Goal: Task Accomplishment & Management: Manage account settings

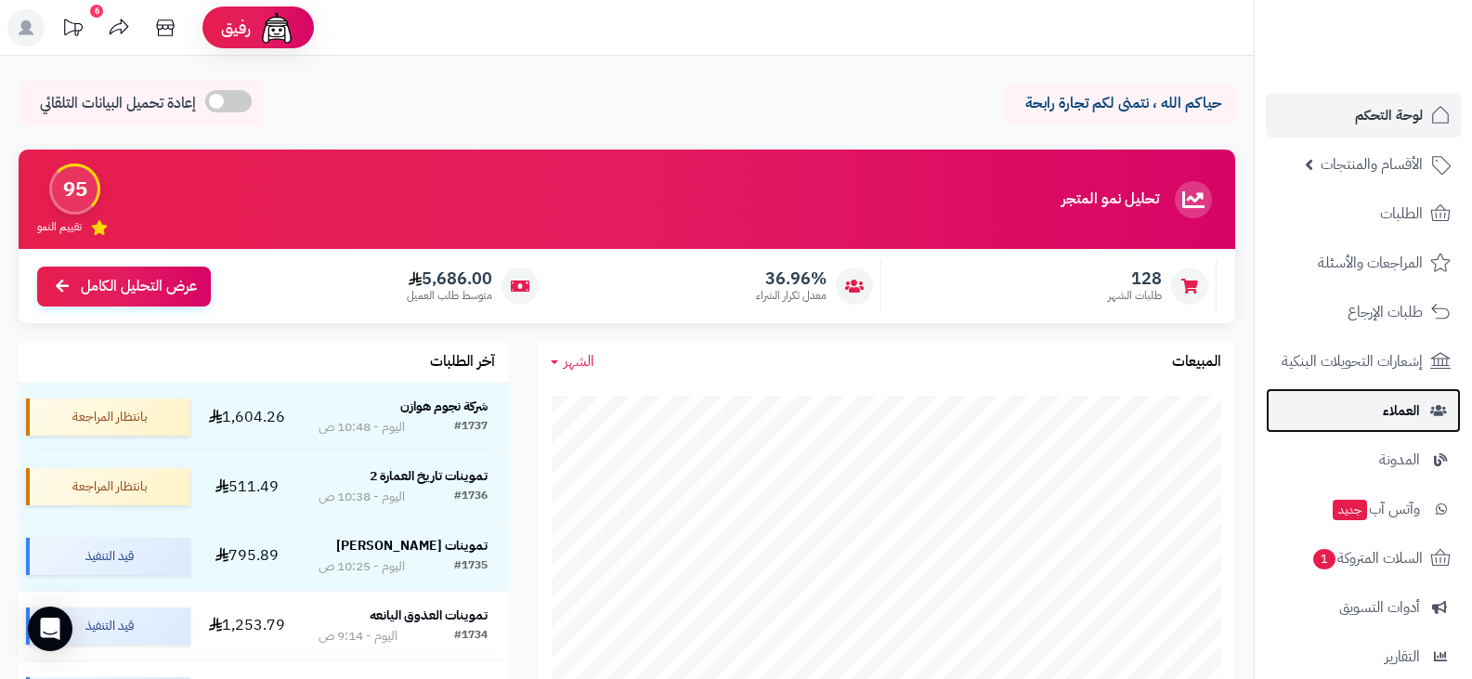
click at [1373, 425] on link "العملاء" at bounding box center [1363, 410] width 195 height 45
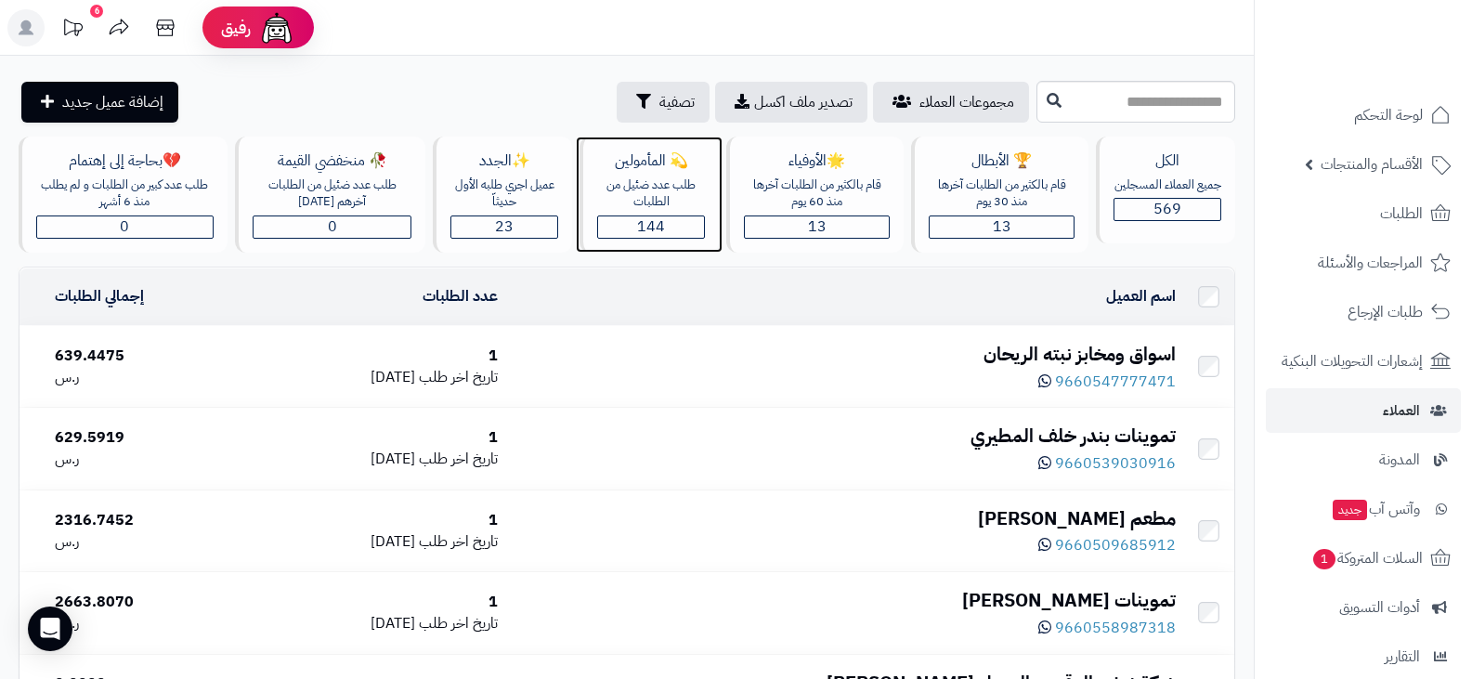
click at [653, 228] on span "144" at bounding box center [651, 226] width 28 height 22
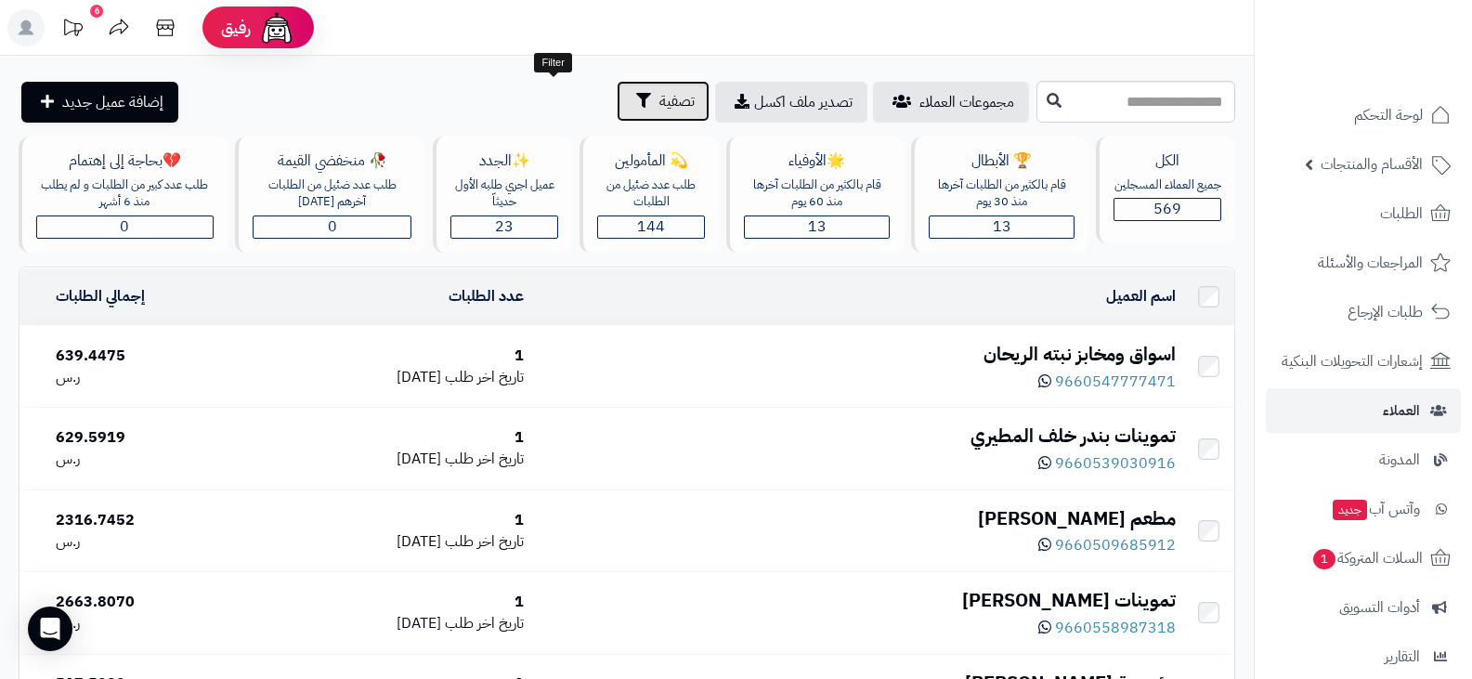
click at [659, 106] on span "تصفية" at bounding box center [676, 101] width 35 height 22
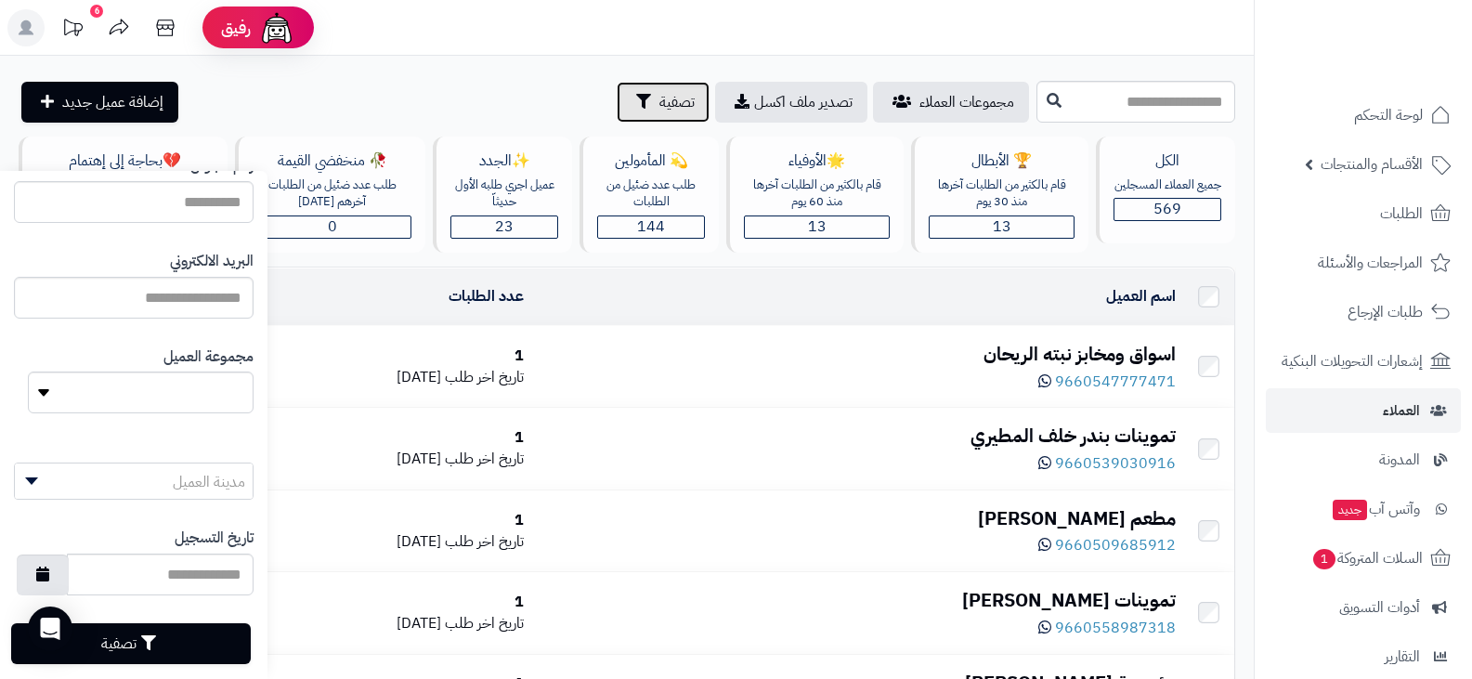
scroll to position [2, 0]
click at [49, 577] on icon "button" at bounding box center [42, 573] width 13 height 15
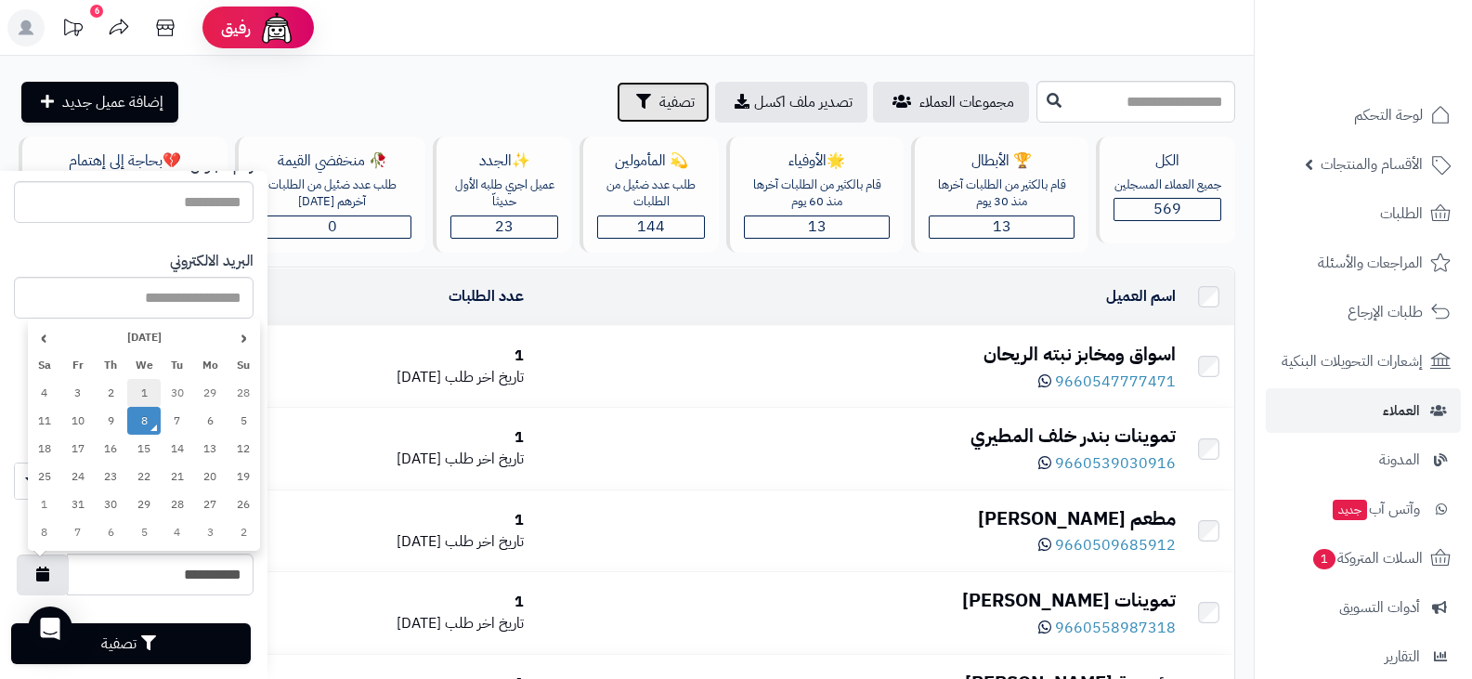
click at [136, 387] on td "1" at bounding box center [143, 393] width 33 height 28
type input "**********"
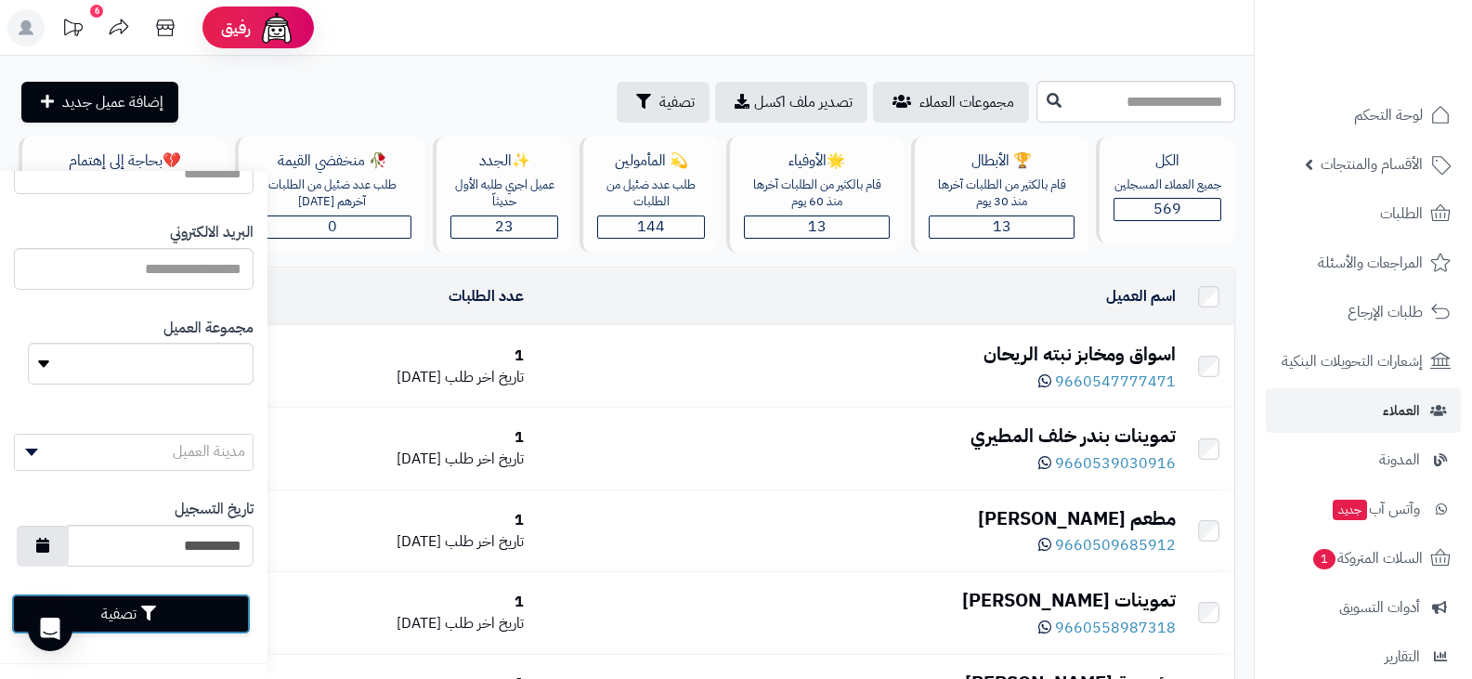
click at [135, 607] on button "تصفية" at bounding box center [131, 614] width 240 height 41
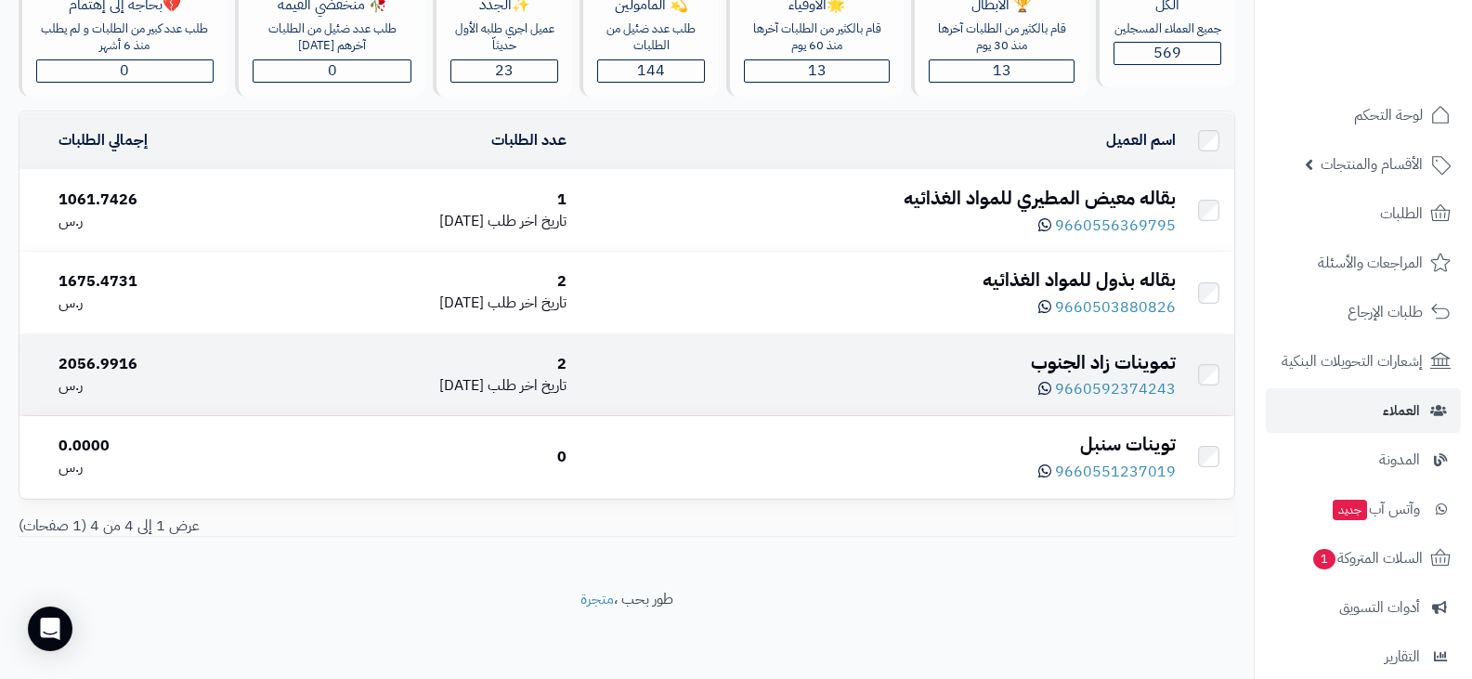
scroll to position [63, 0]
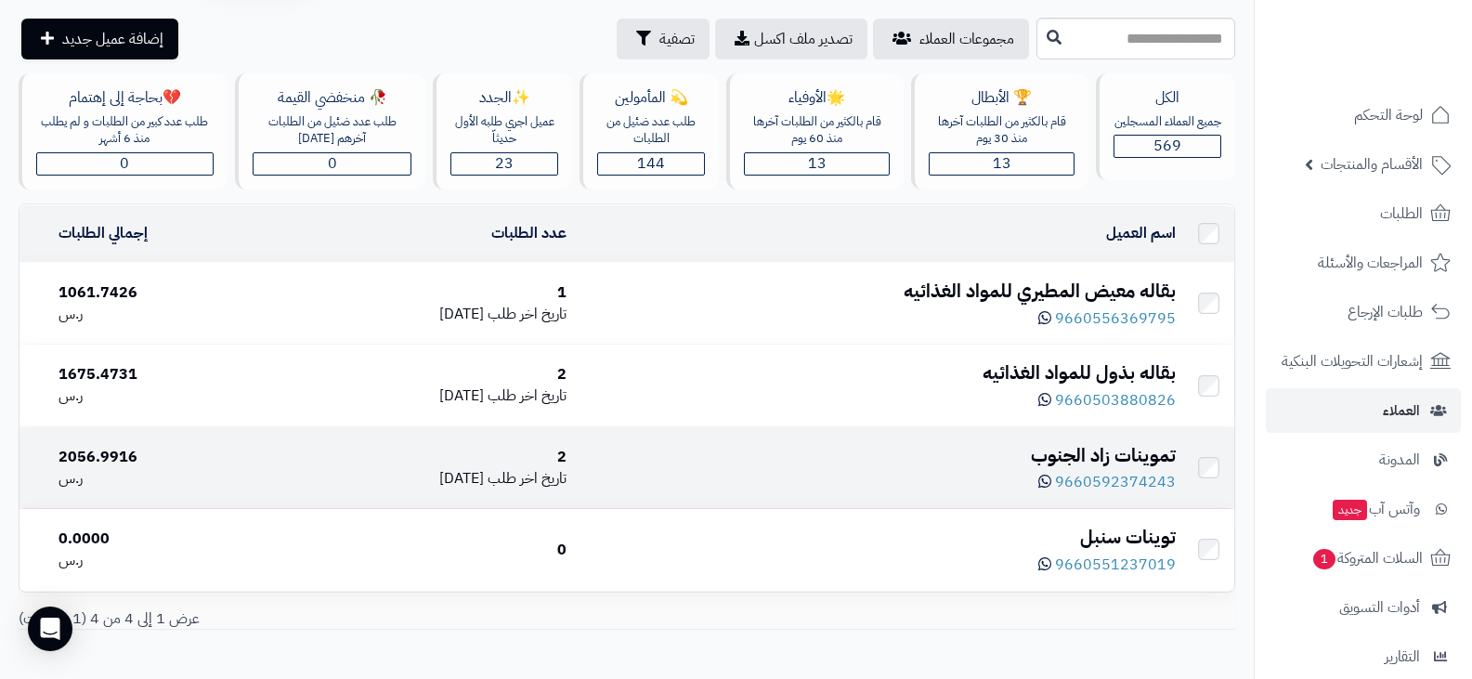
click at [319, 461] on div "2" at bounding box center [423, 457] width 287 height 21
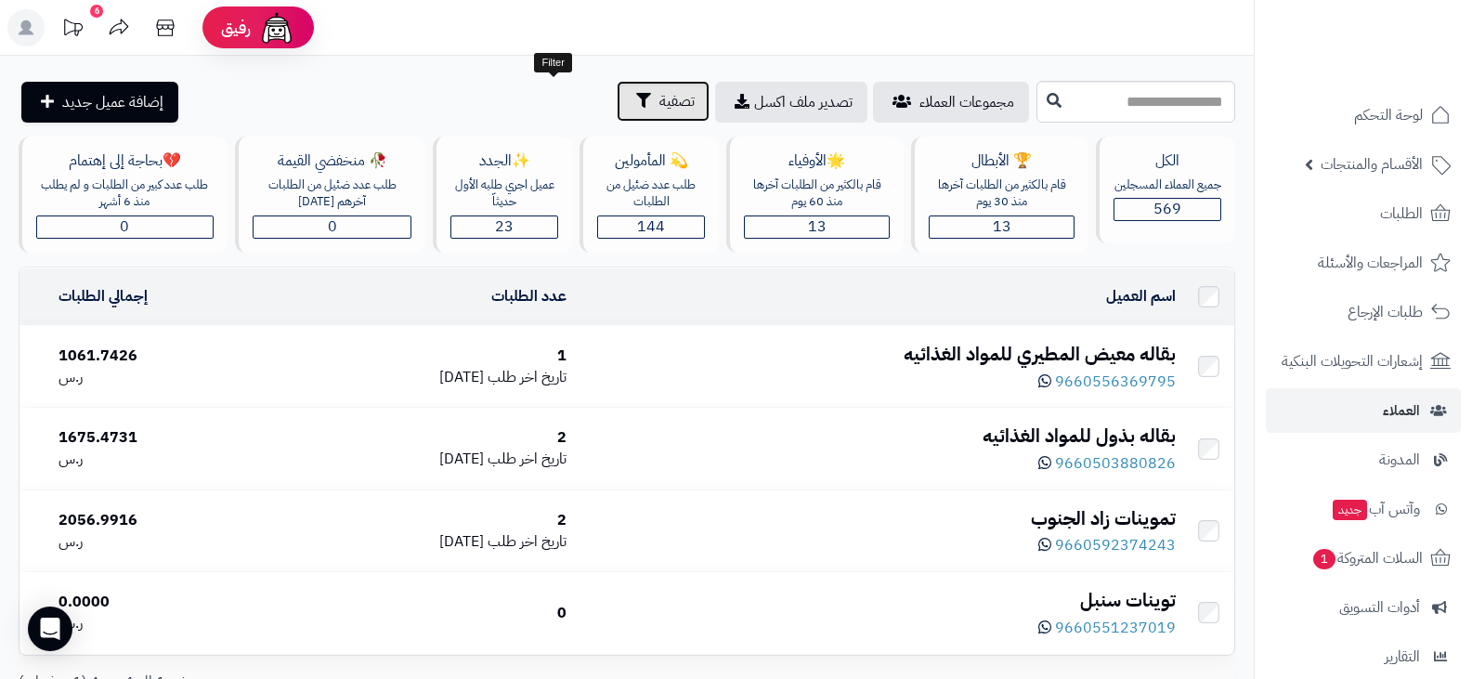
click at [617, 114] on button "تصفية" at bounding box center [663, 101] width 93 height 41
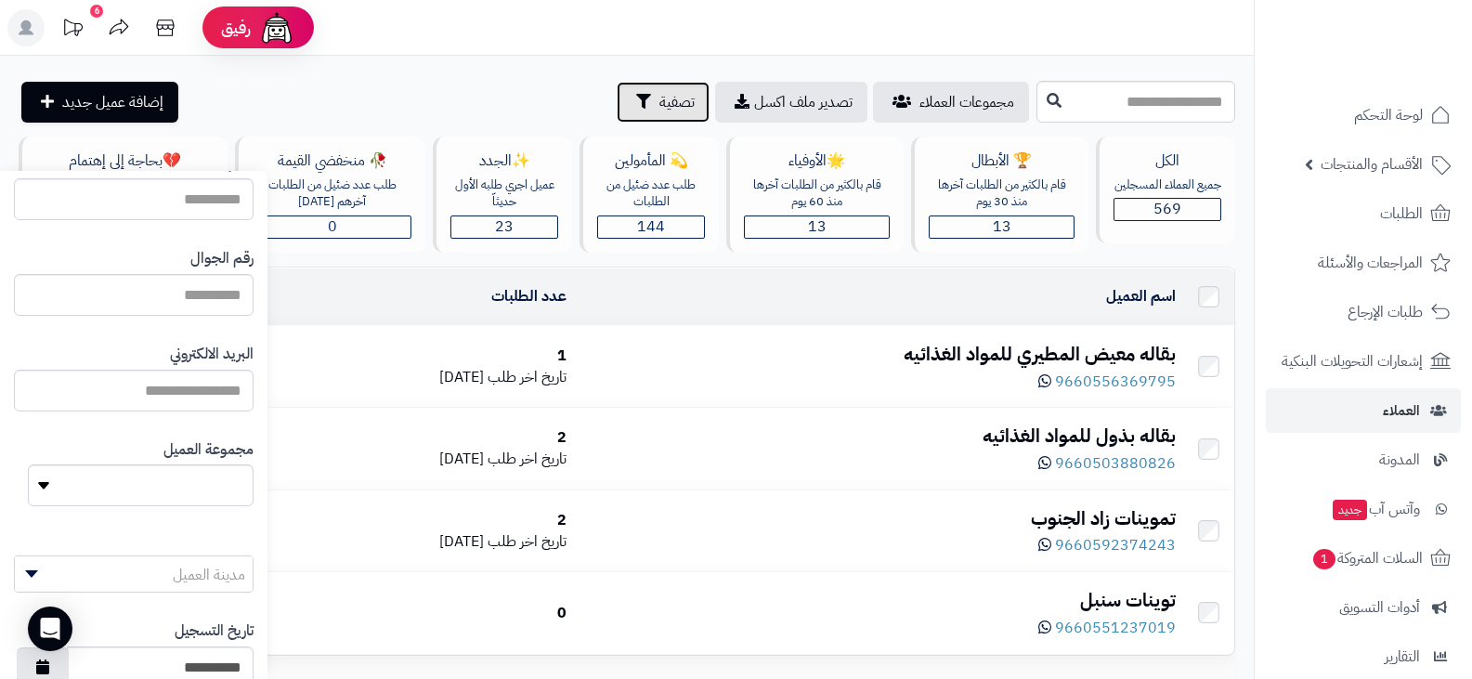
scroll to position [186, 0]
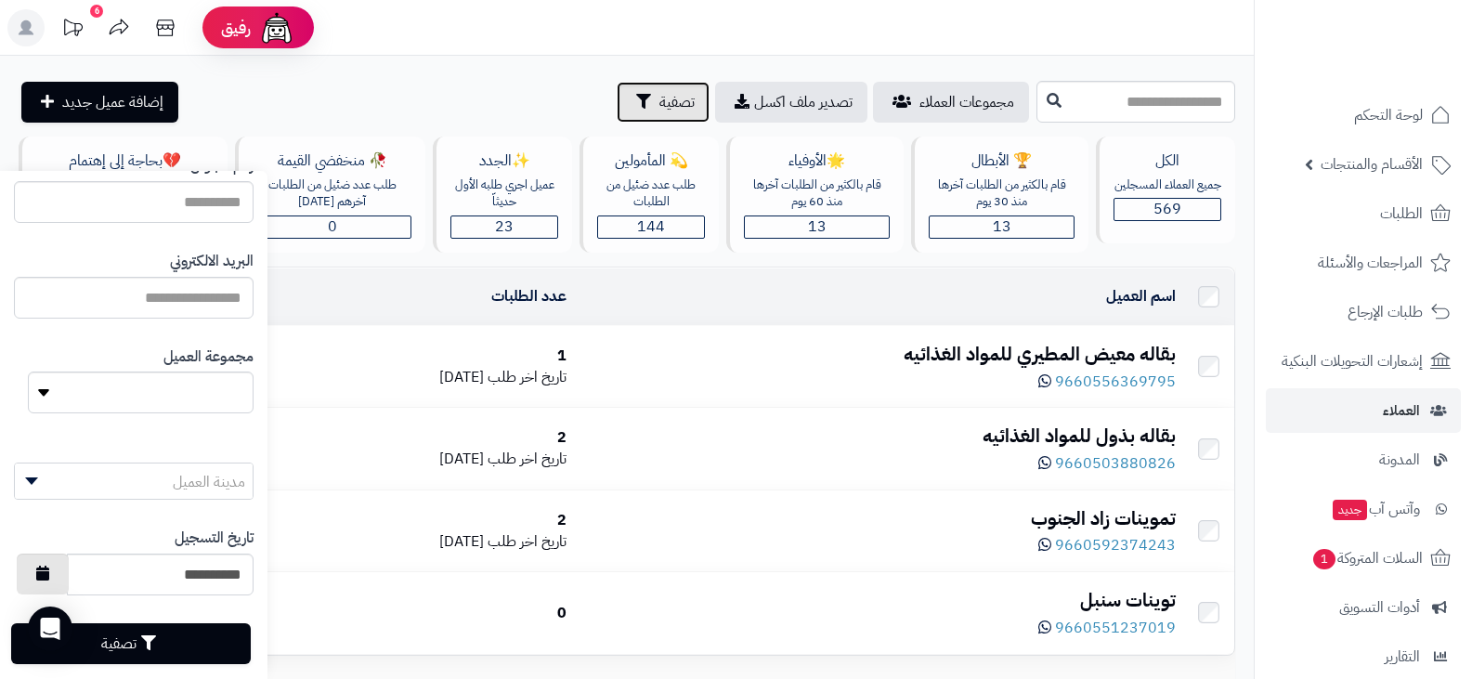
click at [66, 581] on button "button" at bounding box center [43, 574] width 52 height 41
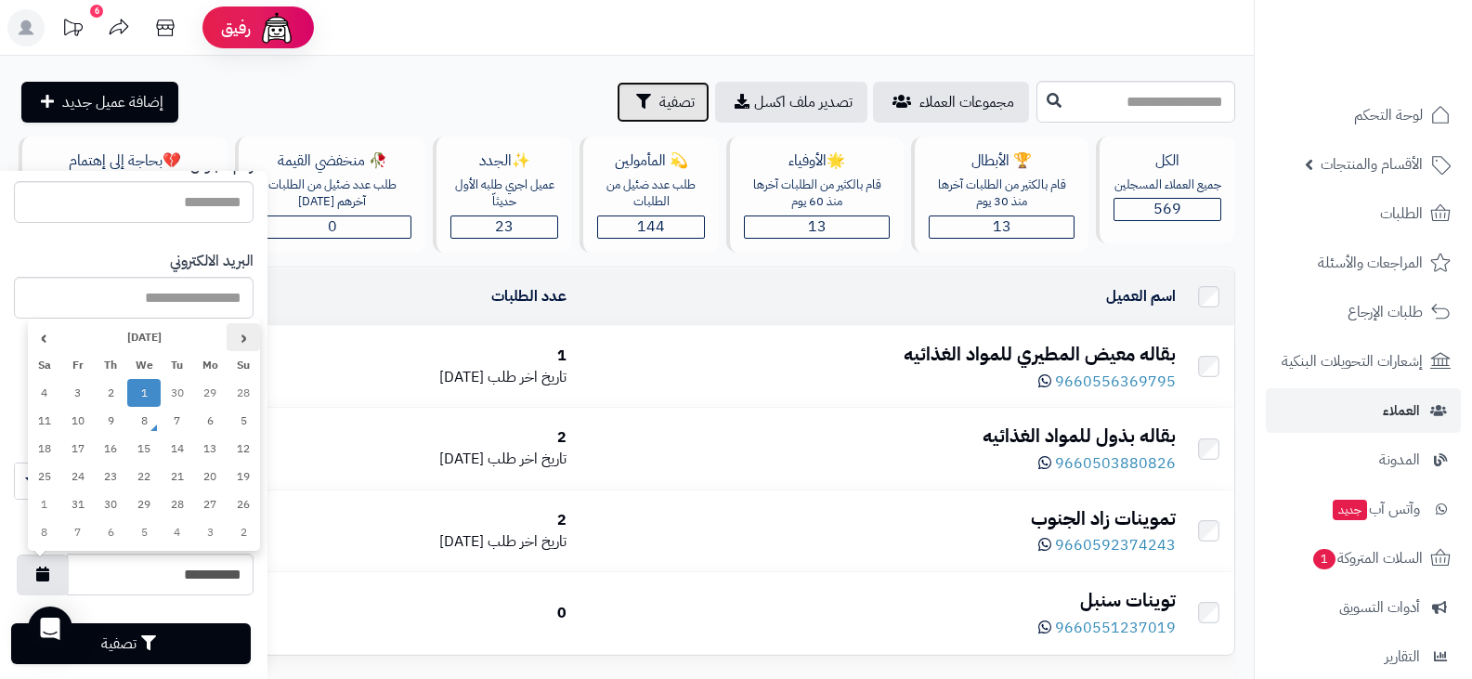
click at [246, 335] on th "‹" at bounding box center [243, 337] width 33 height 28
click at [212, 391] on td "1" at bounding box center [210, 393] width 33 height 28
type input "**********"
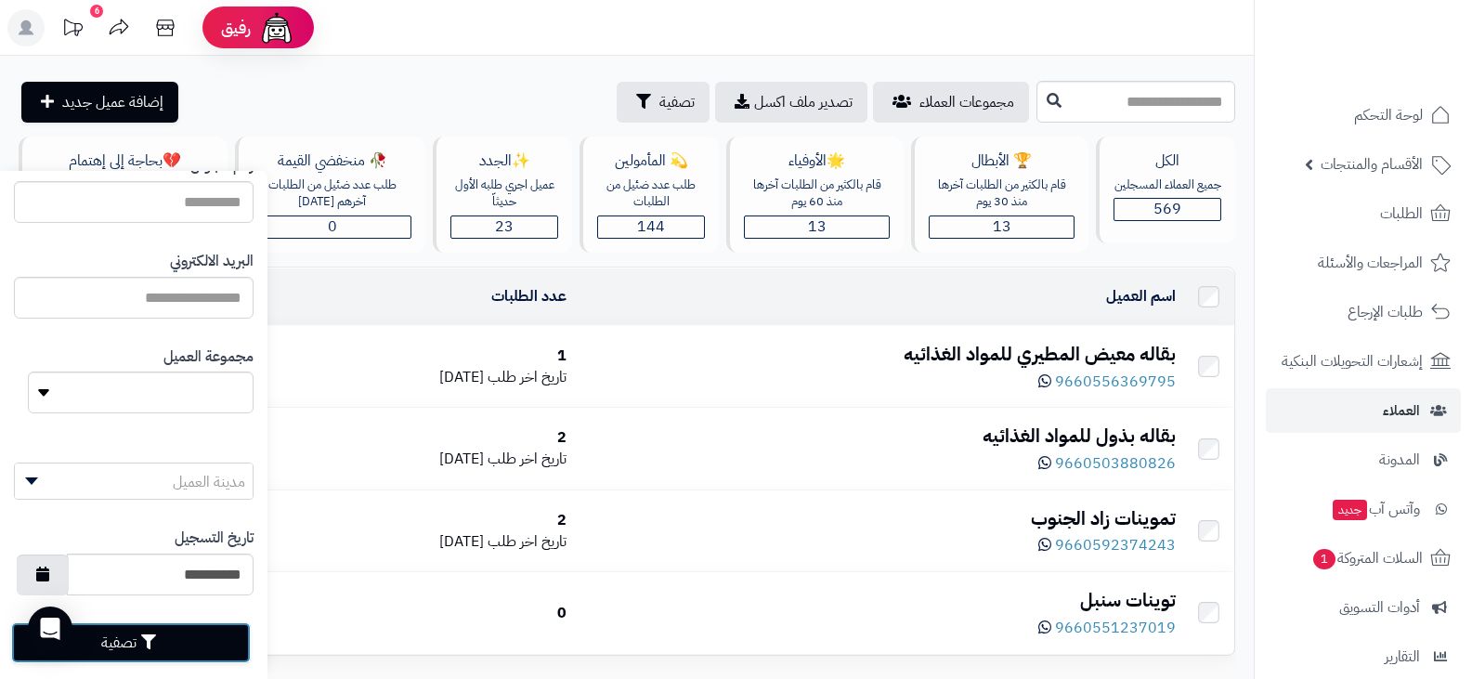
click at [156, 643] on icon "button" at bounding box center [148, 641] width 15 height 15
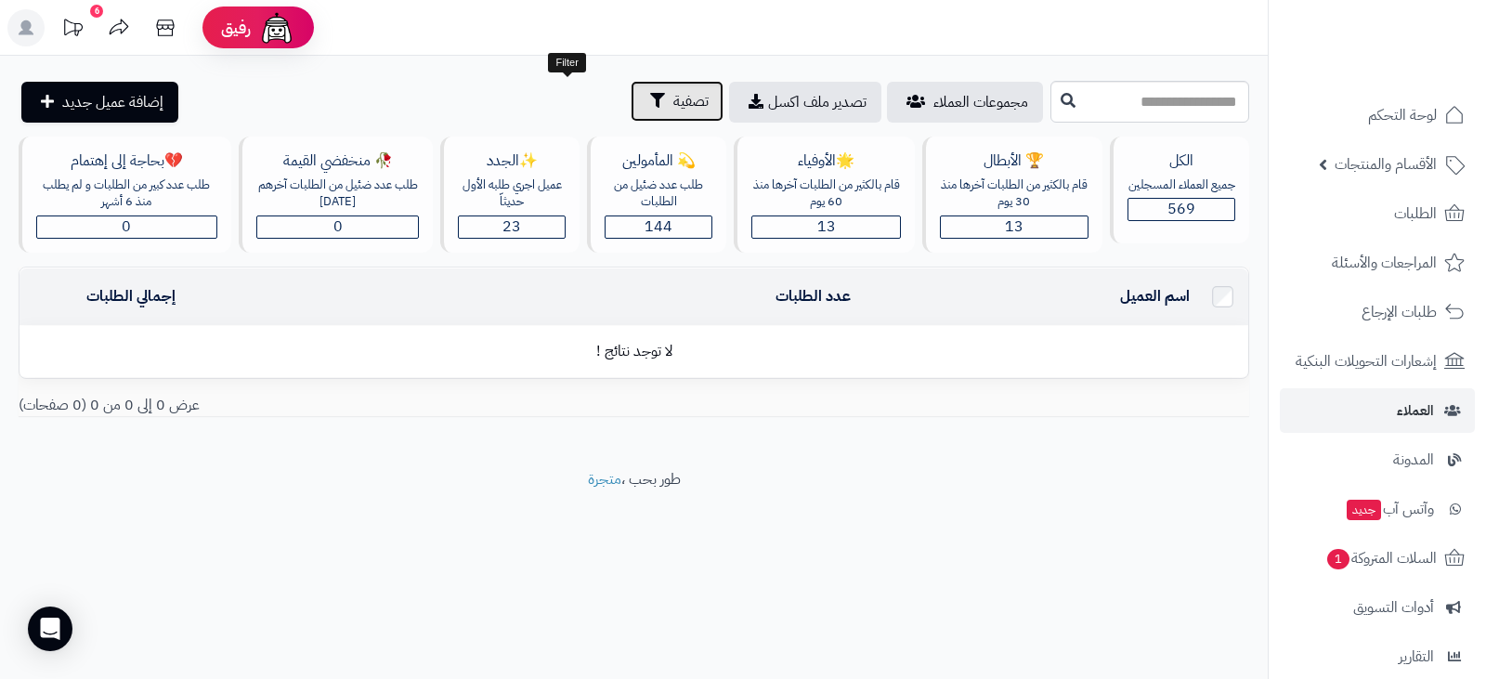
click at [673, 107] on span "تصفية" at bounding box center [690, 101] width 35 height 22
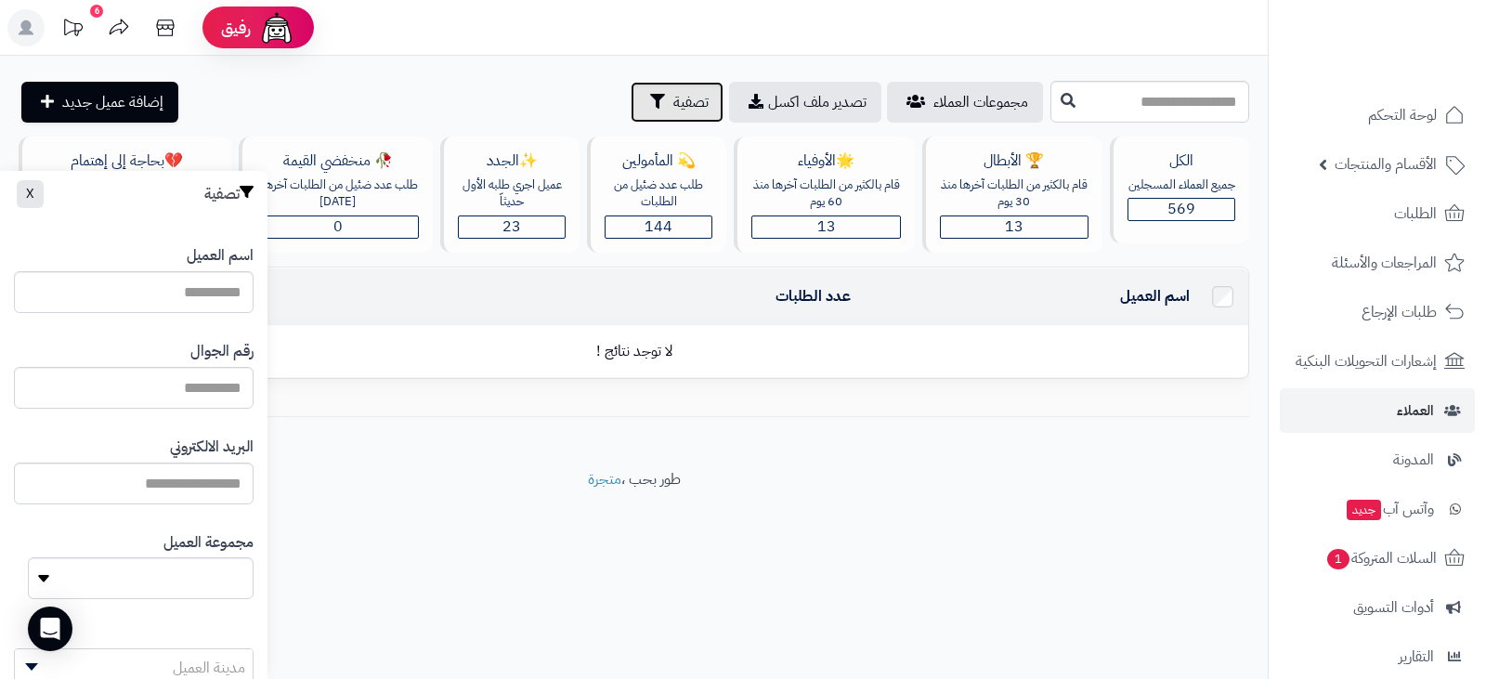
scroll to position [215, 0]
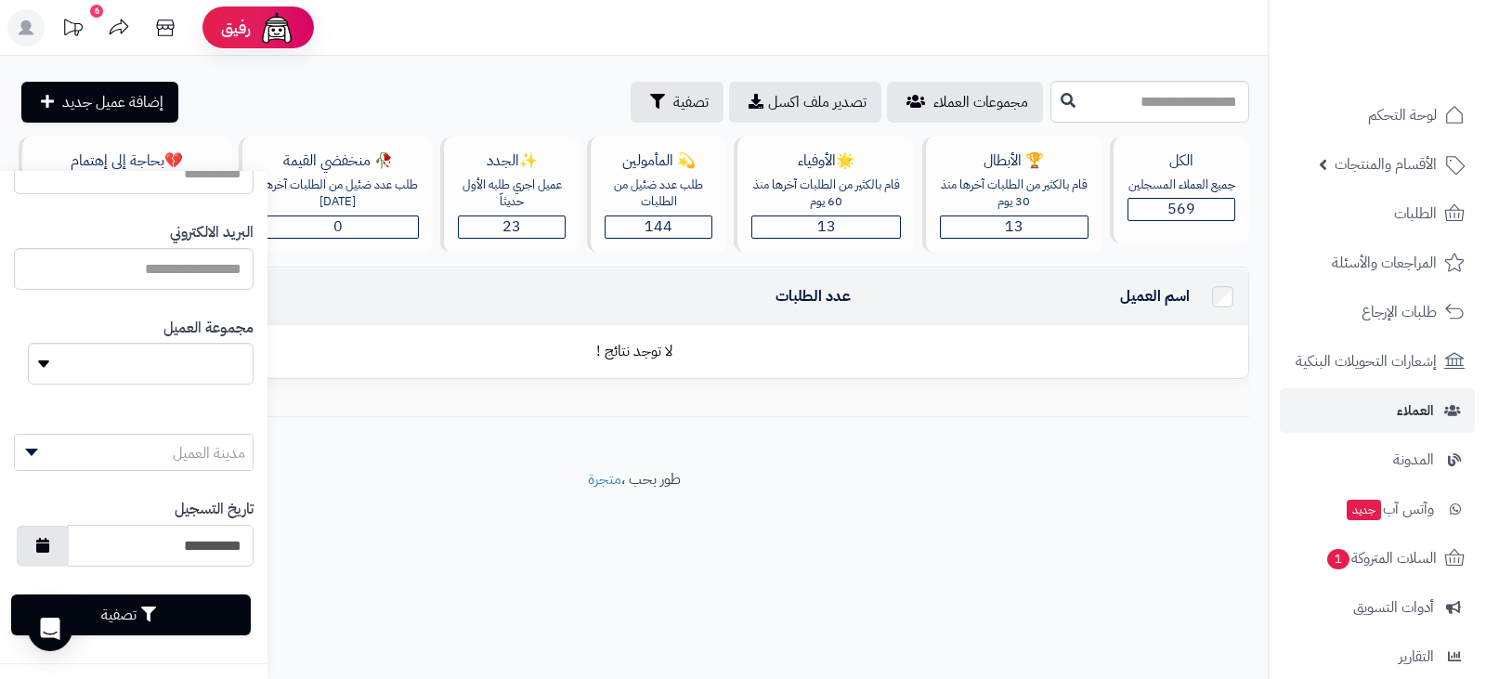
click at [127, 546] on input "**********" at bounding box center [160, 546] width 187 height 42
click at [69, 544] on button "button" at bounding box center [43, 545] width 52 height 41
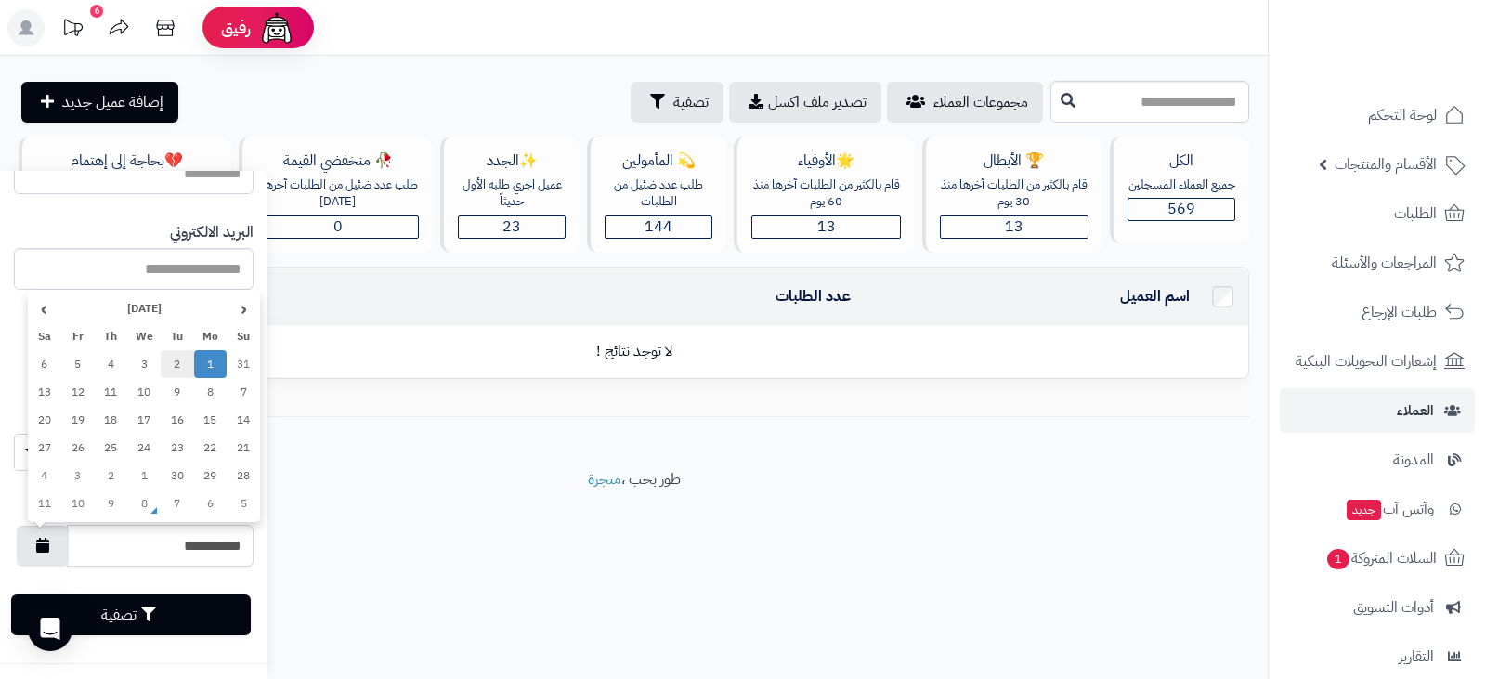
click at [179, 367] on td "2" at bounding box center [177, 364] width 33 height 28
type input "**********"
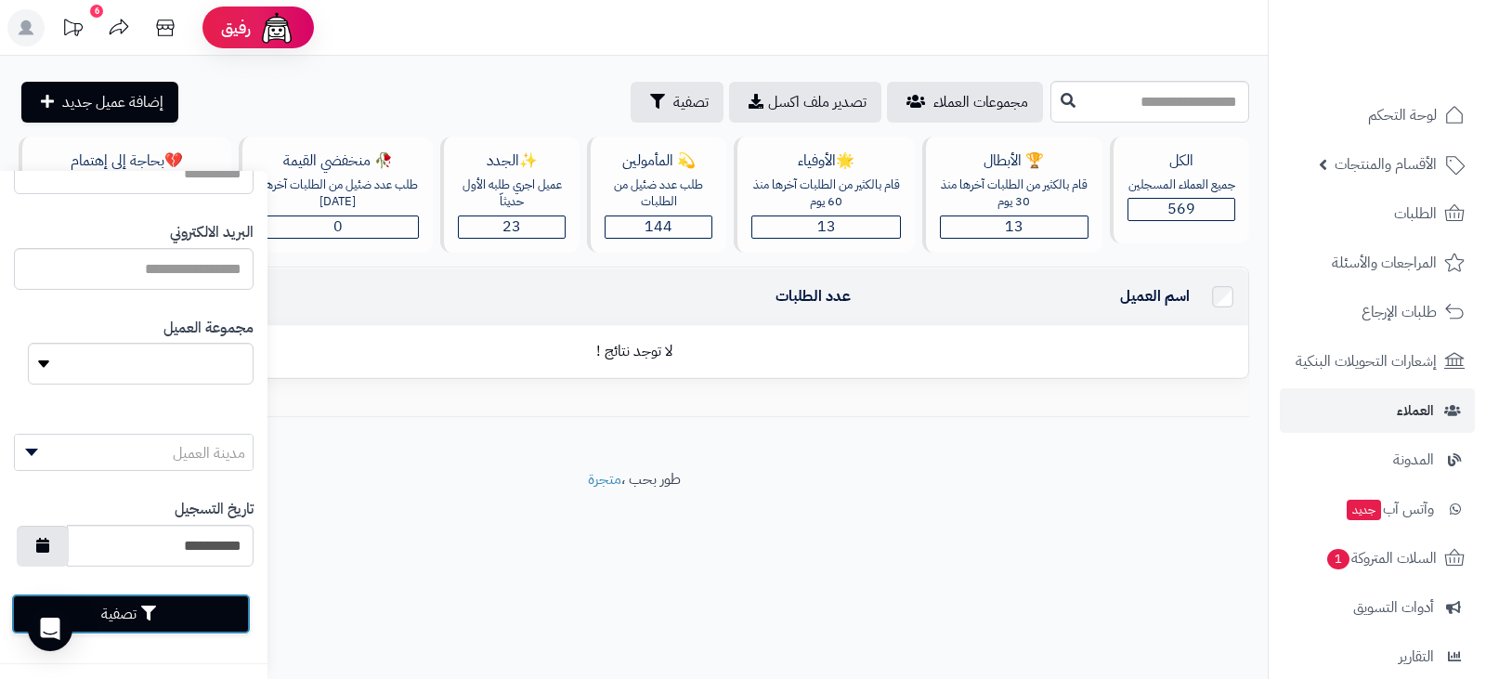
click at [100, 616] on button "تصفية" at bounding box center [131, 614] width 240 height 41
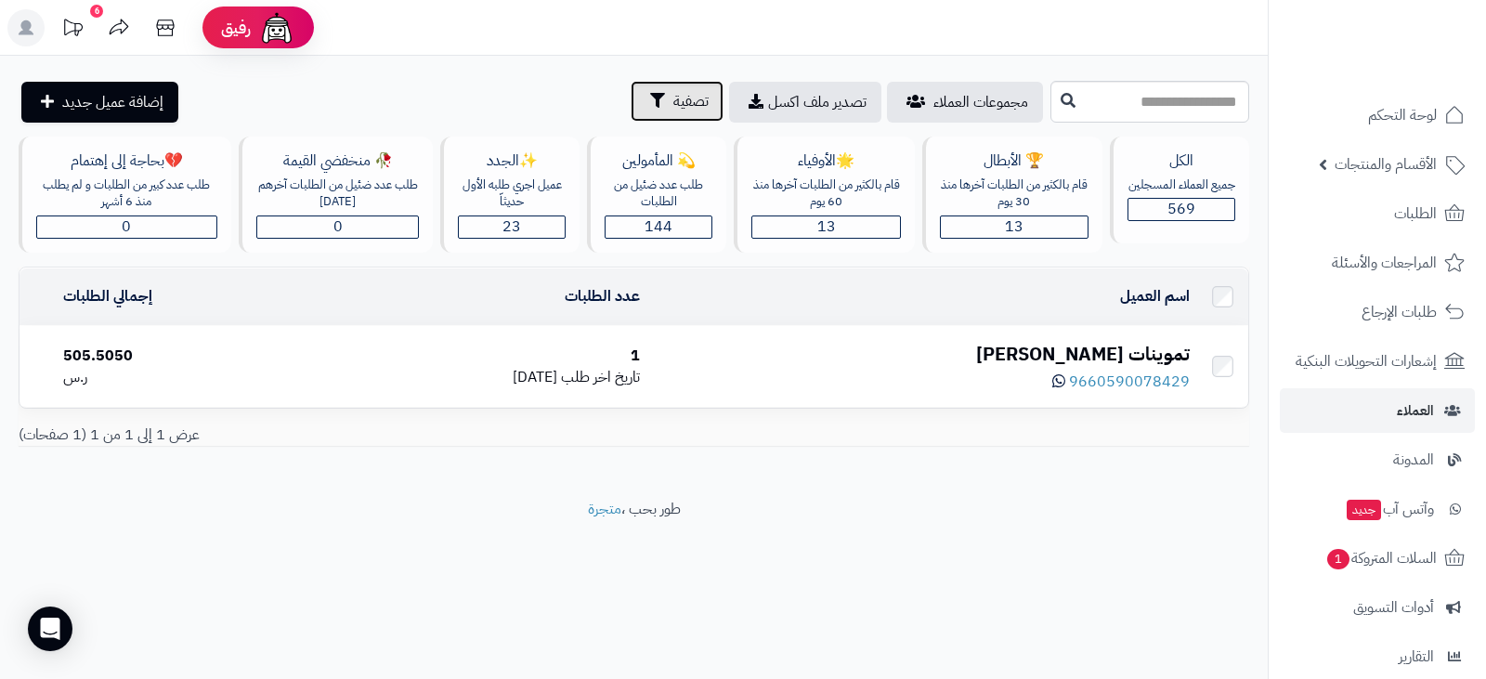
click at [631, 104] on button "تصفية" at bounding box center [677, 101] width 93 height 41
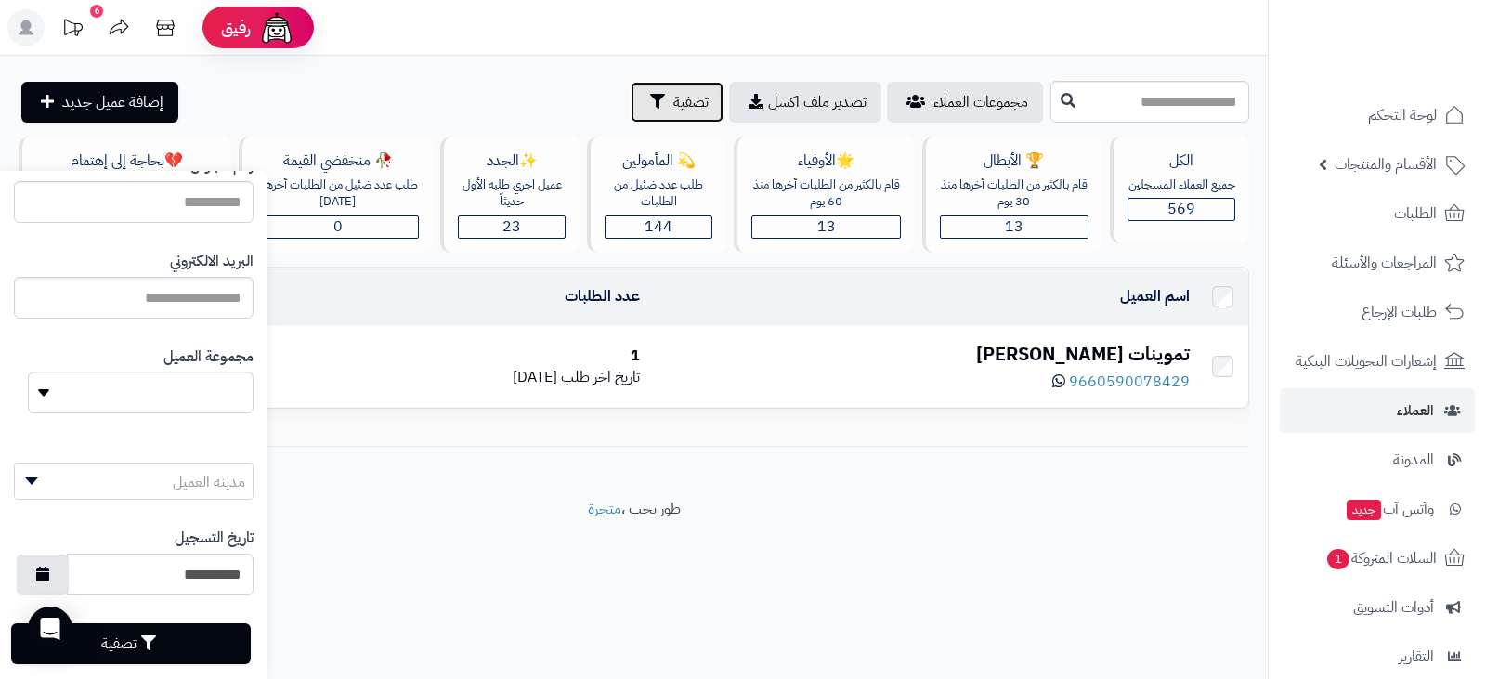
scroll to position [215, 0]
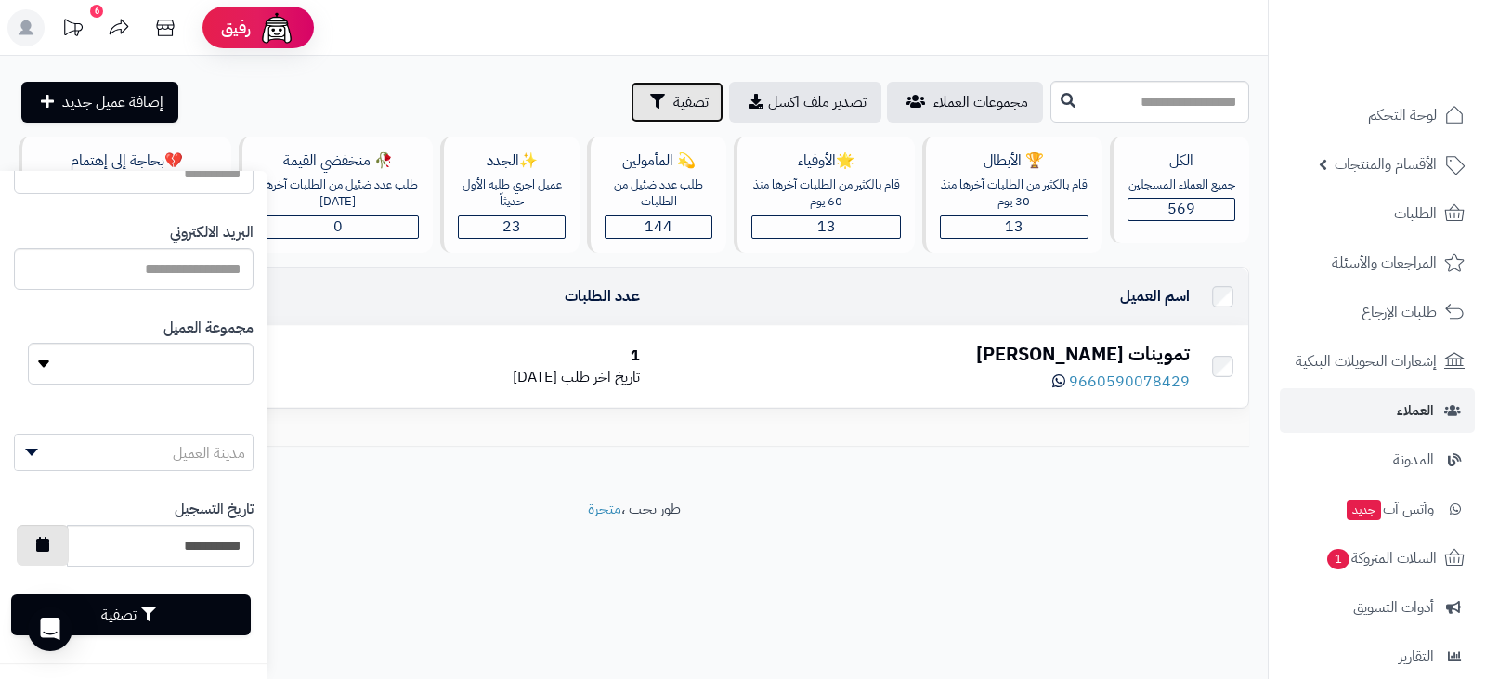
click at [63, 554] on button "button" at bounding box center [43, 545] width 52 height 41
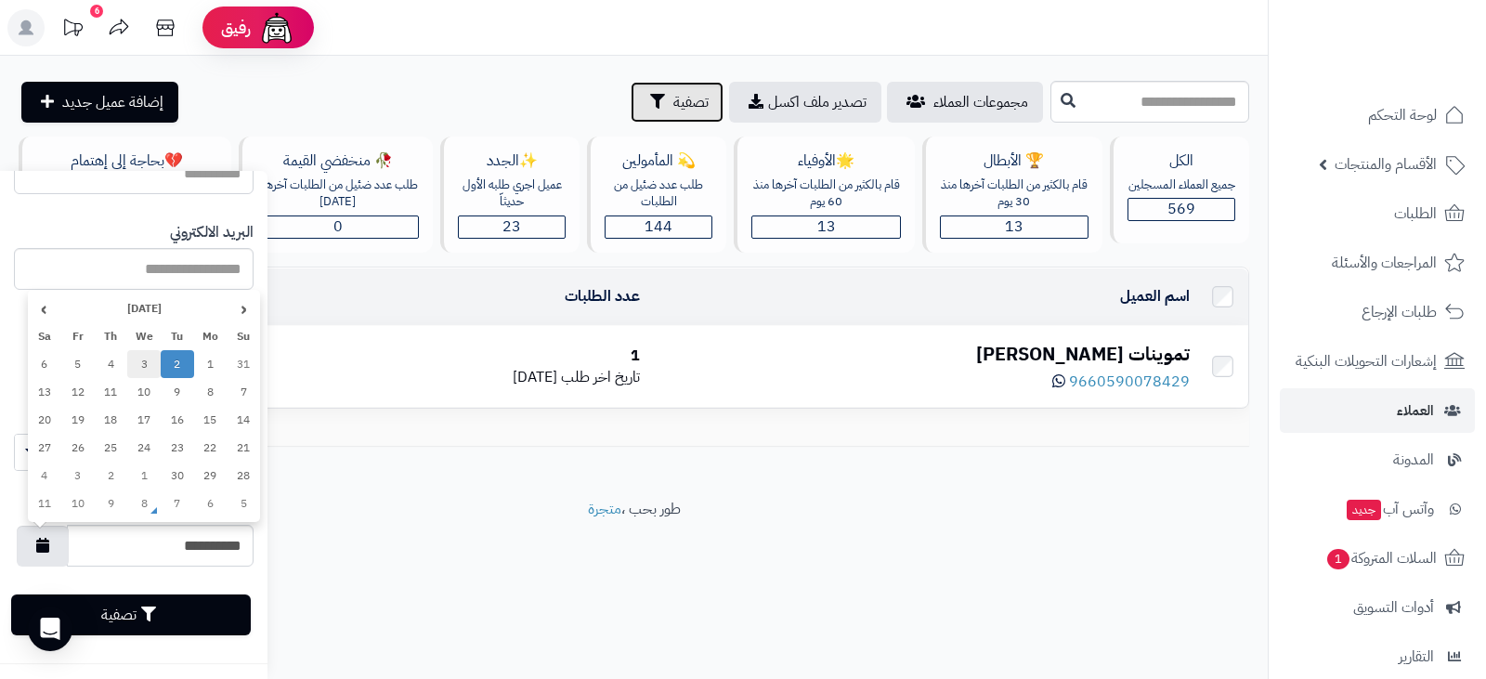
click at [145, 361] on td "3" at bounding box center [143, 364] width 33 height 28
type input "**********"
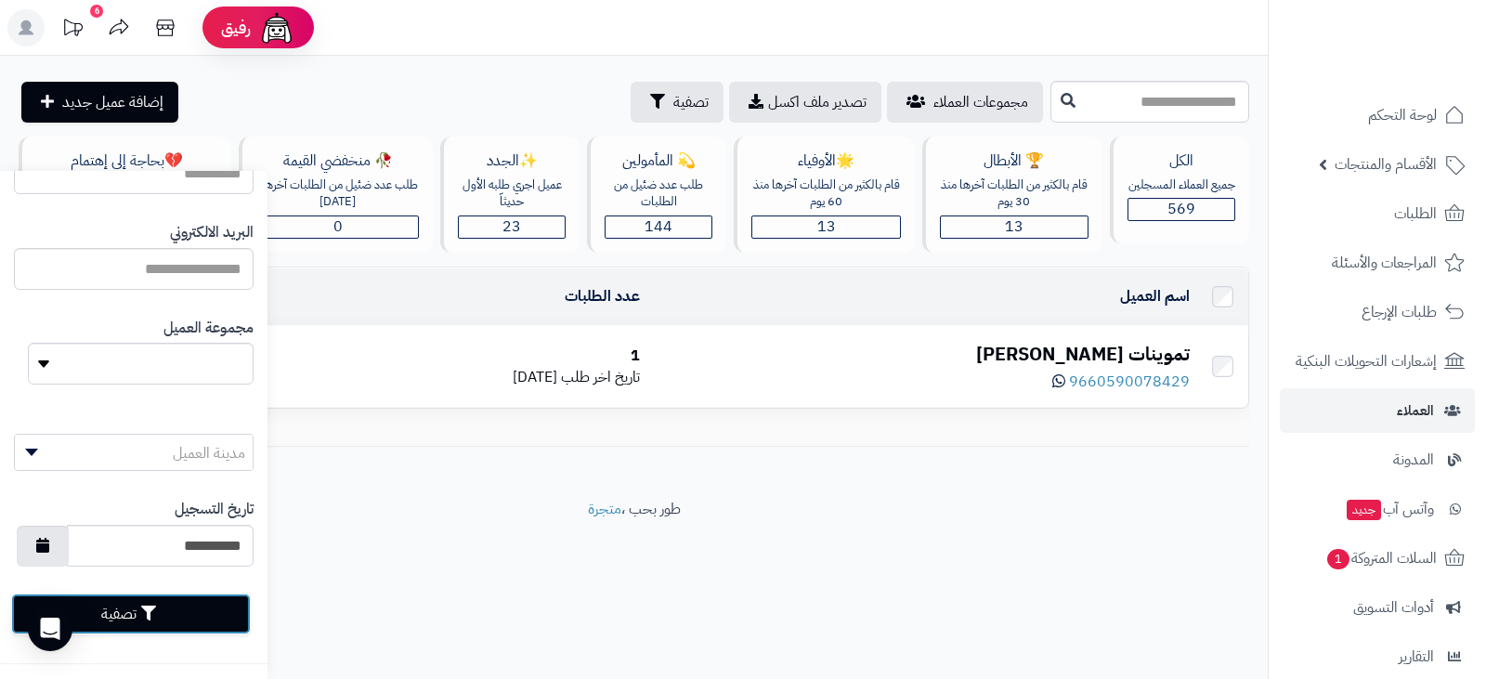
click at [144, 616] on button "تصفية" at bounding box center [131, 614] width 240 height 41
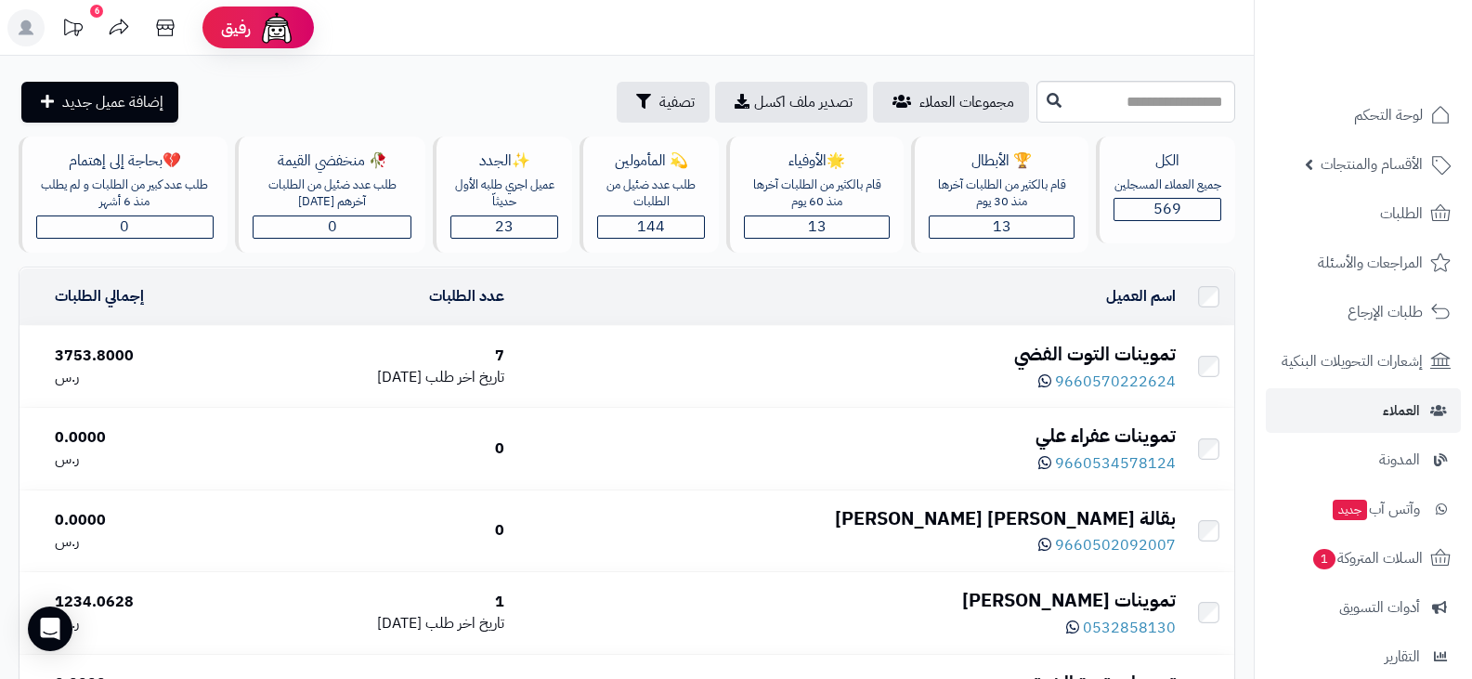
click at [1044, 355] on div "تموينات التوت الفضي" at bounding box center [847, 354] width 657 height 27
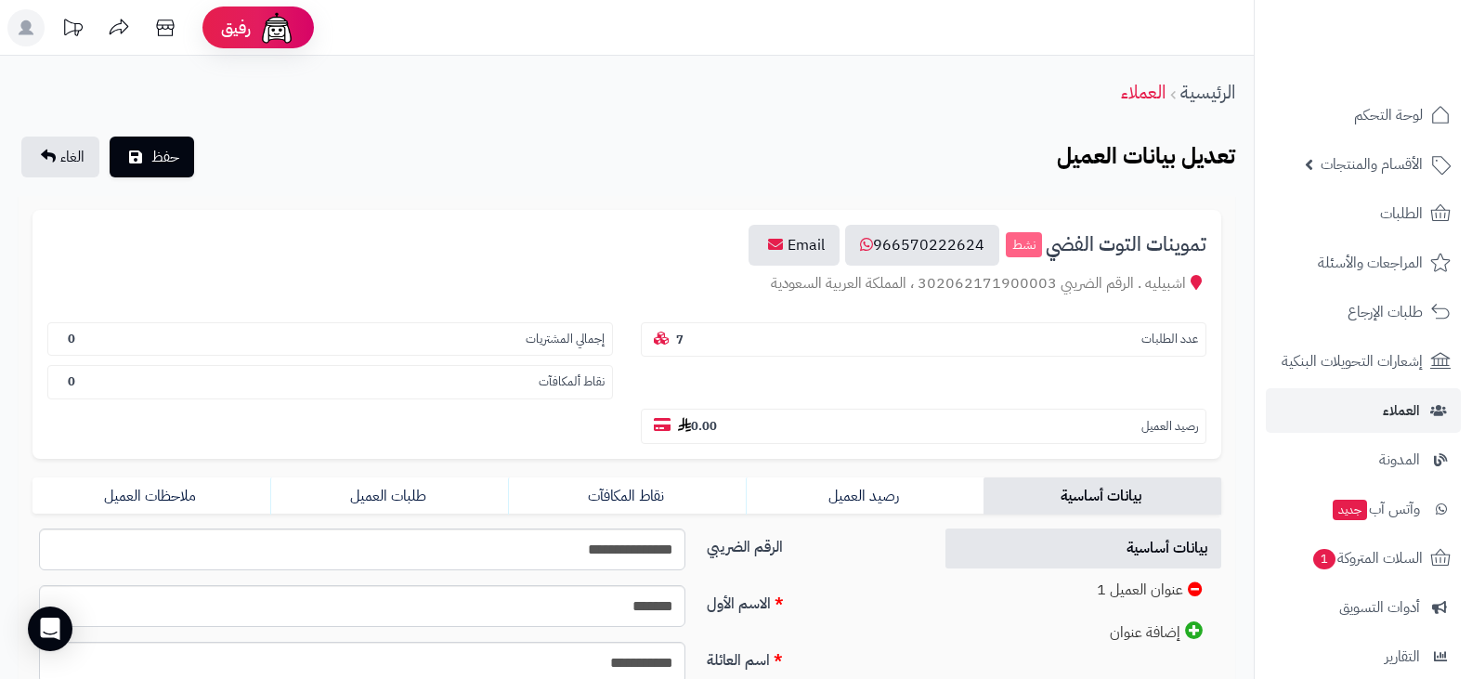
scroll to position [279, 0]
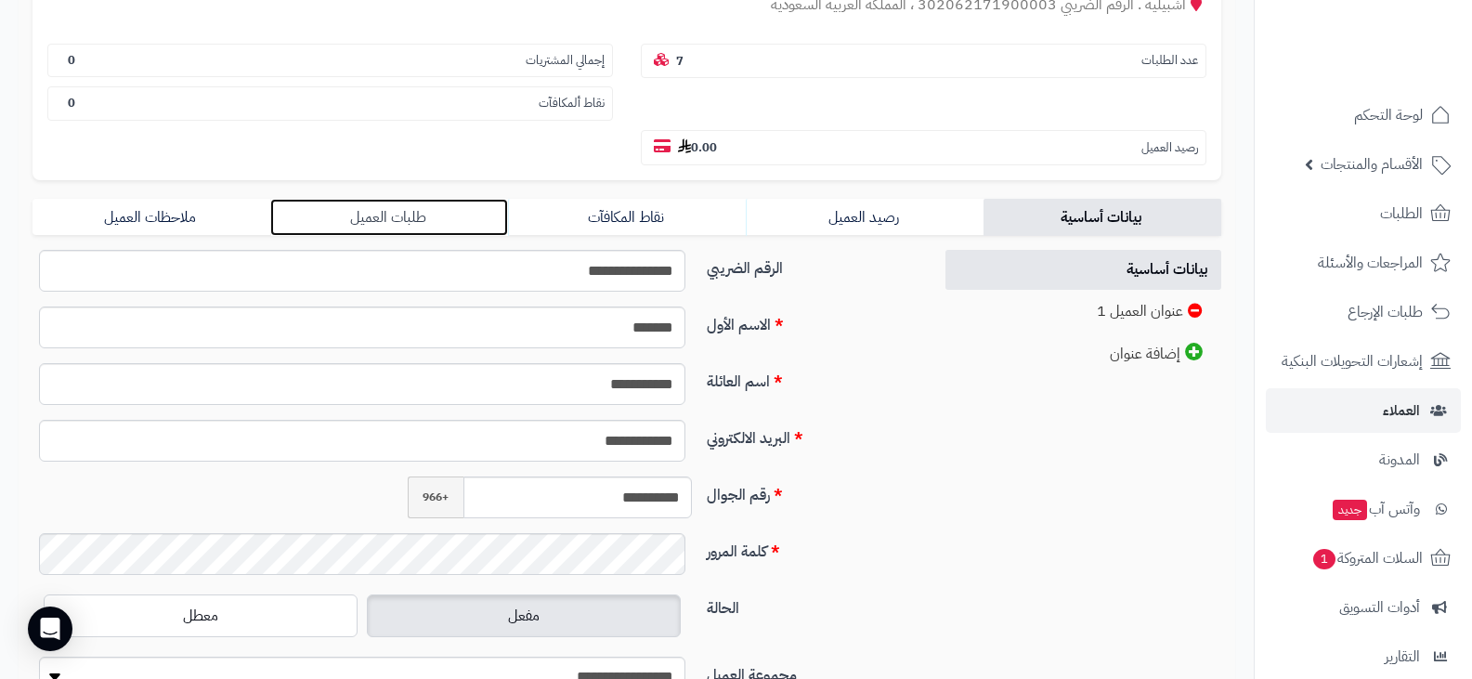
click at [383, 223] on link "طلبات العميل" at bounding box center [389, 217] width 238 height 37
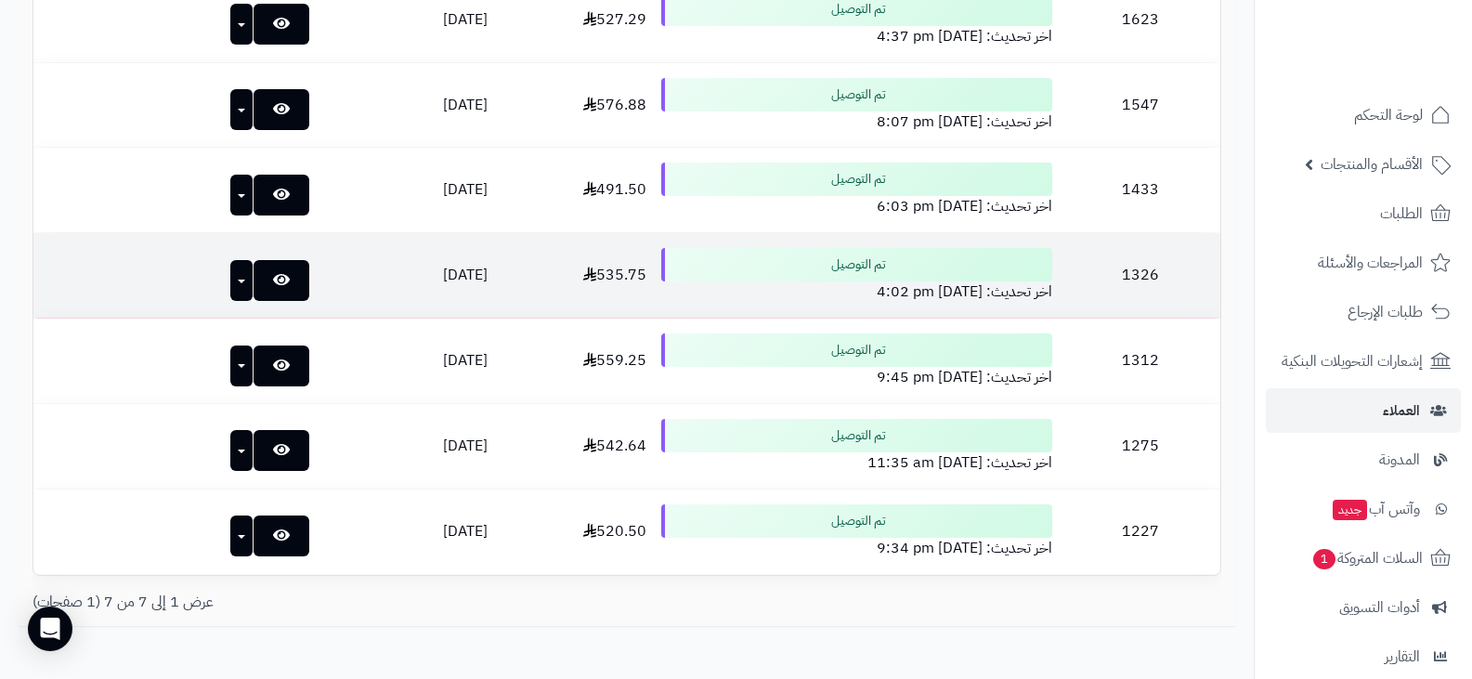
scroll to position [326, 0]
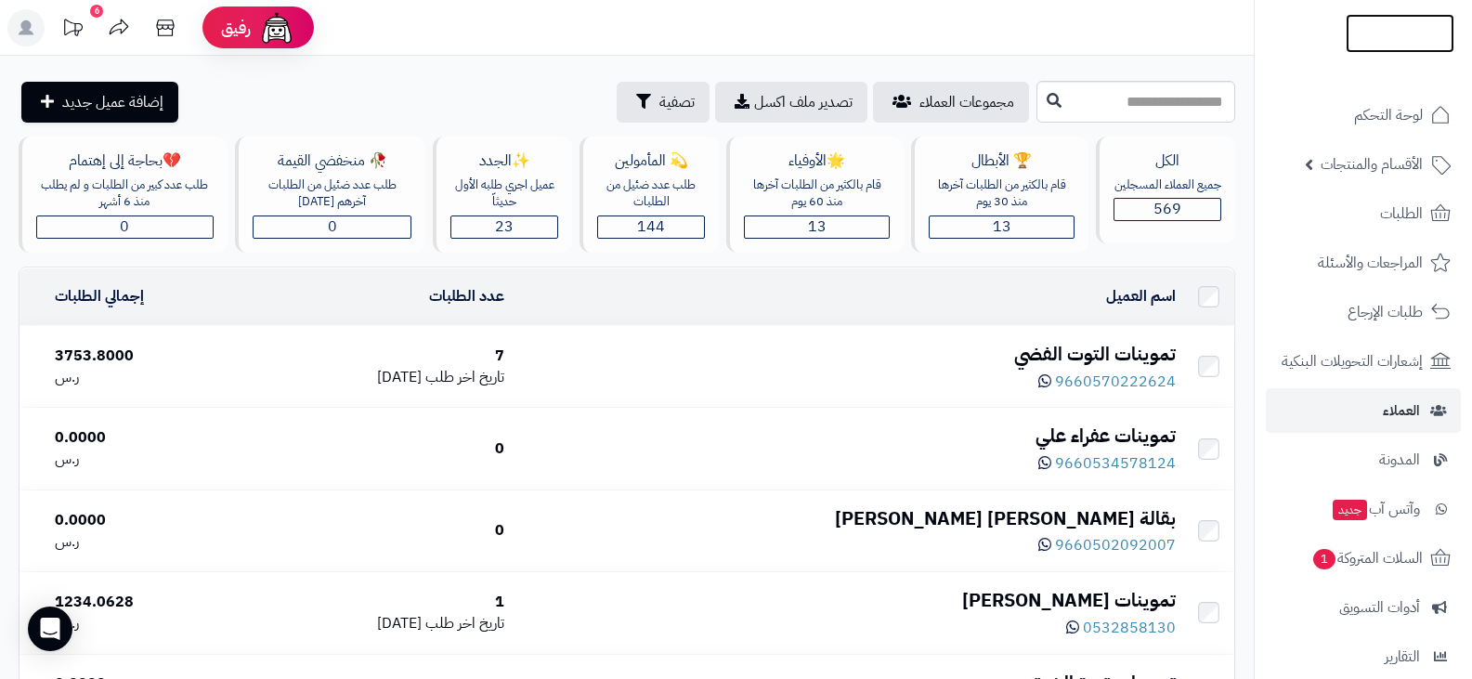
click at [1352, 35] on img at bounding box center [1400, 33] width 109 height 39
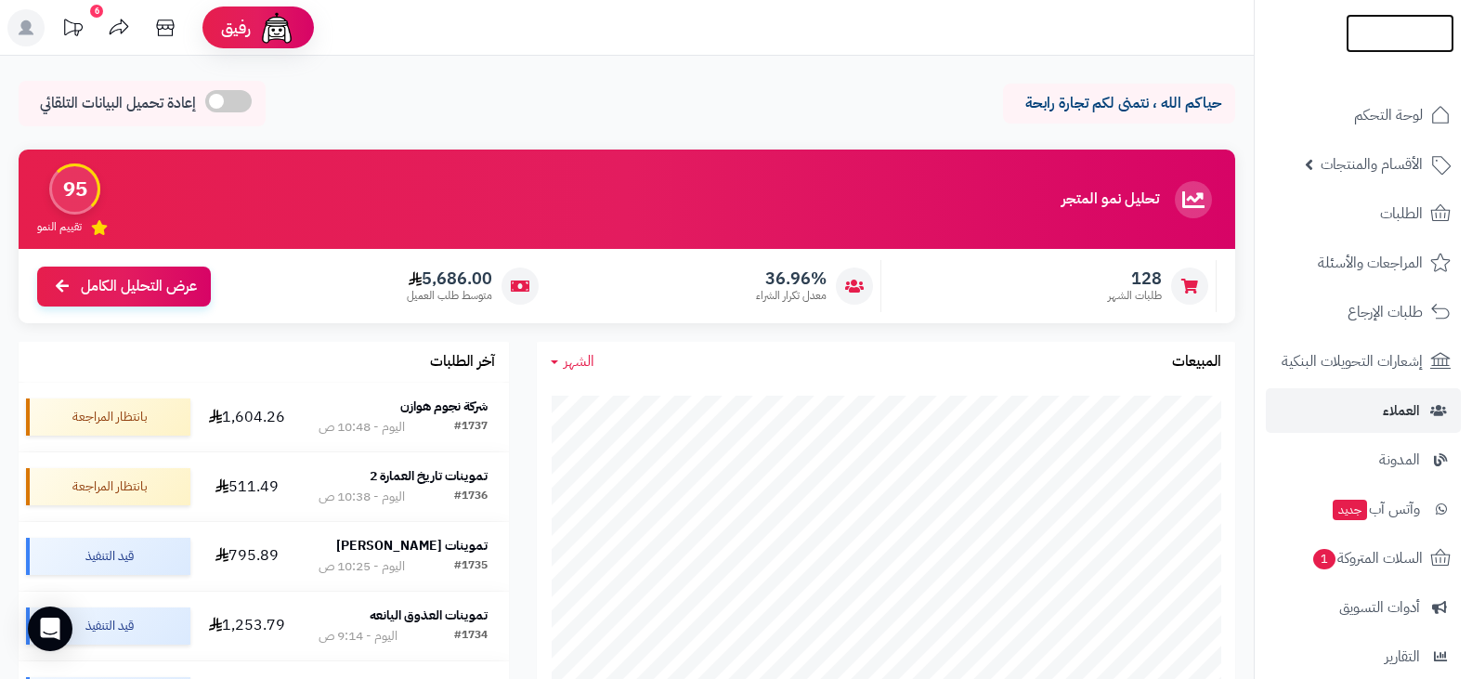
click at [1380, 52] on img at bounding box center [1400, 71] width 109 height 39
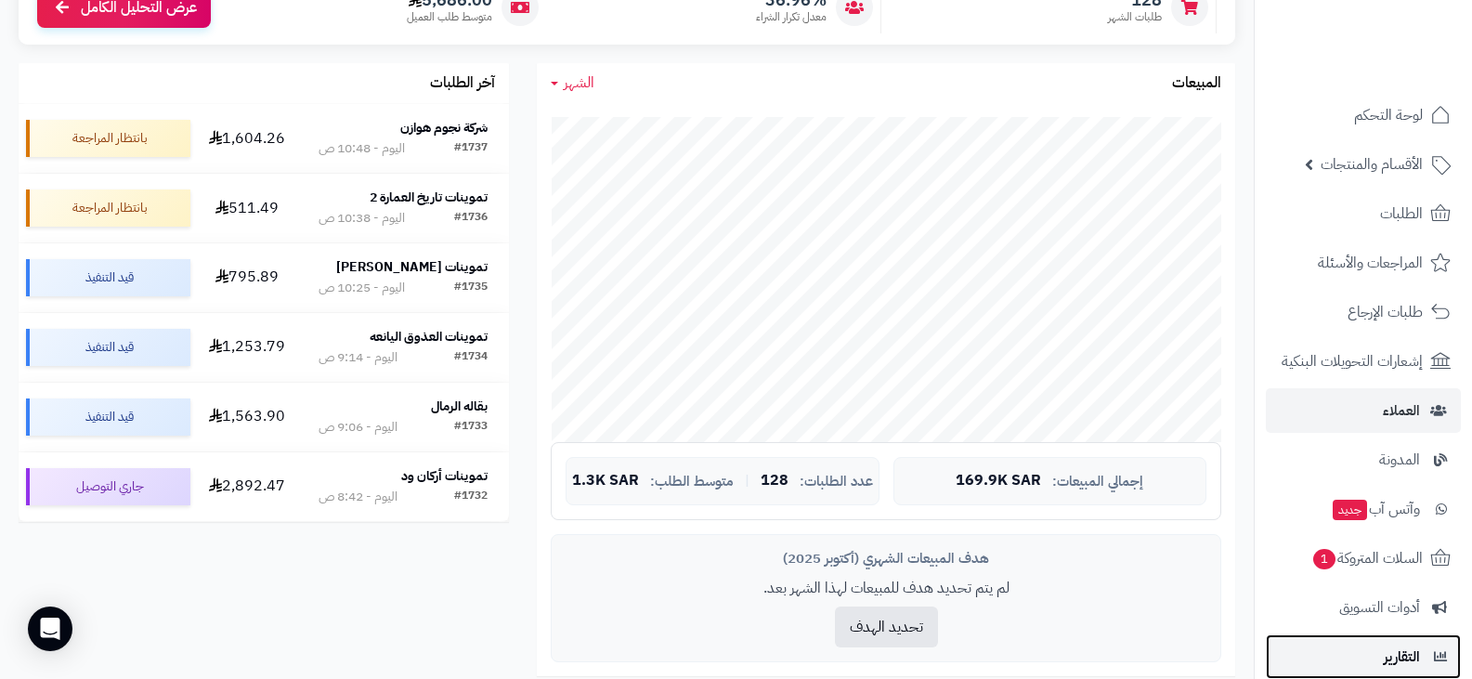
click at [1396, 657] on span "التقارير" at bounding box center [1402, 657] width 36 height 26
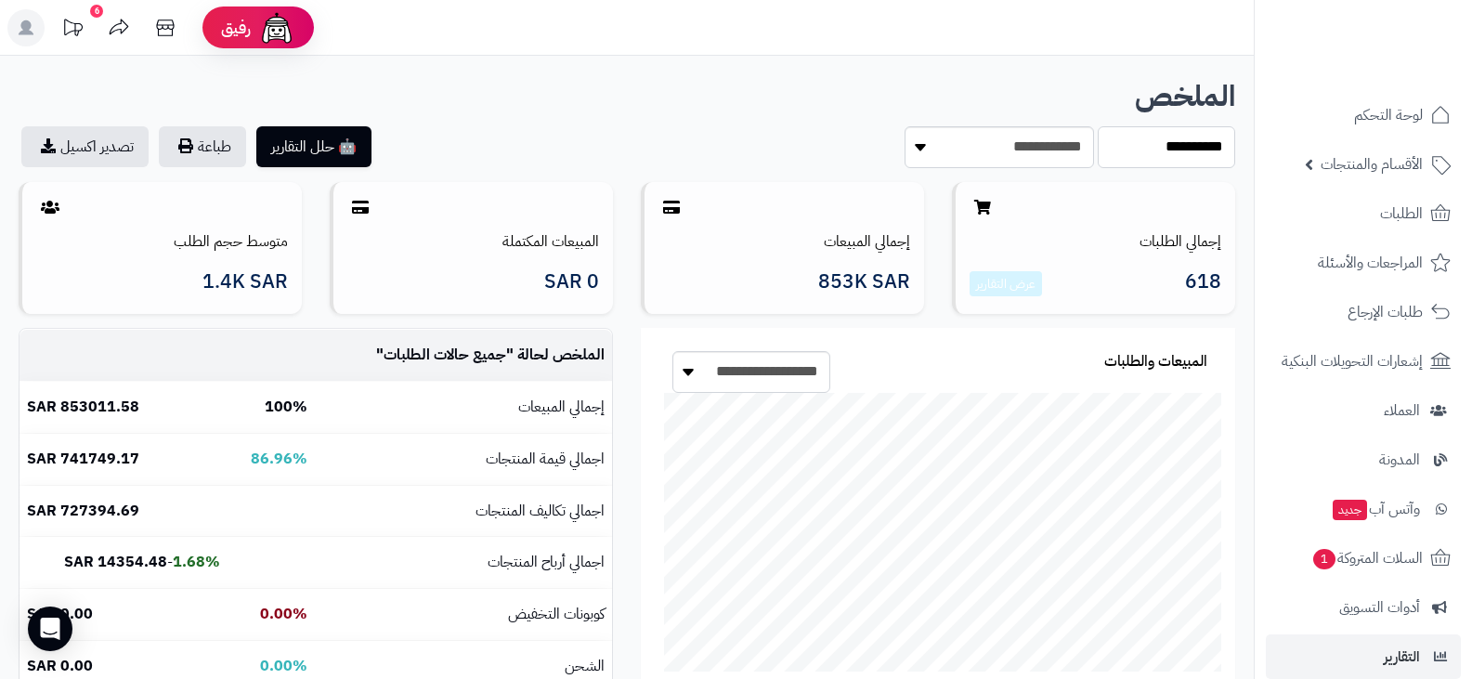
click at [1115, 158] on select "**********" at bounding box center [1166, 147] width 137 height 42
select select "******"
click at [1098, 126] on select "**********" at bounding box center [1166, 147] width 137 height 42
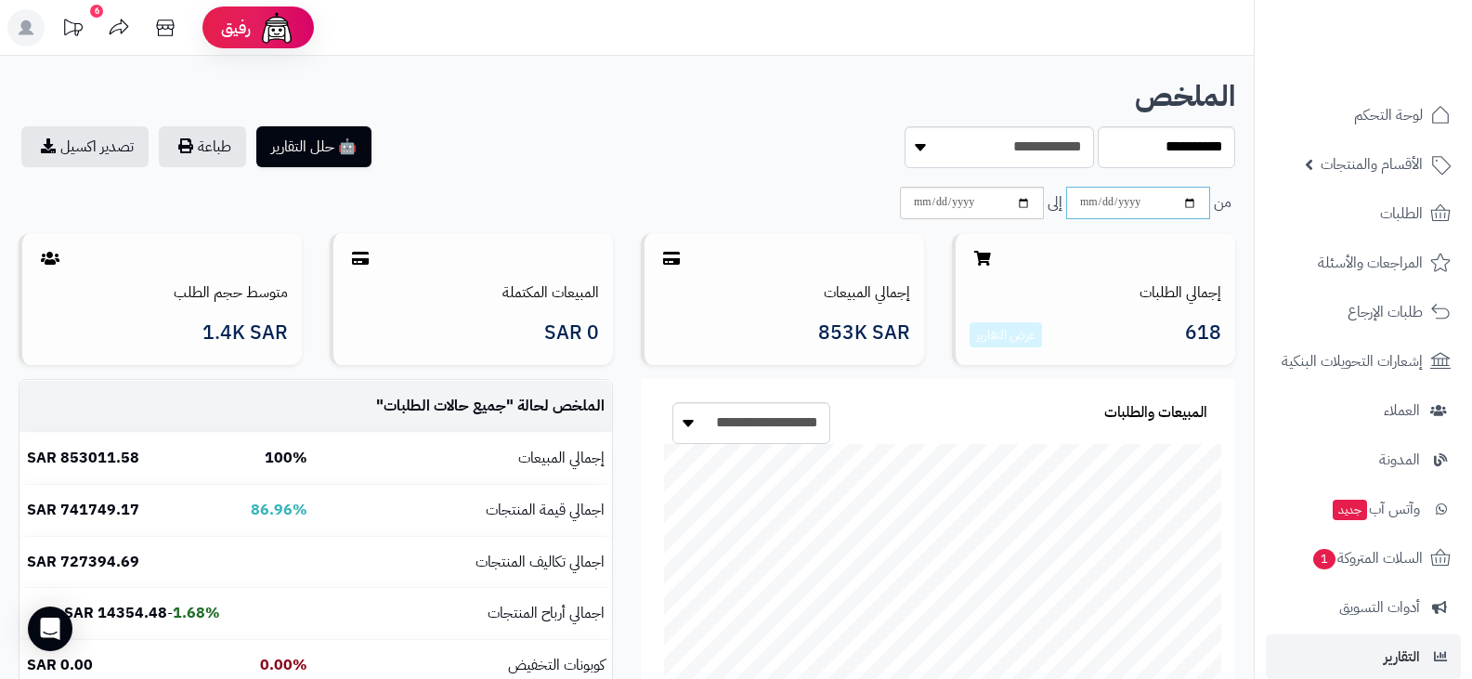
click at [1138, 212] on input "date" at bounding box center [1138, 203] width 144 height 33
click at [1188, 202] on input "date" at bounding box center [1138, 203] width 144 height 33
type input "**********"
click at [1025, 204] on input "date" at bounding box center [972, 203] width 144 height 33
type input "**********"
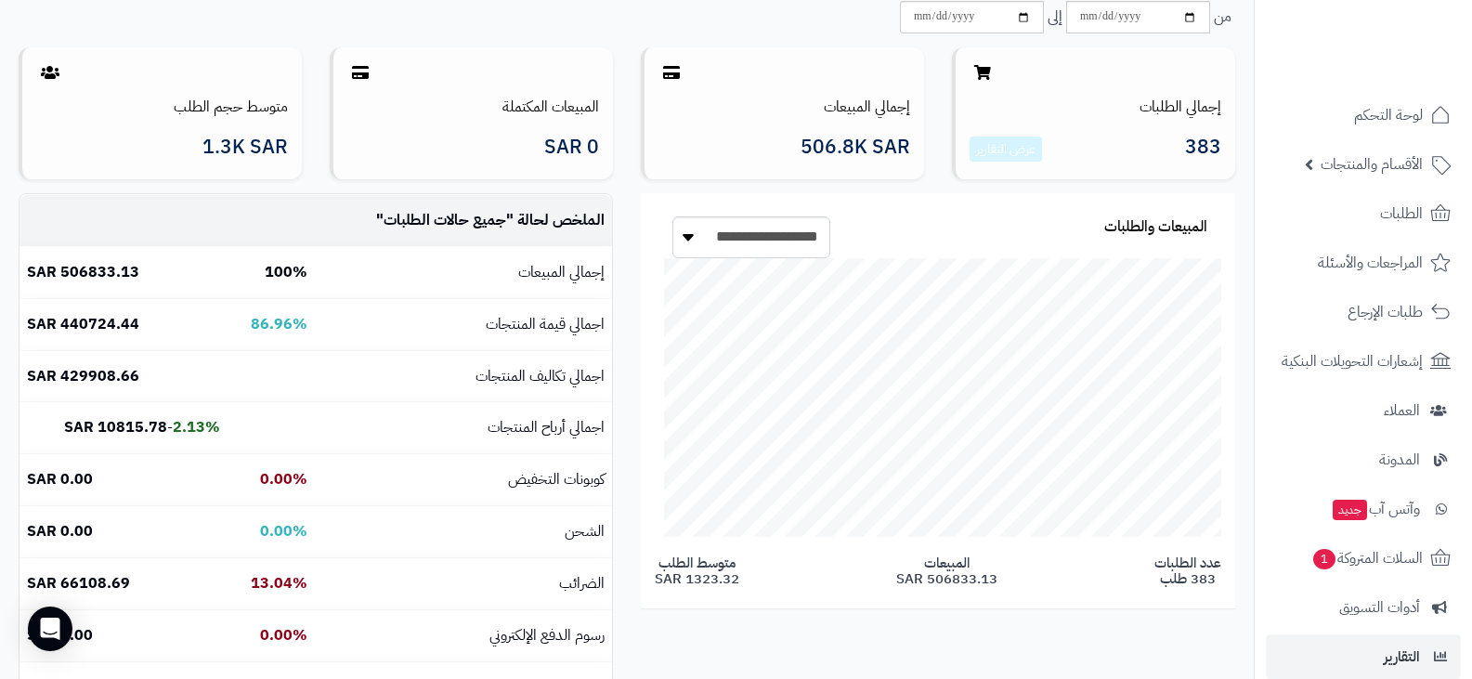
scroll to position [93, 0]
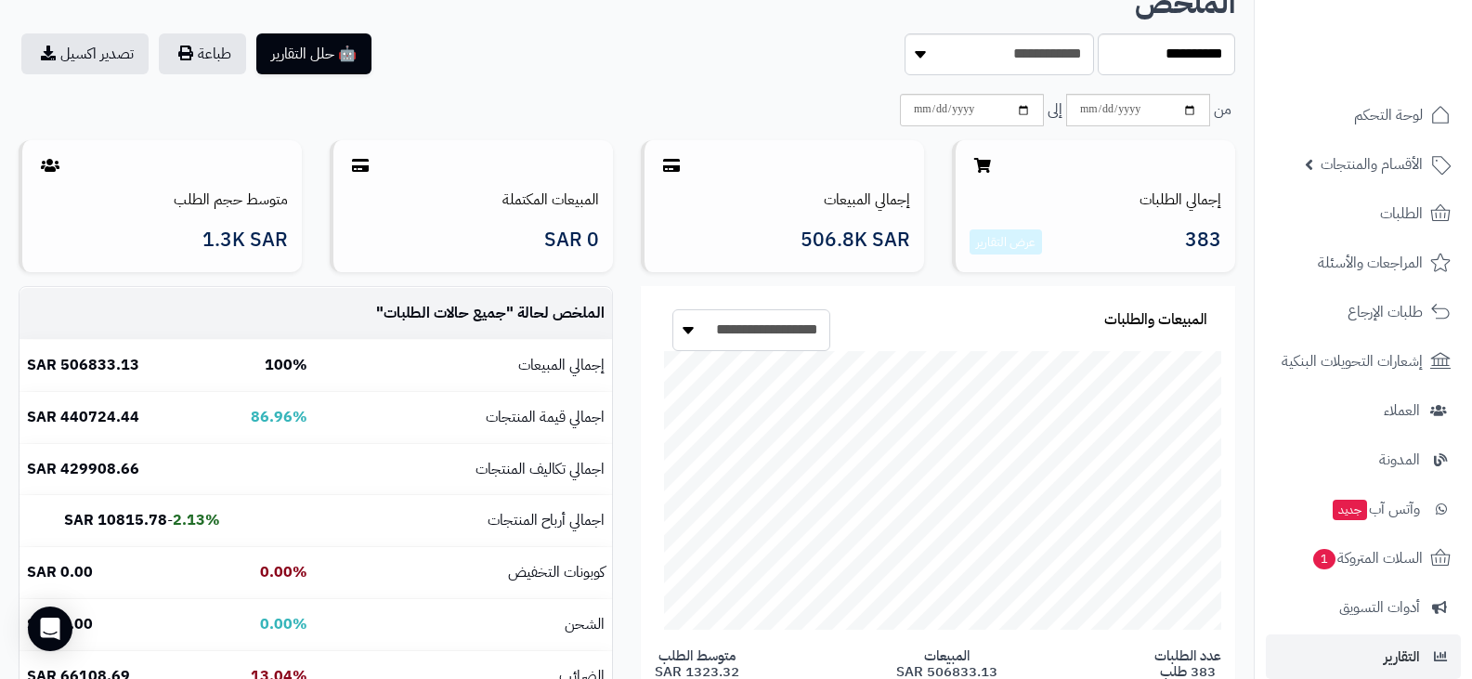
click at [773, 332] on select "**********" at bounding box center [751, 330] width 158 height 42
click at [772, 332] on select "**********" at bounding box center [751, 330] width 158 height 42
click at [1007, 242] on link "عرض التقارير" at bounding box center [1005, 242] width 59 height 20
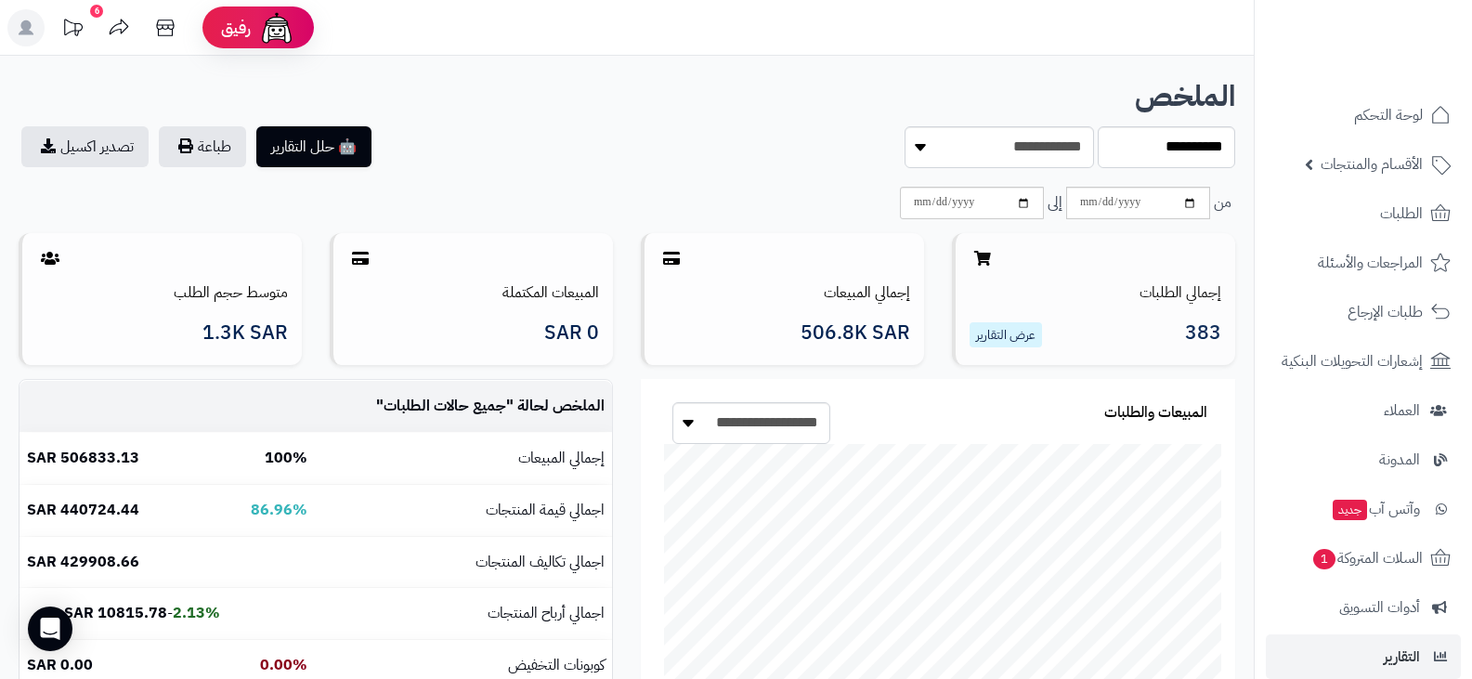
click at [1009, 336] on link "عرض التقارير" at bounding box center [1005, 335] width 59 height 20
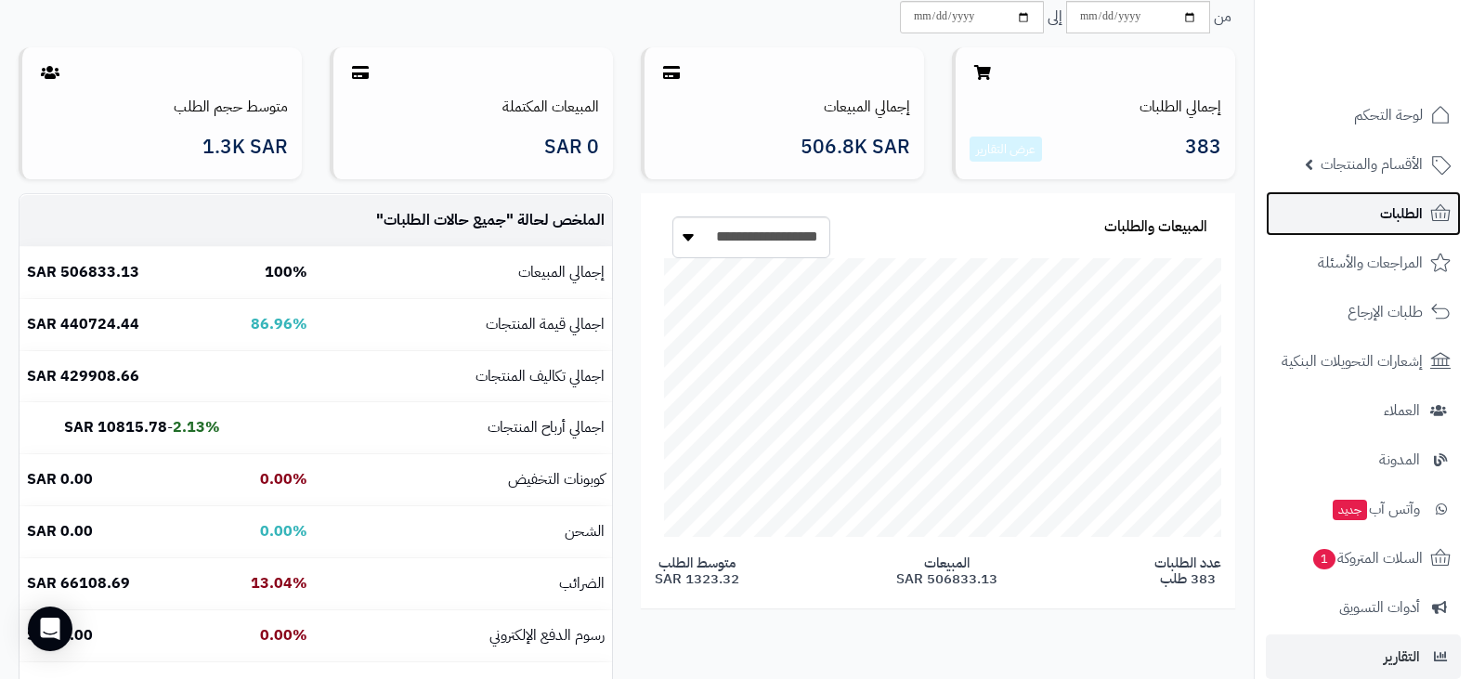
click at [1406, 215] on span "الطلبات" at bounding box center [1401, 214] width 43 height 26
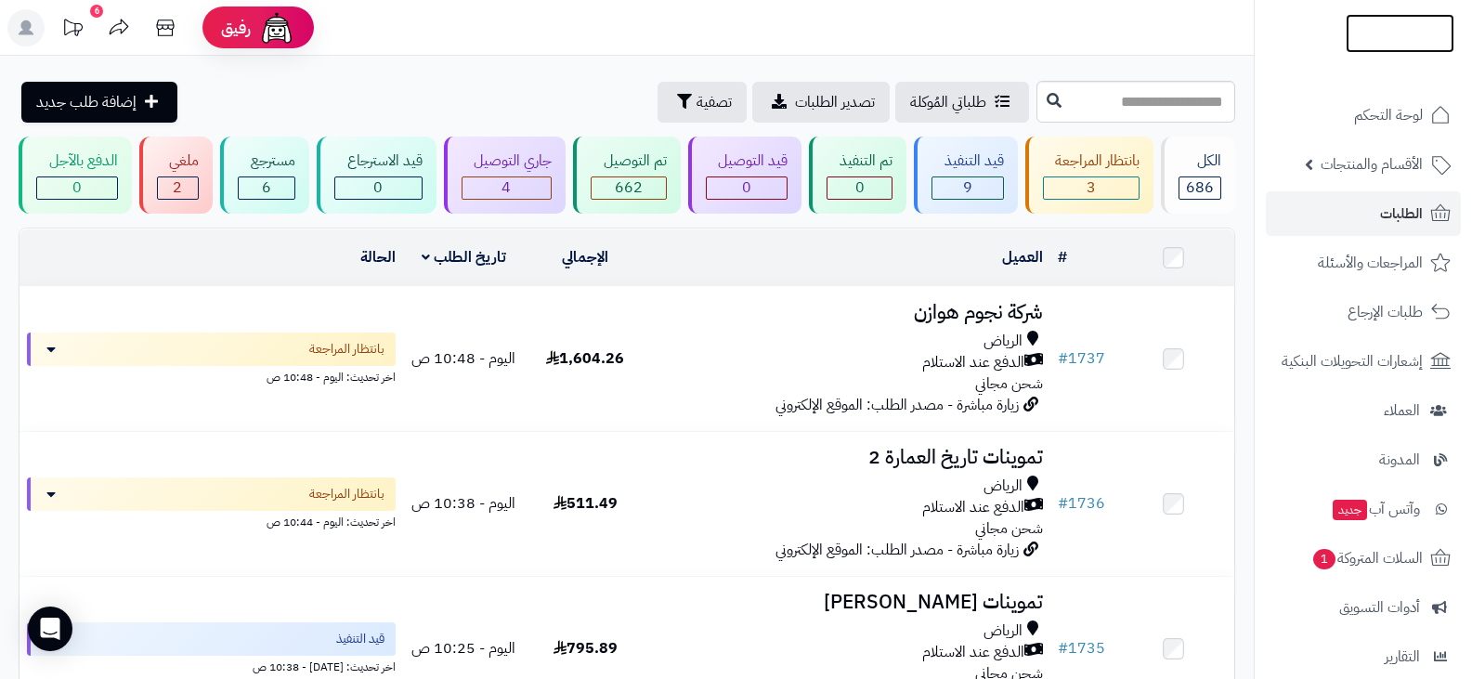
click at [1407, 42] on img at bounding box center [1400, 60] width 109 height 39
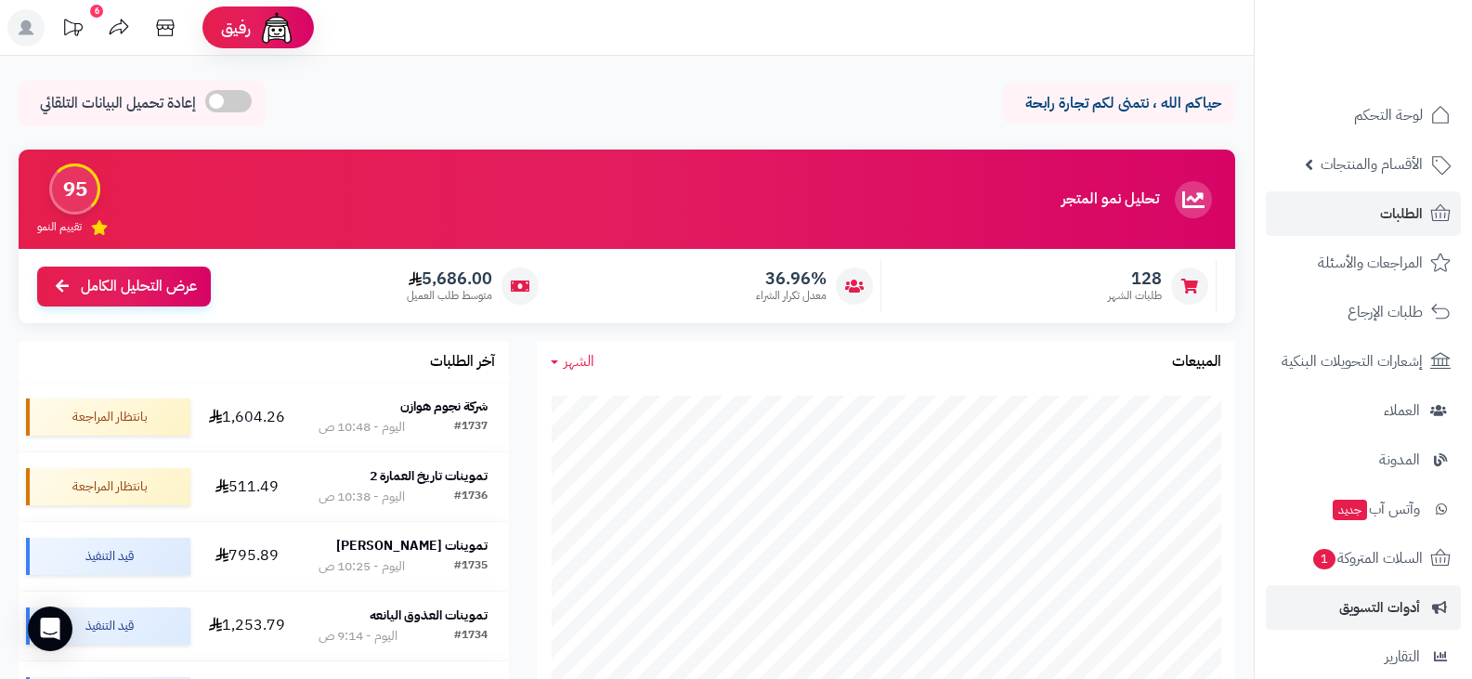
scroll to position [220, 0]
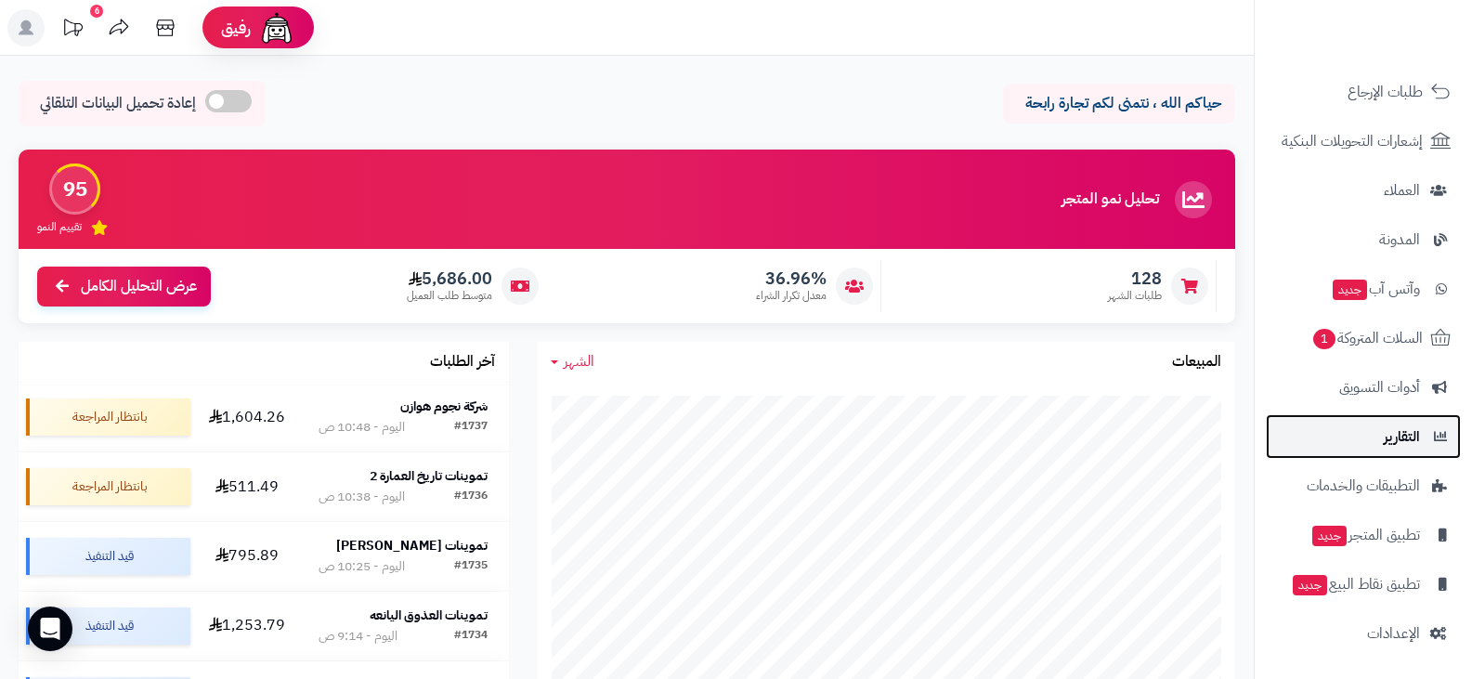
click at [1396, 444] on span "التقارير" at bounding box center [1402, 437] width 36 height 26
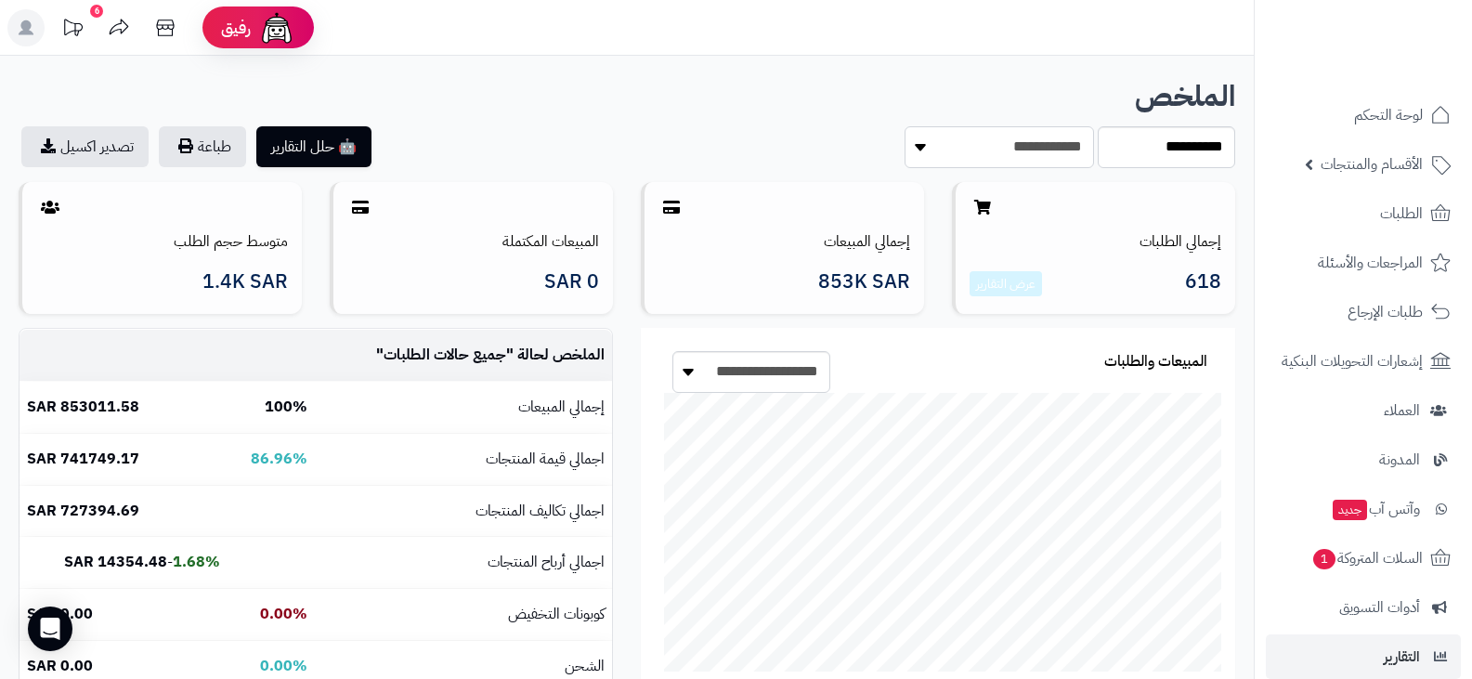
click at [989, 154] on select "**********" at bounding box center [999, 147] width 189 height 42
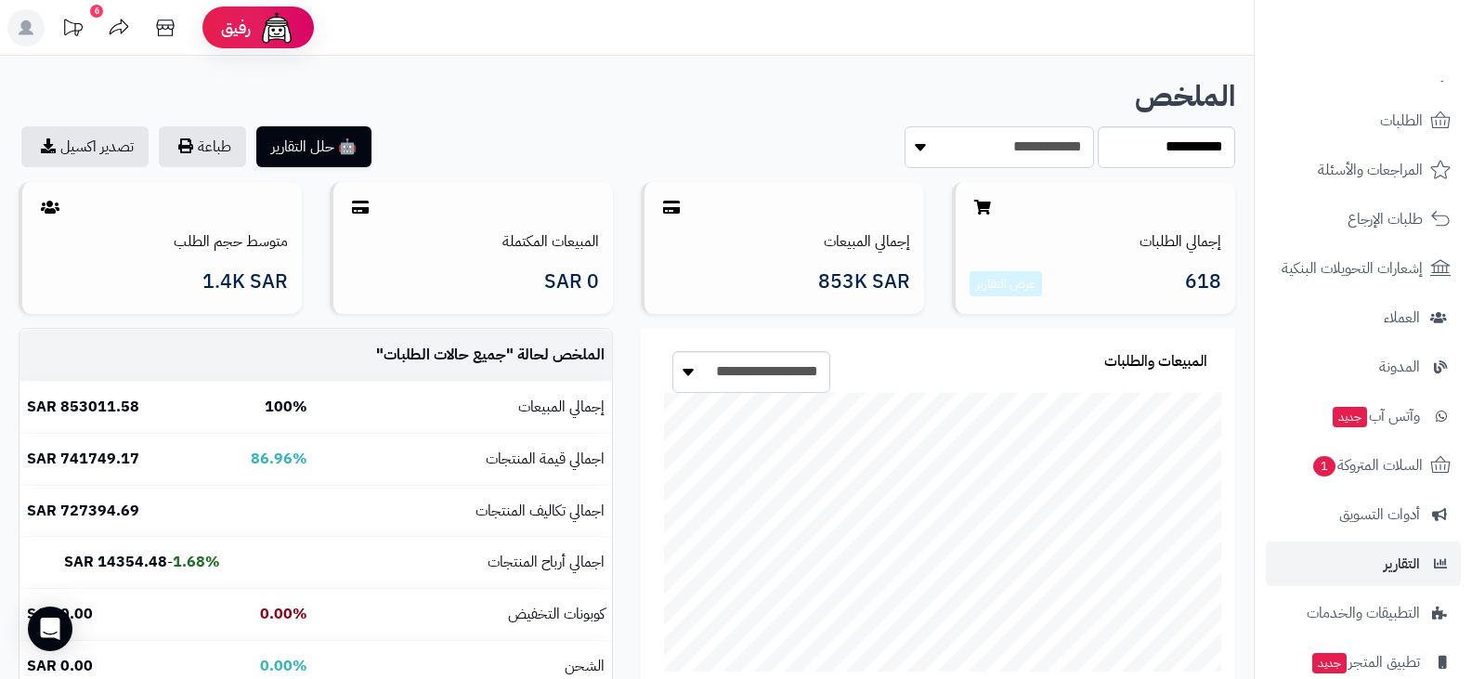
scroll to position [186, 0]
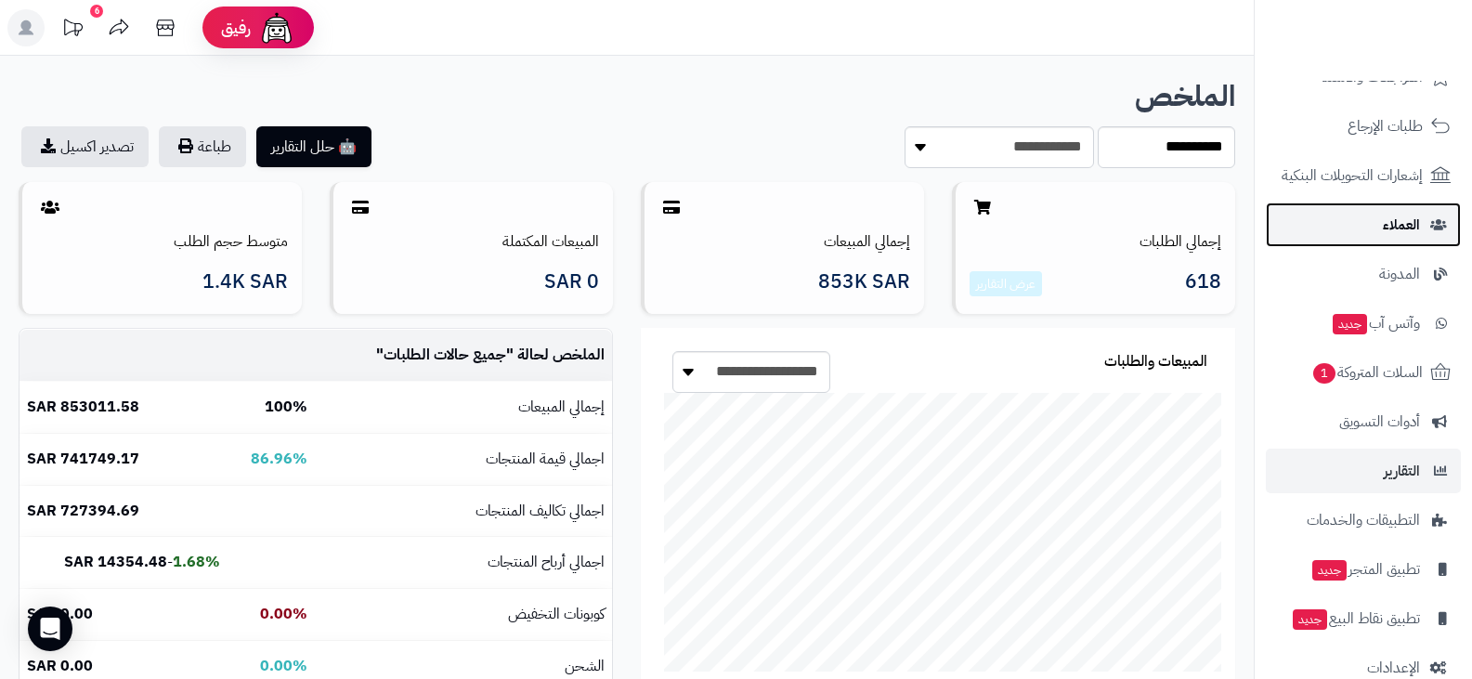
click at [1380, 235] on link "العملاء" at bounding box center [1363, 224] width 195 height 45
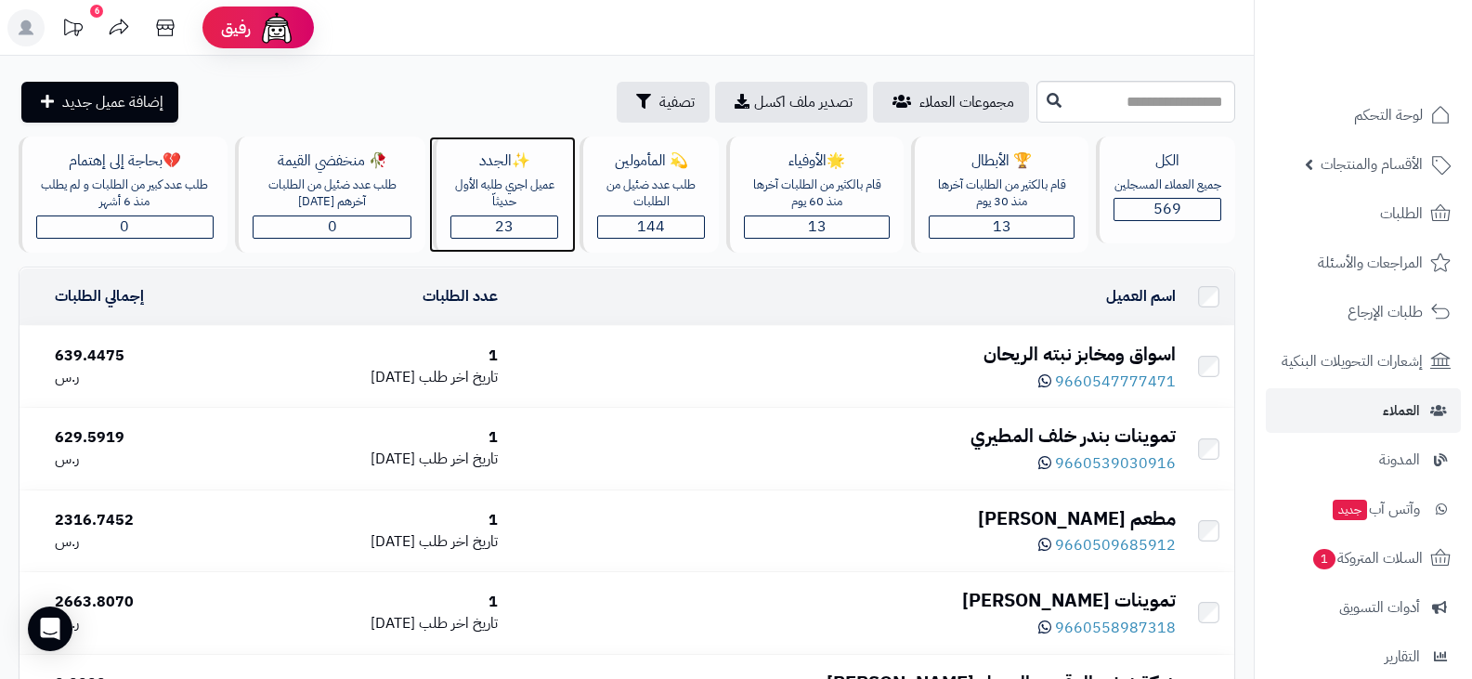
click at [501, 233] on span "23" at bounding box center [504, 226] width 19 height 22
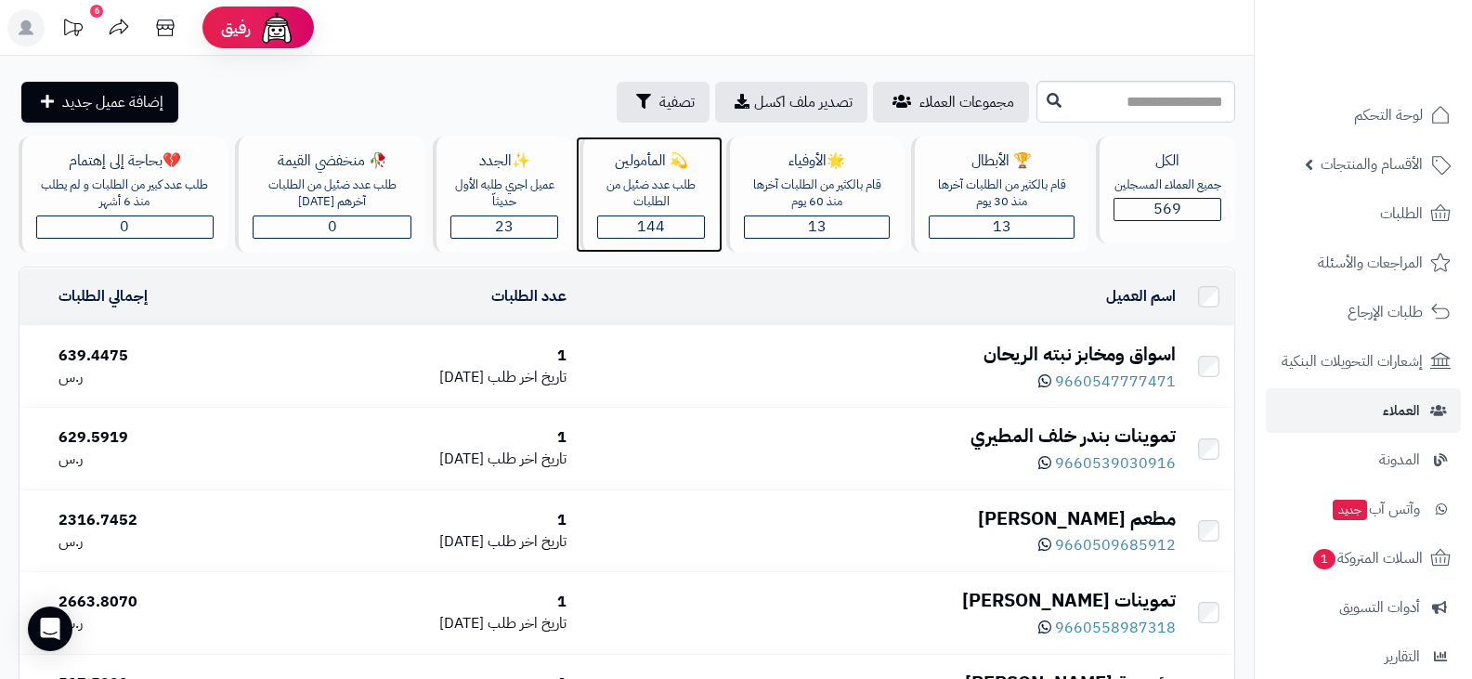
click at [651, 225] on span "144" at bounding box center [651, 226] width 28 height 22
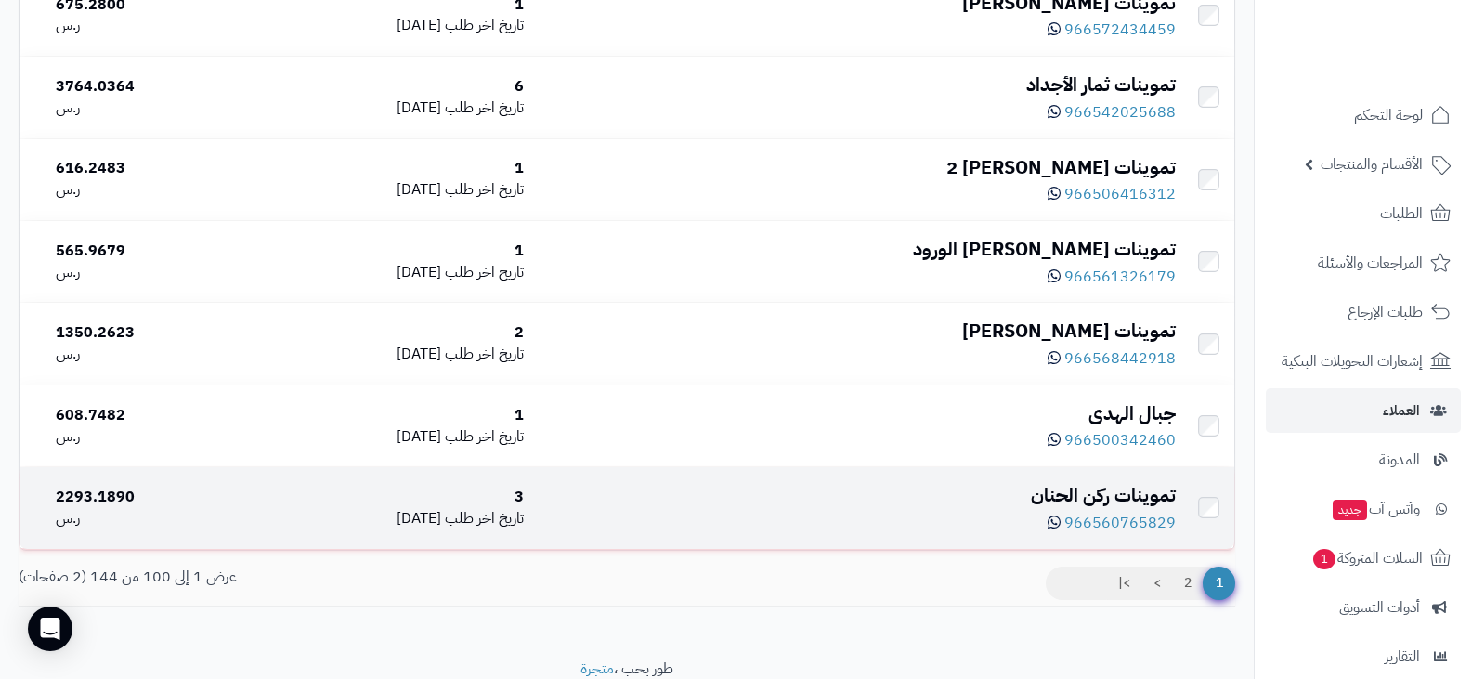
scroll to position [8058, 0]
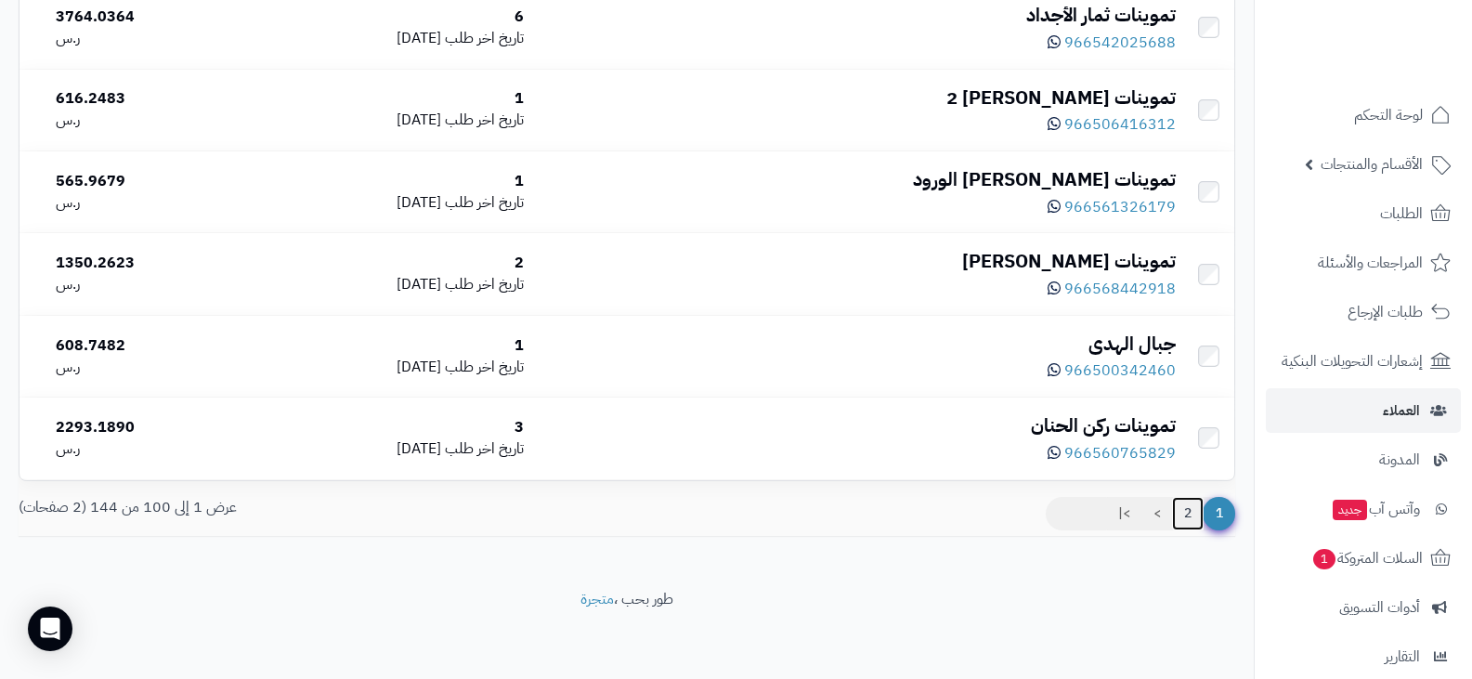
click at [1187, 515] on link "2" at bounding box center [1188, 513] width 32 height 33
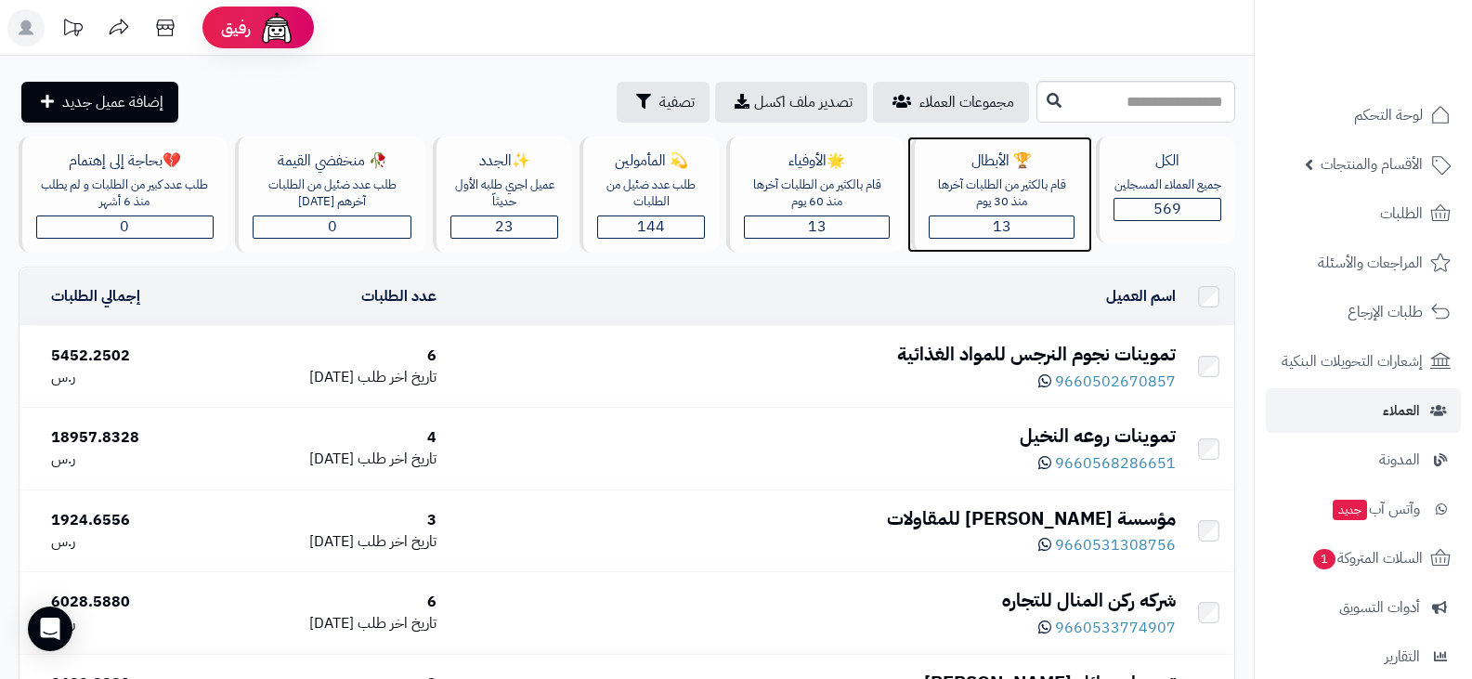
click at [967, 228] on div "13" at bounding box center [1002, 226] width 144 height 21
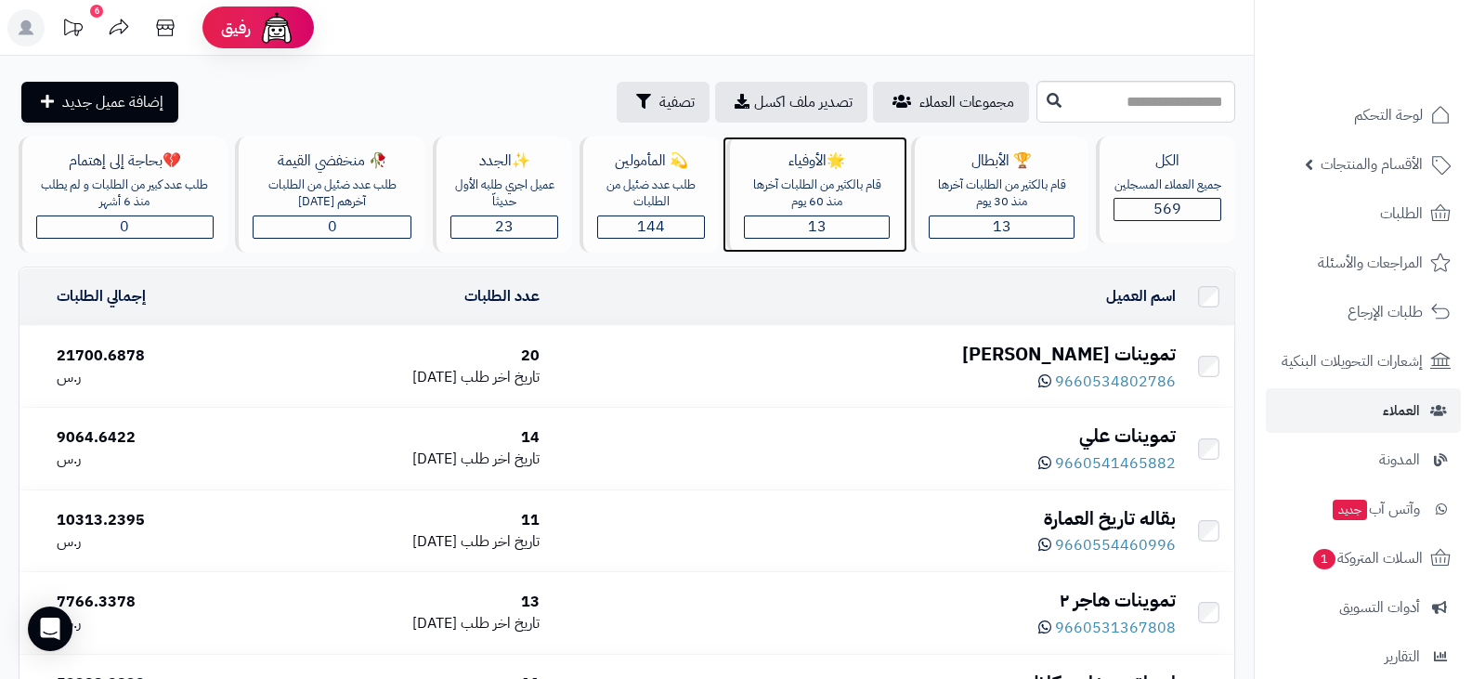
click at [815, 230] on span "13" at bounding box center [817, 226] width 19 height 22
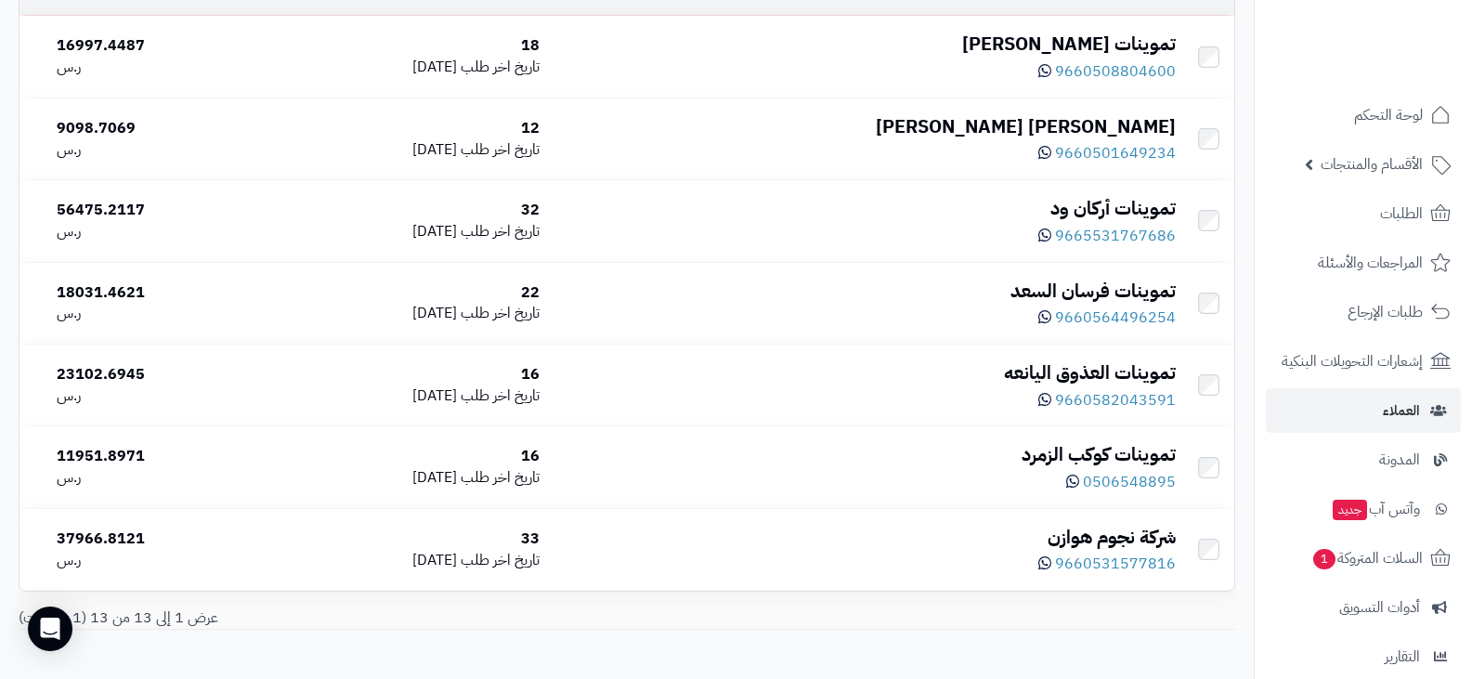
scroll to position [617, 0]
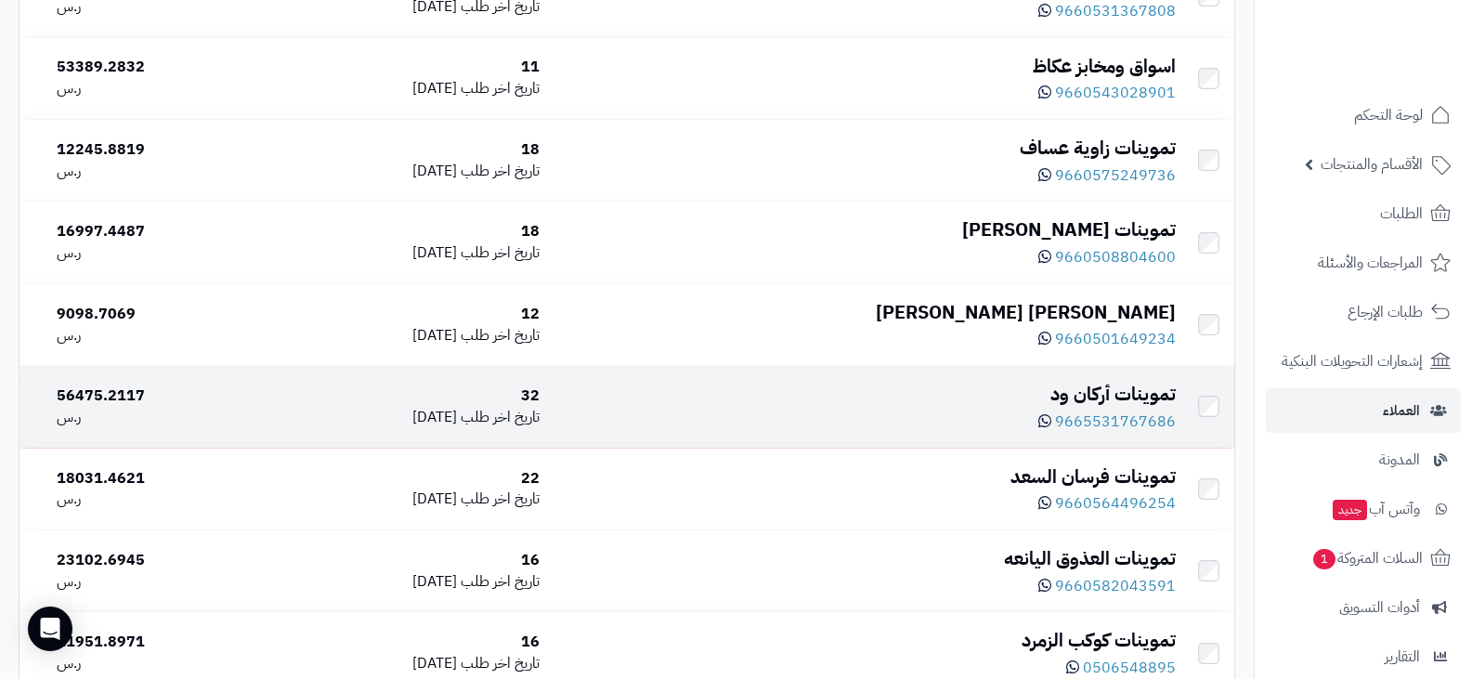
click at [1121, 398] on div "تموينات أركان ود" at bounding box center [865, 394] width 621 height 27
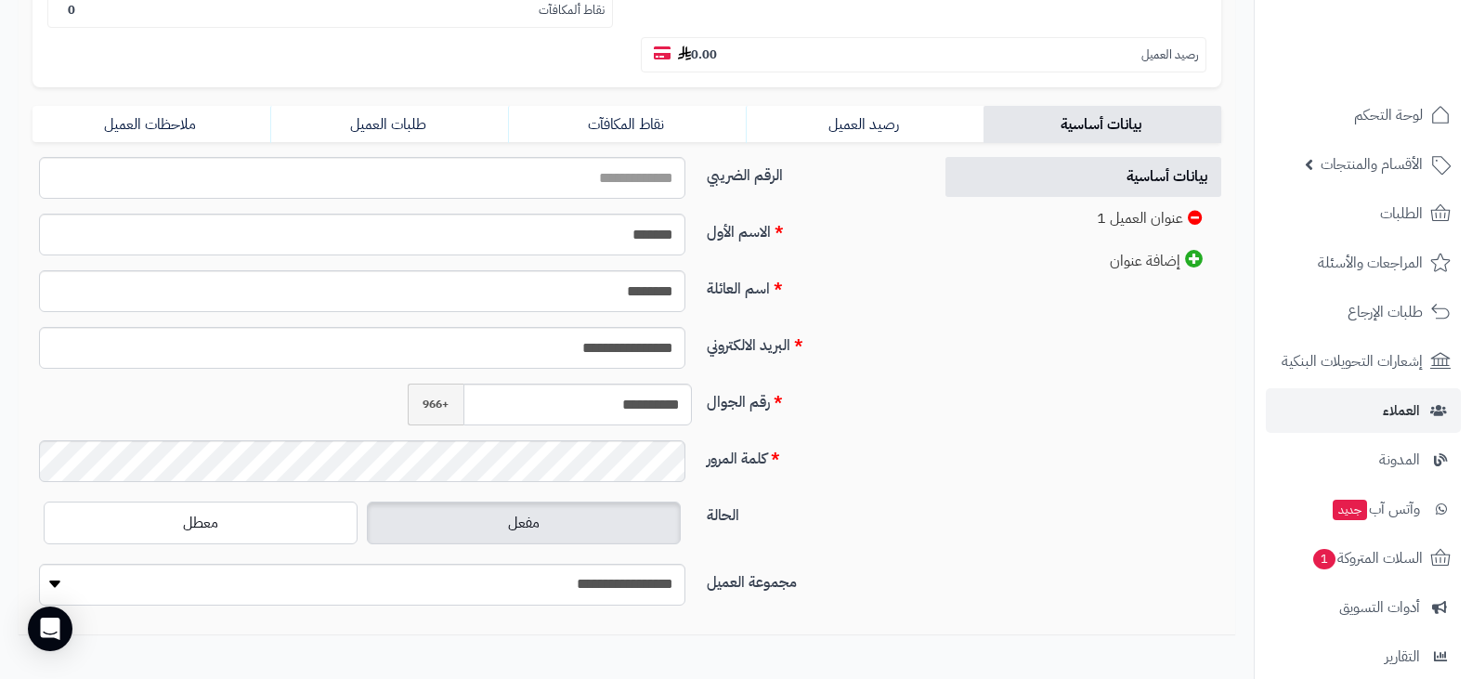
scroll to position [186, 0]
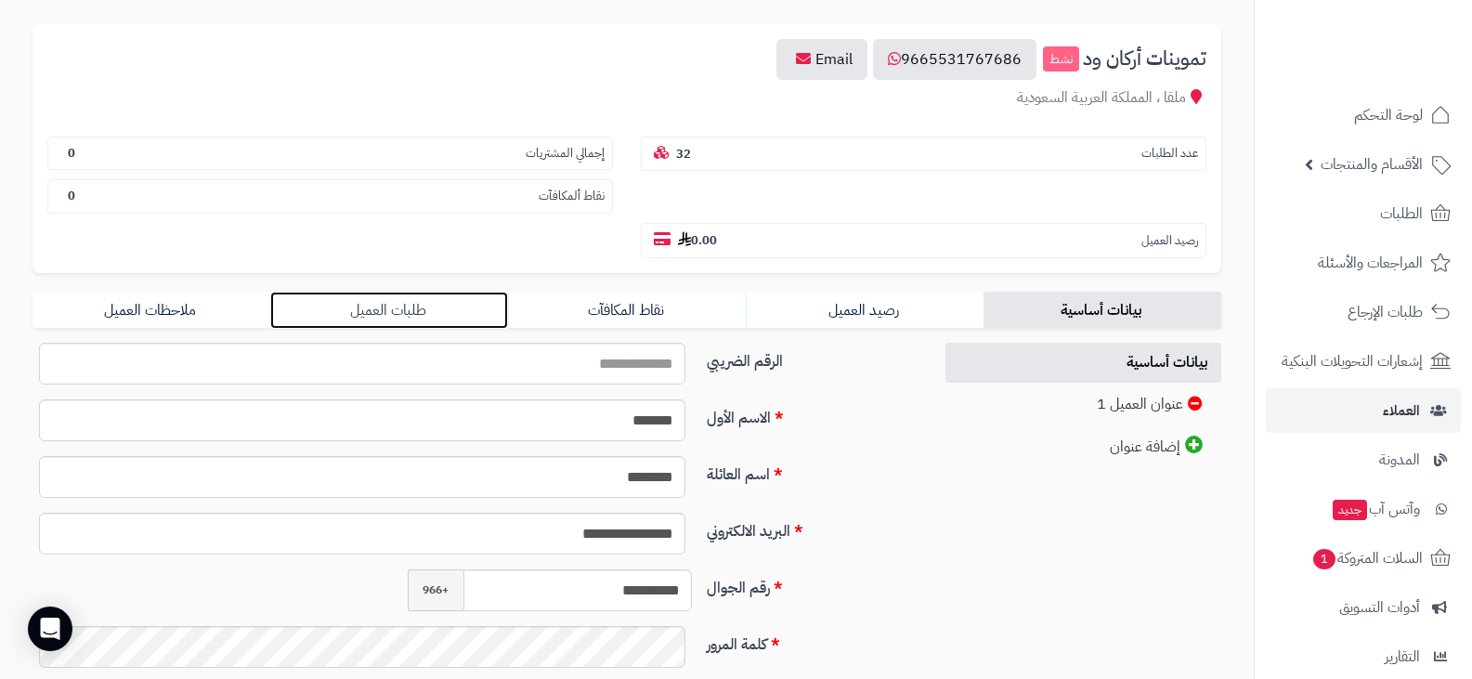
click at [404, 312] on link "طلبات العميل" at bounding box center [389, 310] width 238 height 37
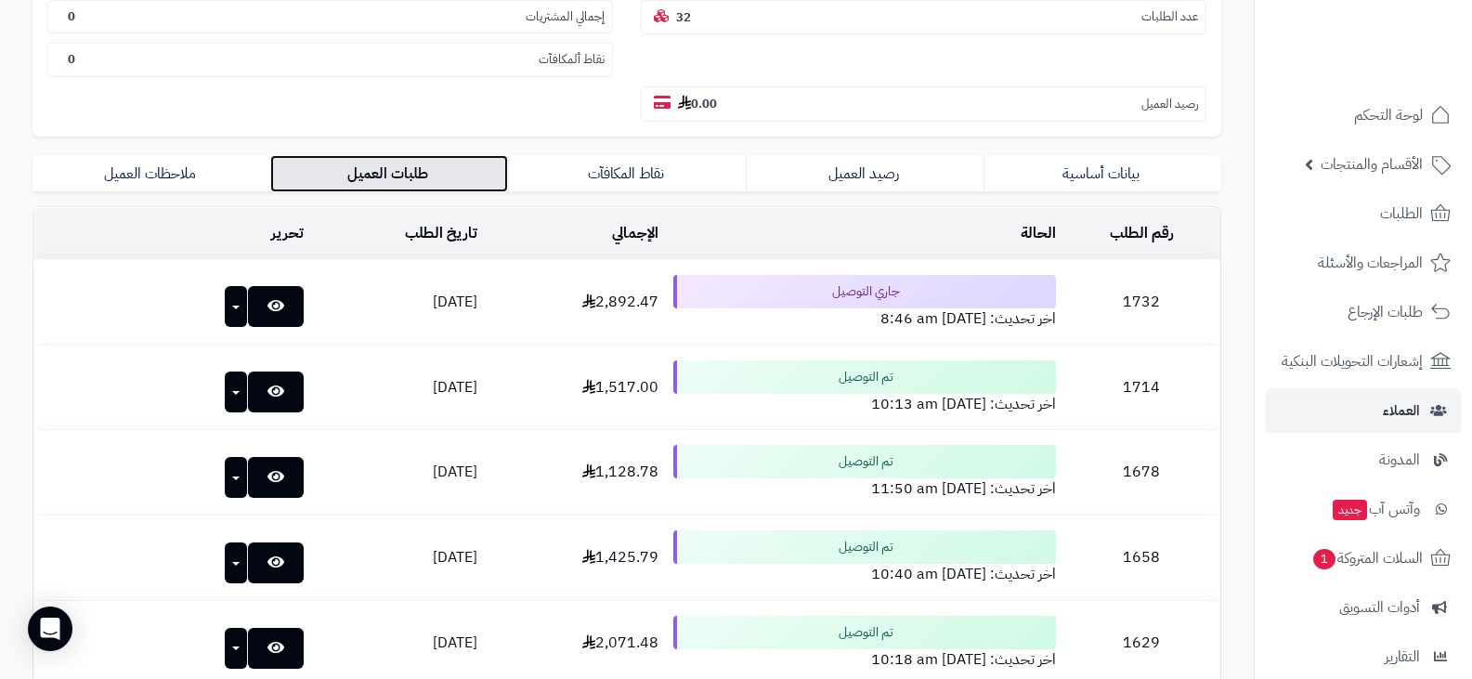
scroll to position [229, 0]
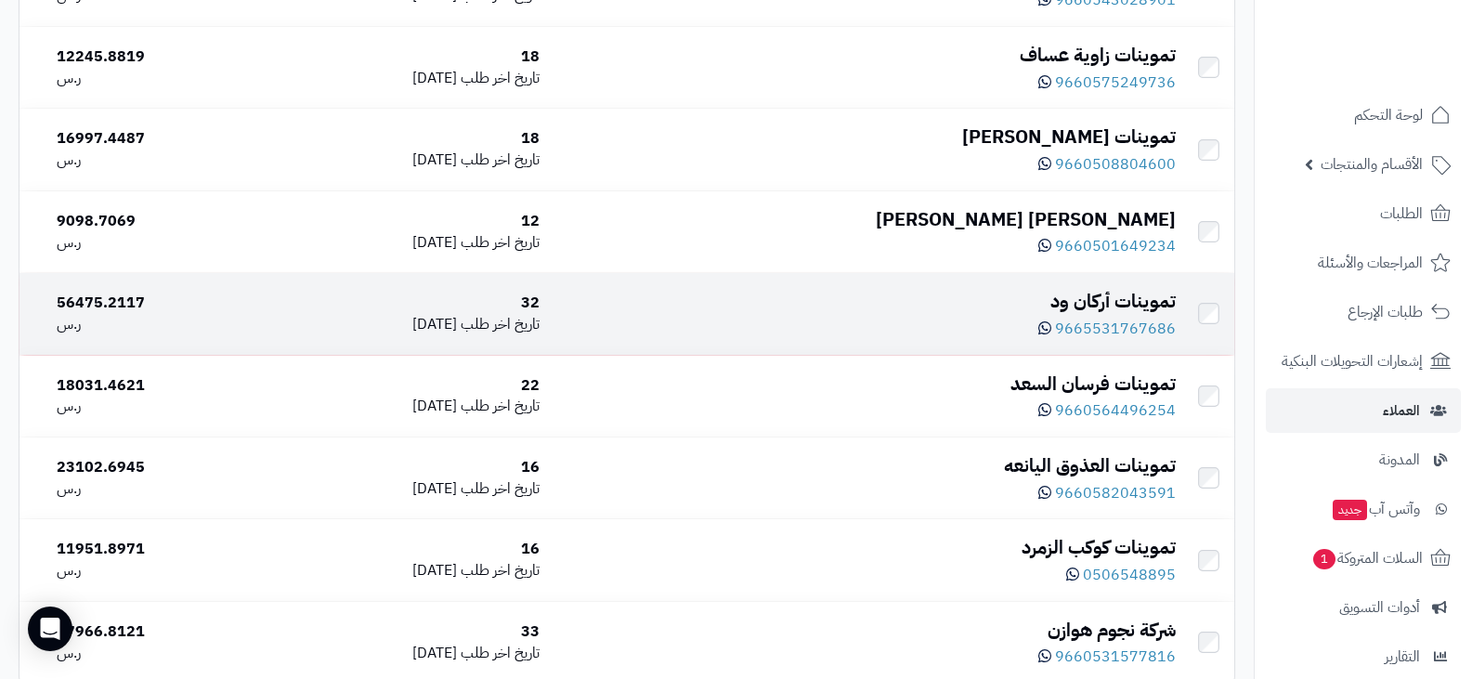
scroll to position [895, 0]
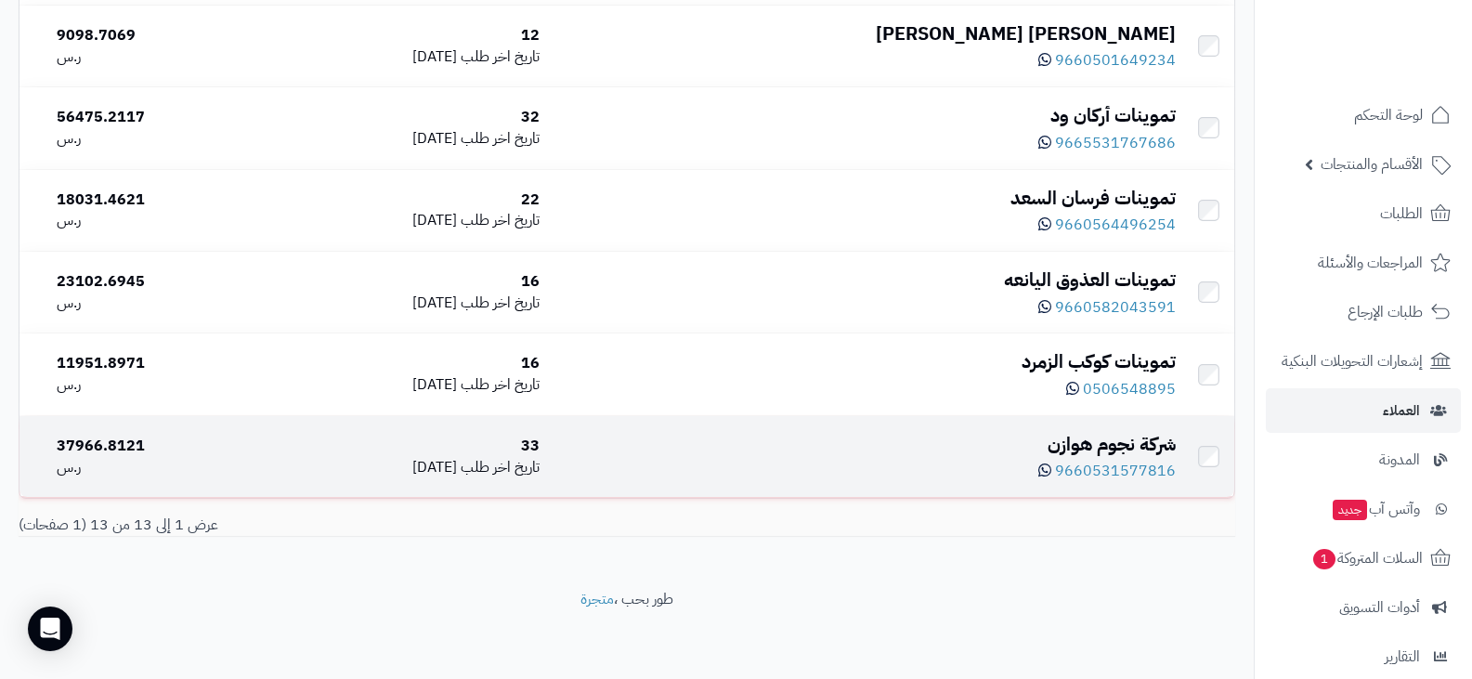
click at [1067, 441] on div "شركة نجوم هوازن" at bounding box center [865, 444] width 621 height 27
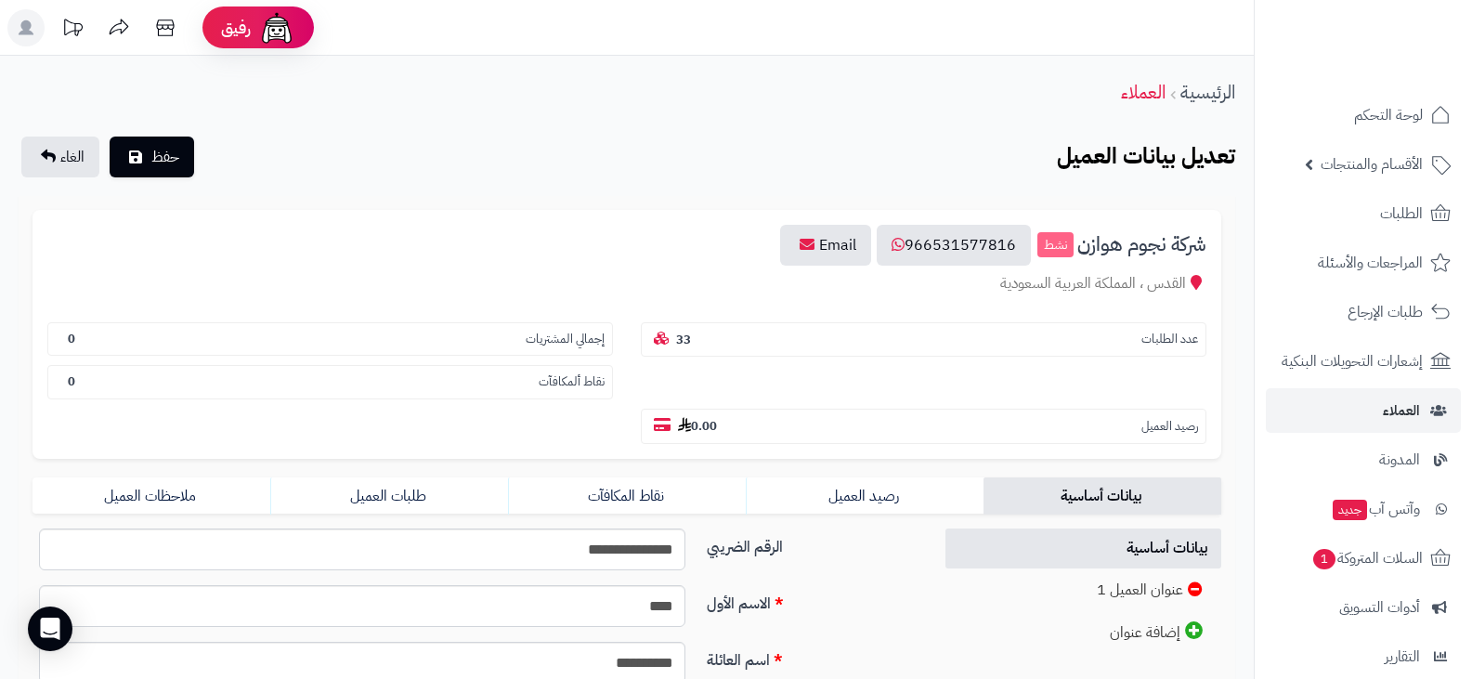
scroll to position [93, 0]
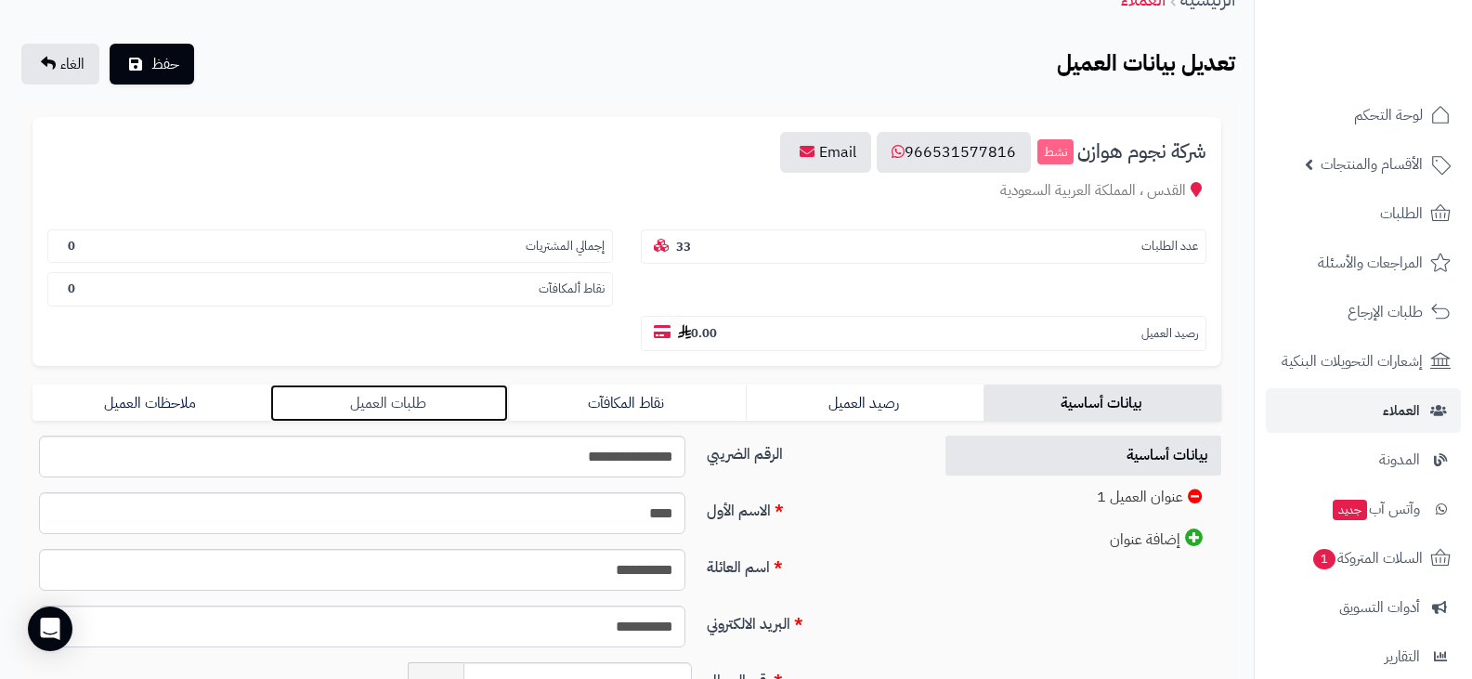
click at [364, 398] on link "طلبات العميل" at bounding box center [389, 403] width 238 height 37
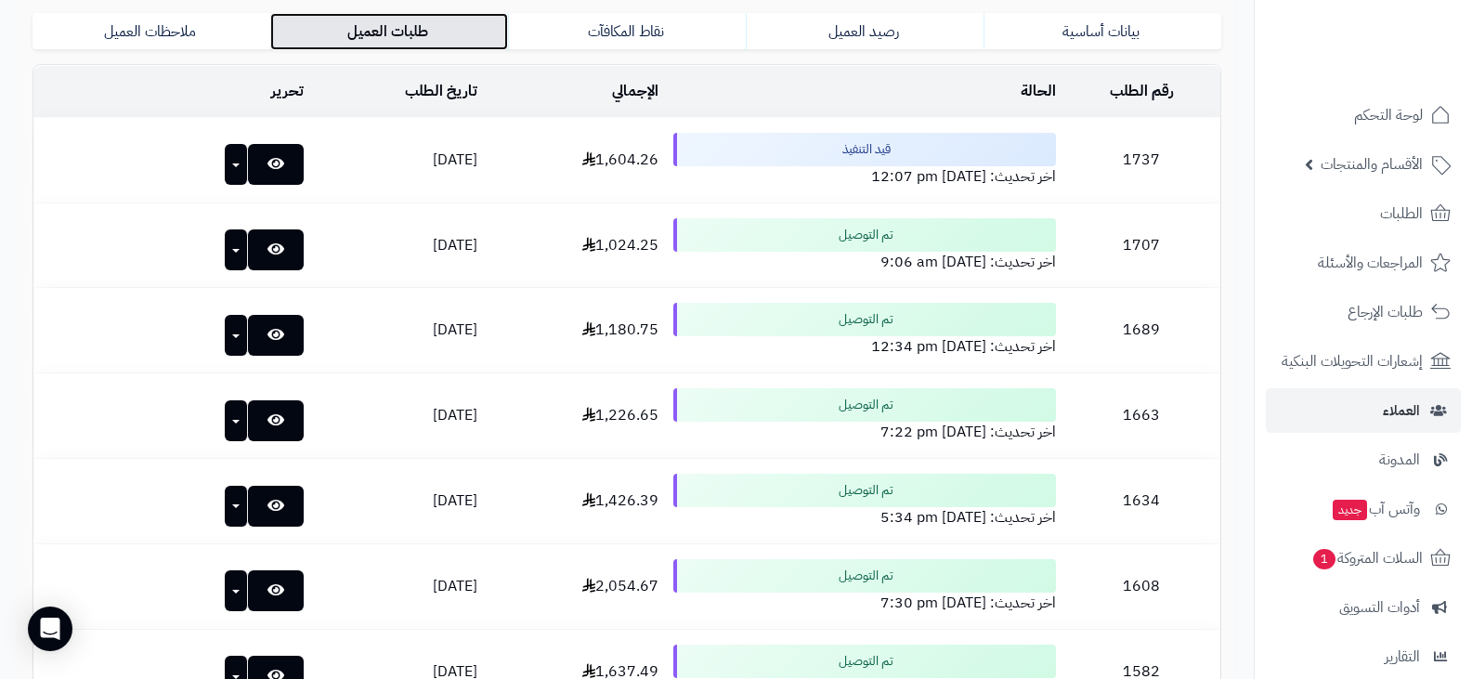
scroll to position [0, 0]
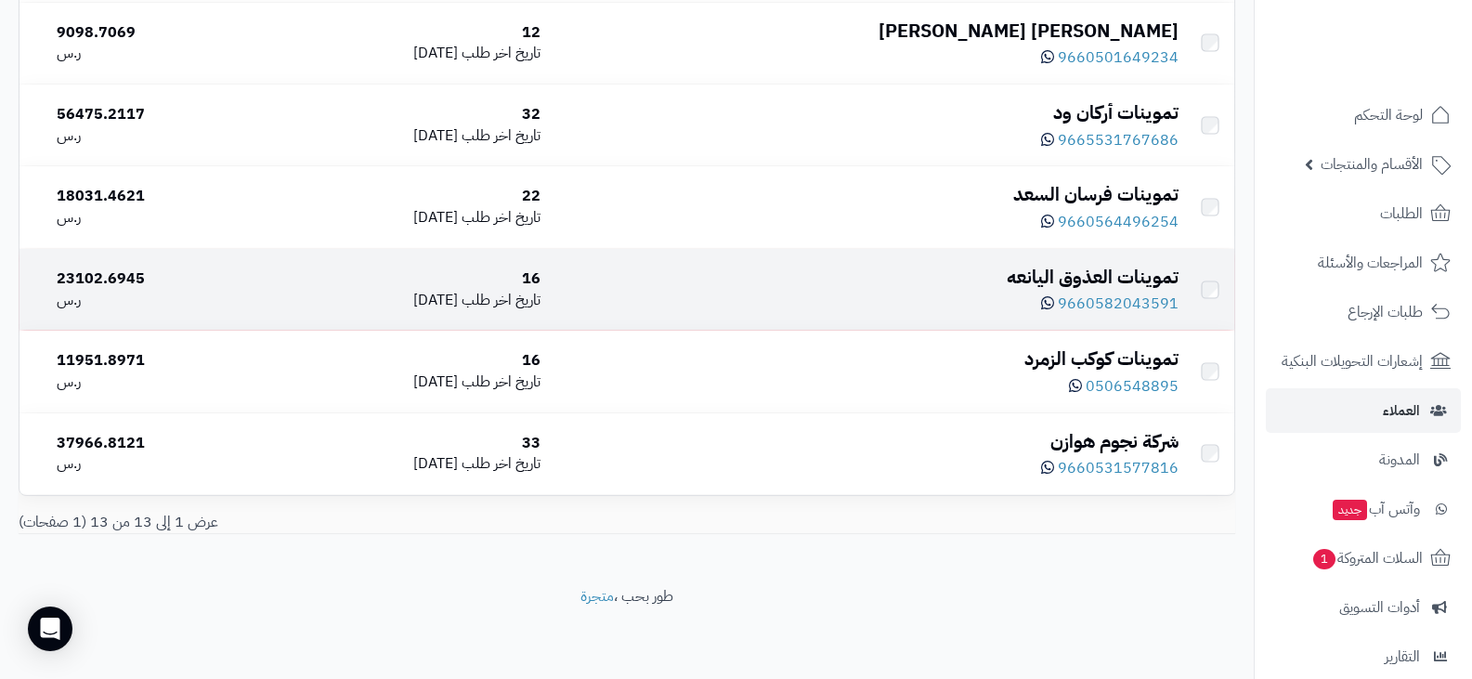
scroll to position [895, 0]
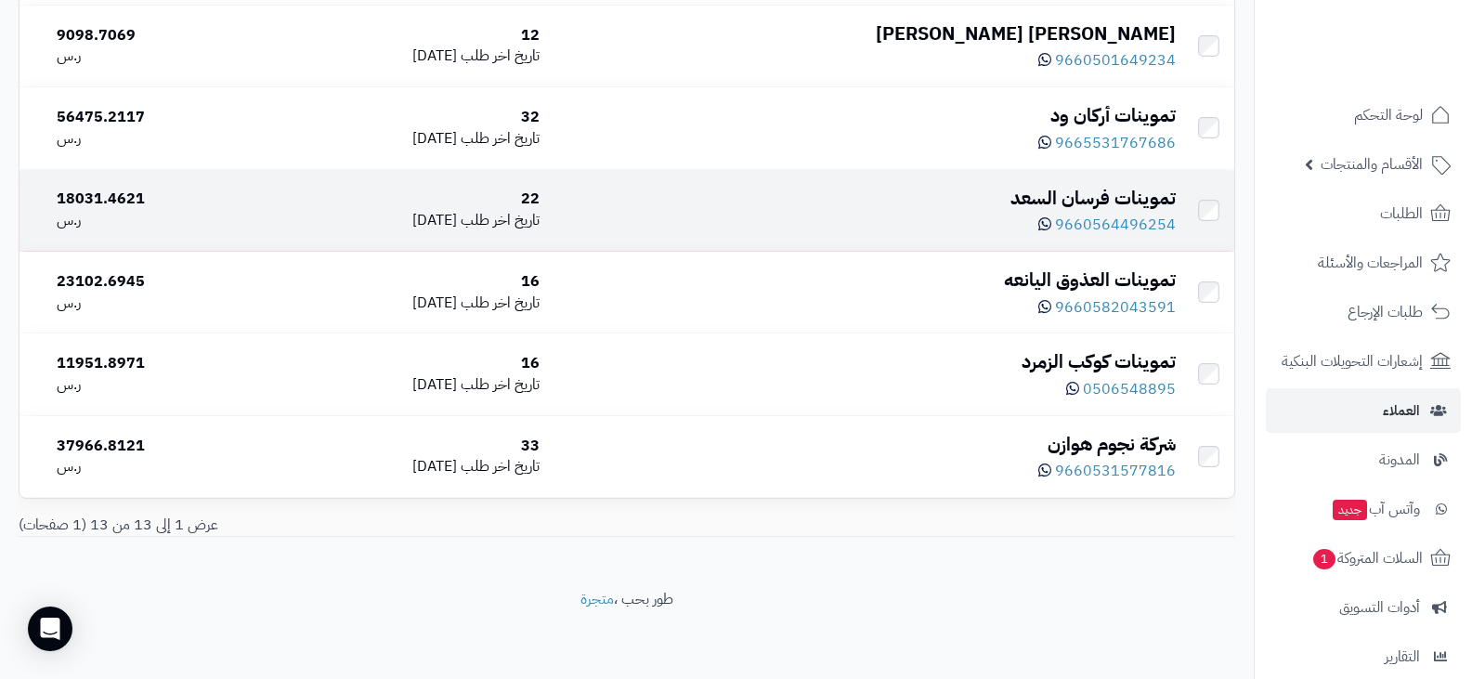
click at [1086, 194] on div "تموينات فرسان السعد" at bounding box center [865, 198] width 621 height 27
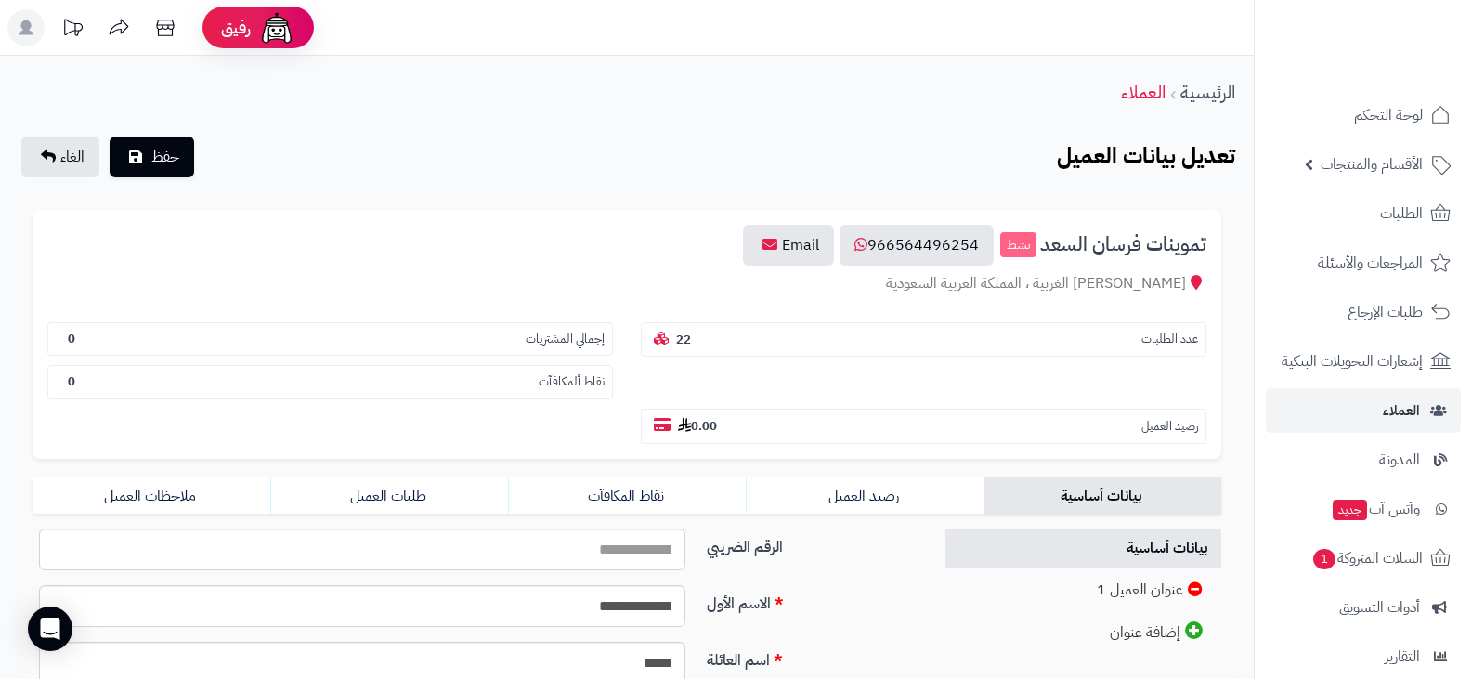
scroll to position [186, 0]
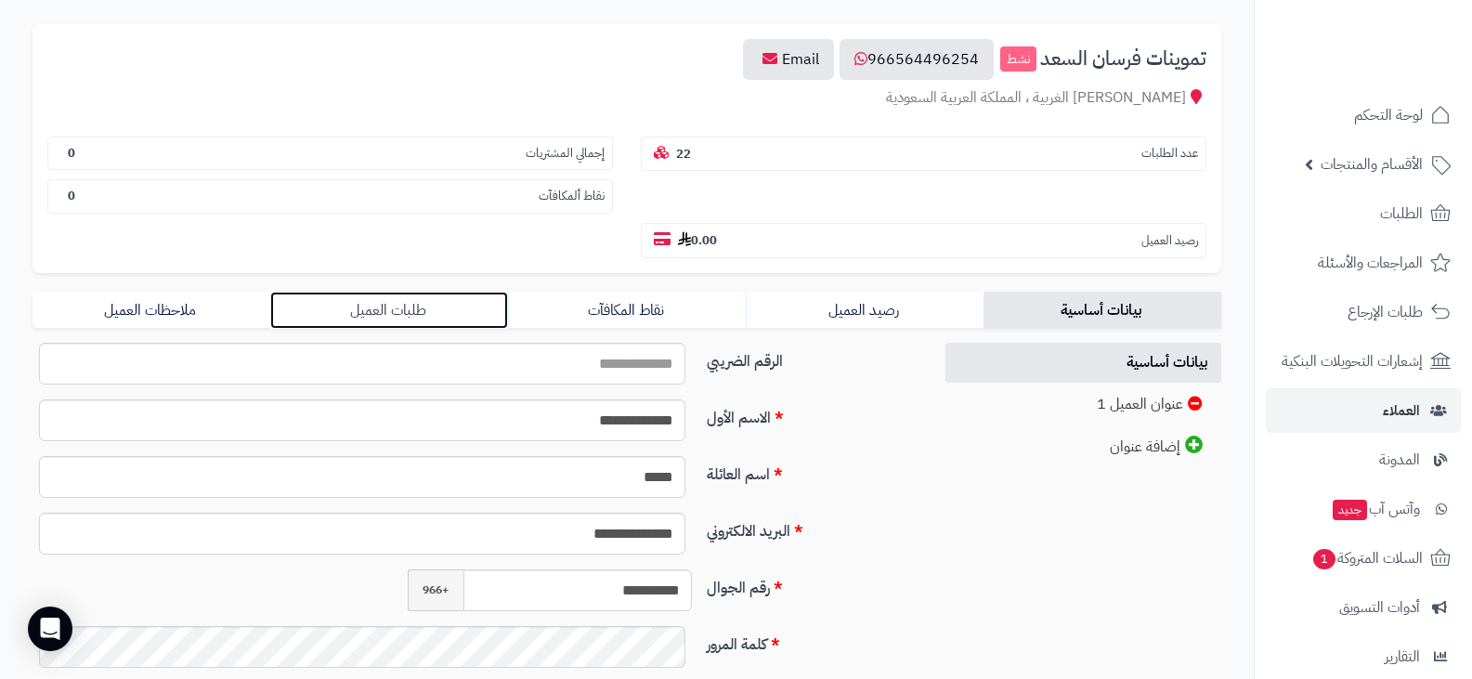
click at [361, 318] on link "طلبات العميل" at bounding box center [389, 310] width 238 height 37
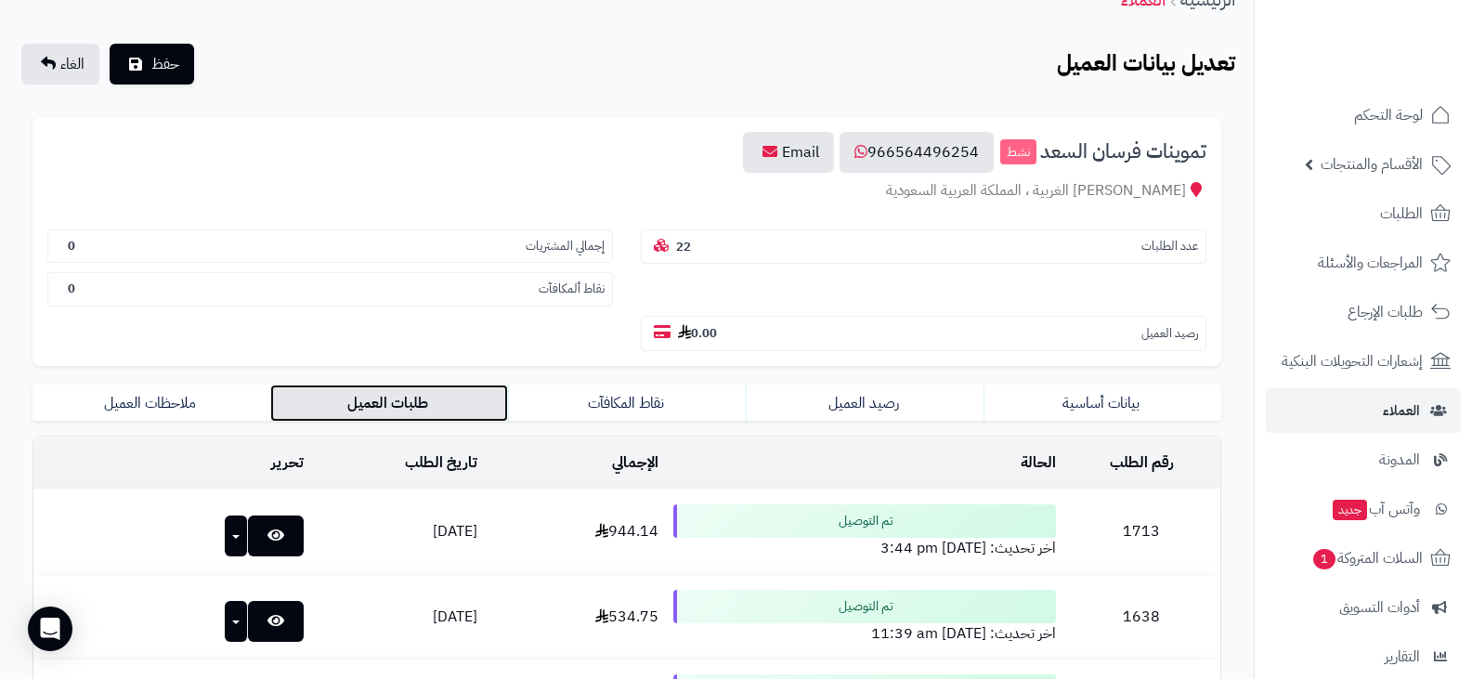
scroll to position [0, 0]
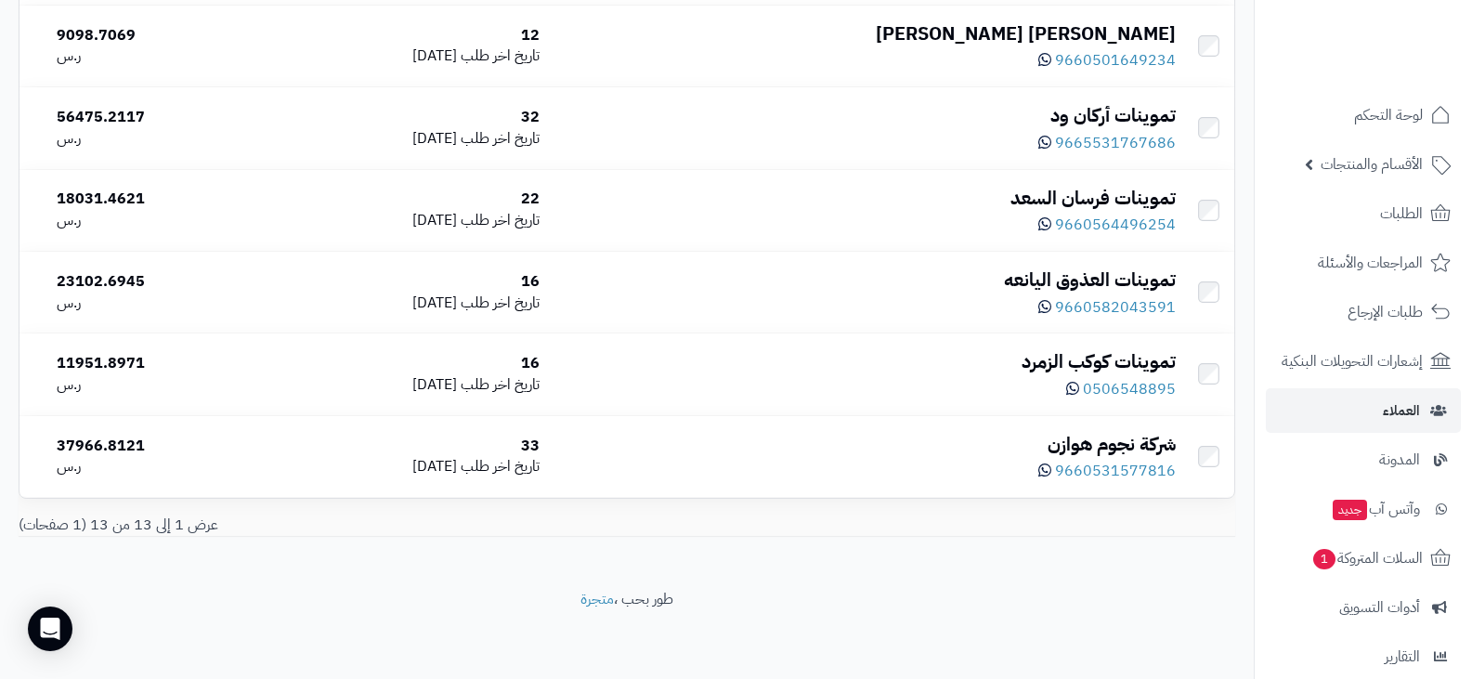
scroll to position [431, 0]
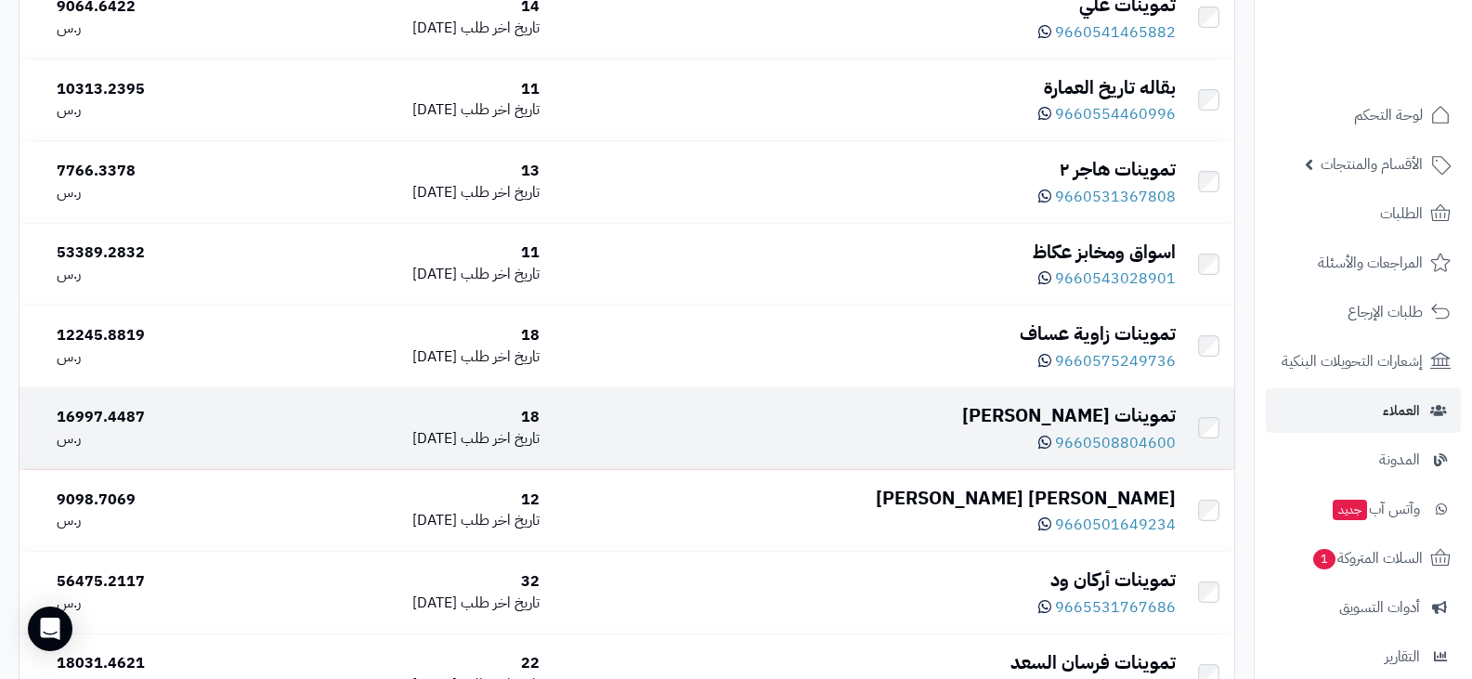
click at [1082, 413] on div "تموينات [PERSON_NAME]" at bounding box center [865, 415] width 621 height 27
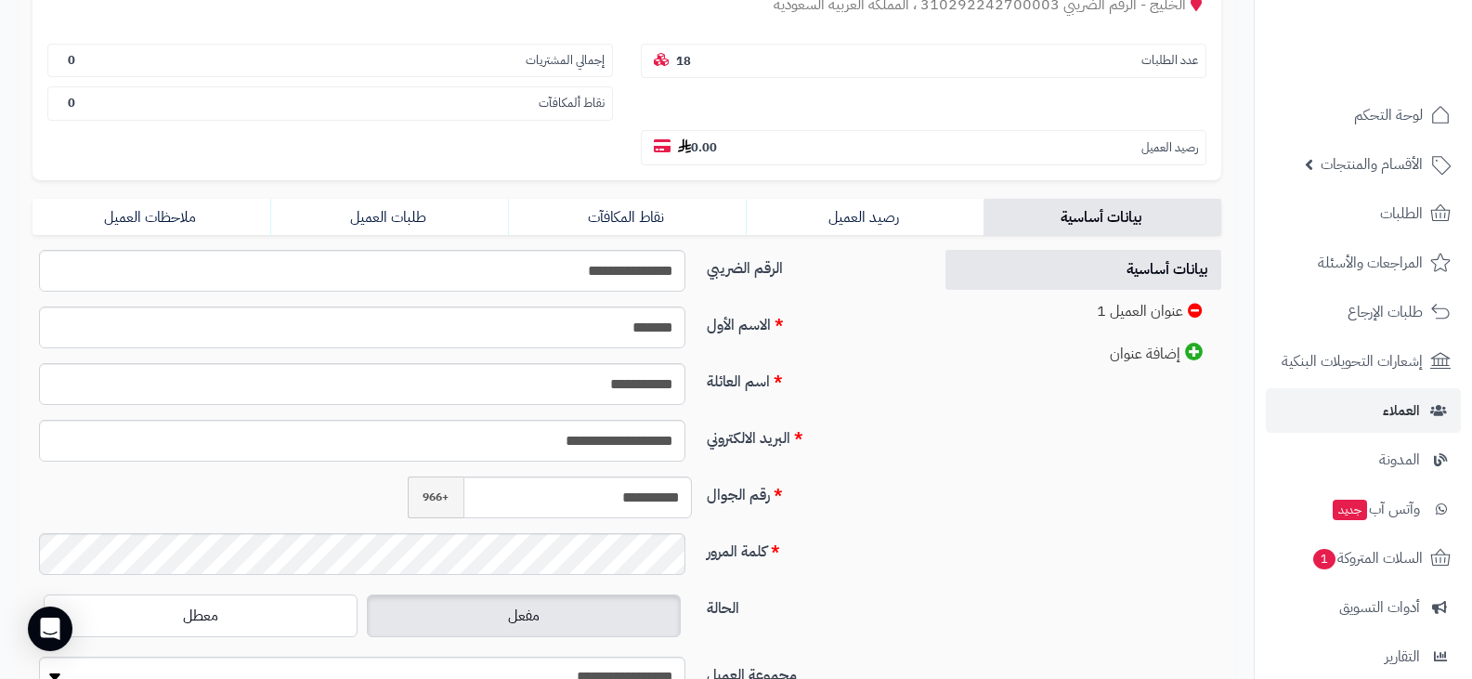
scroll to position [372, 0]
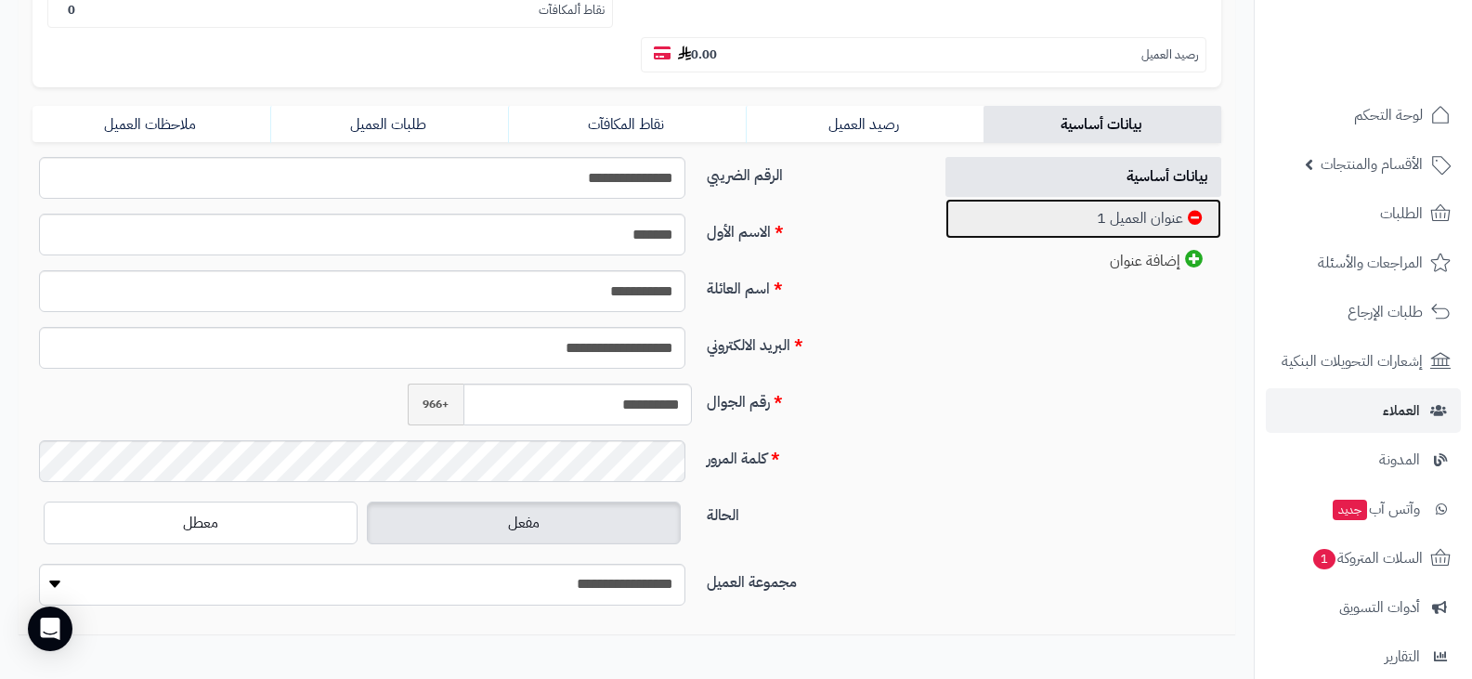
click at [1128, 217] on link "عنوان العميل 1" at bounding box center [1084, 219] width 277 height 40
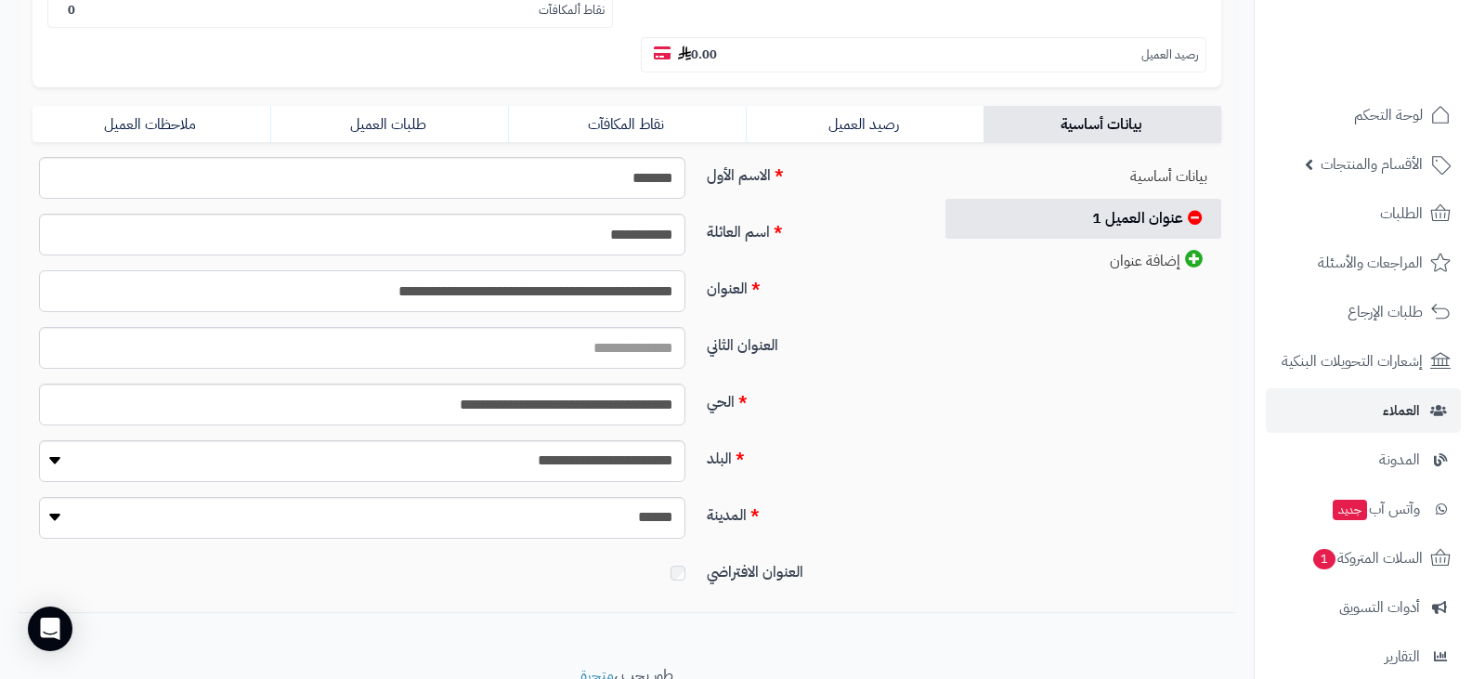
drag, startPoint x: 680, startPoint y: 292, endPoint x: 297, endPoint y: 303, distance: 382.8
click at [297, 303] on input "**********" at bounding box center [362, 291] width 646 height 42
click at [1374, 19] on li at bounding box center [1400, 33] width 109 height 39
click at [1374, 52] on img at bounding box center [1400, 71] width 109 height 39
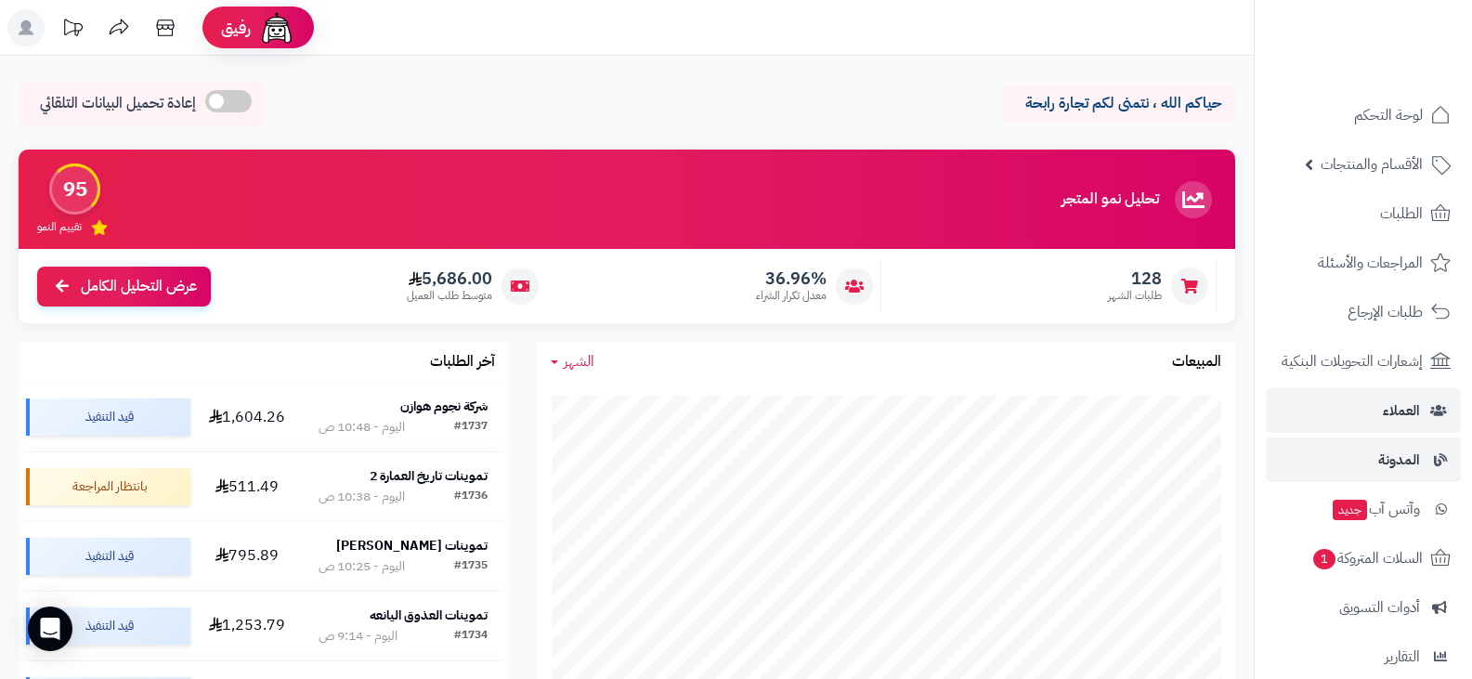
scroll to position [93, 0]
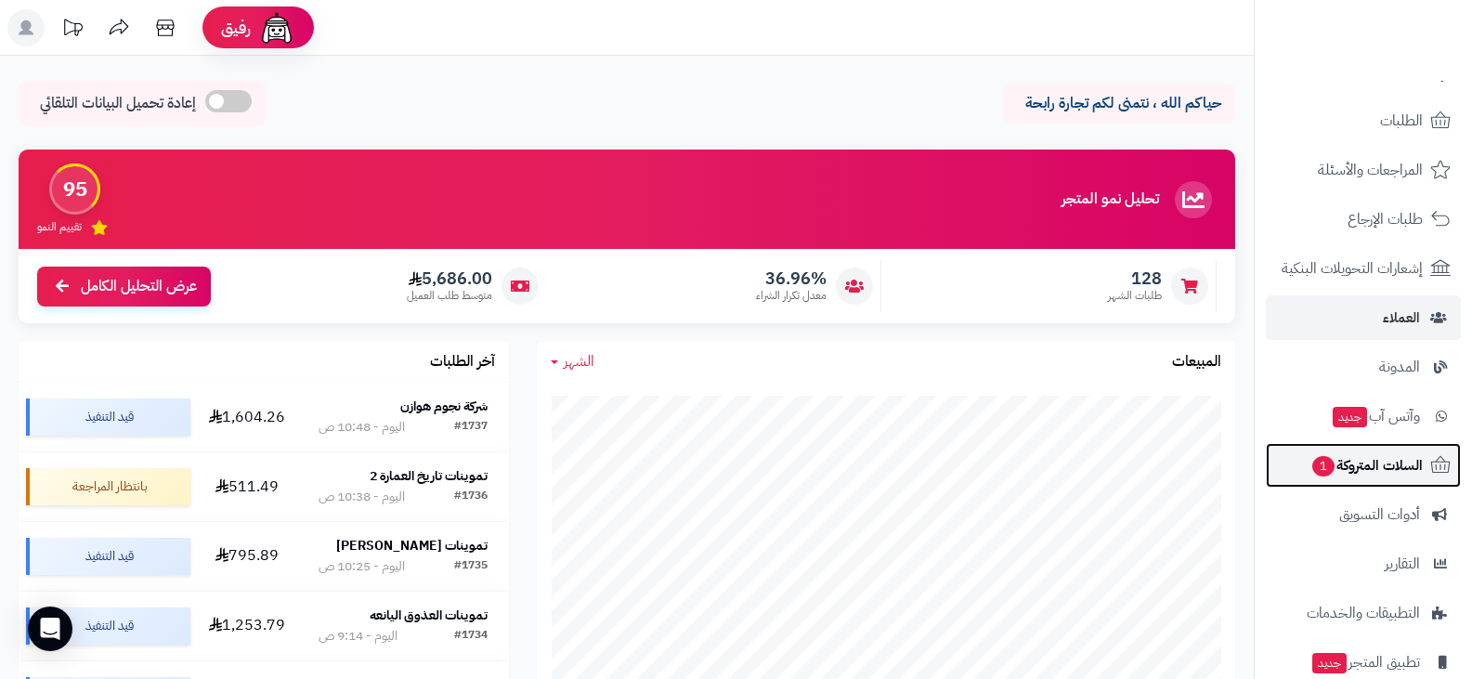
click at [1376, 466] on span "السلات المتروكة 1" at bounding box center [1367, 465] width 112 height 26
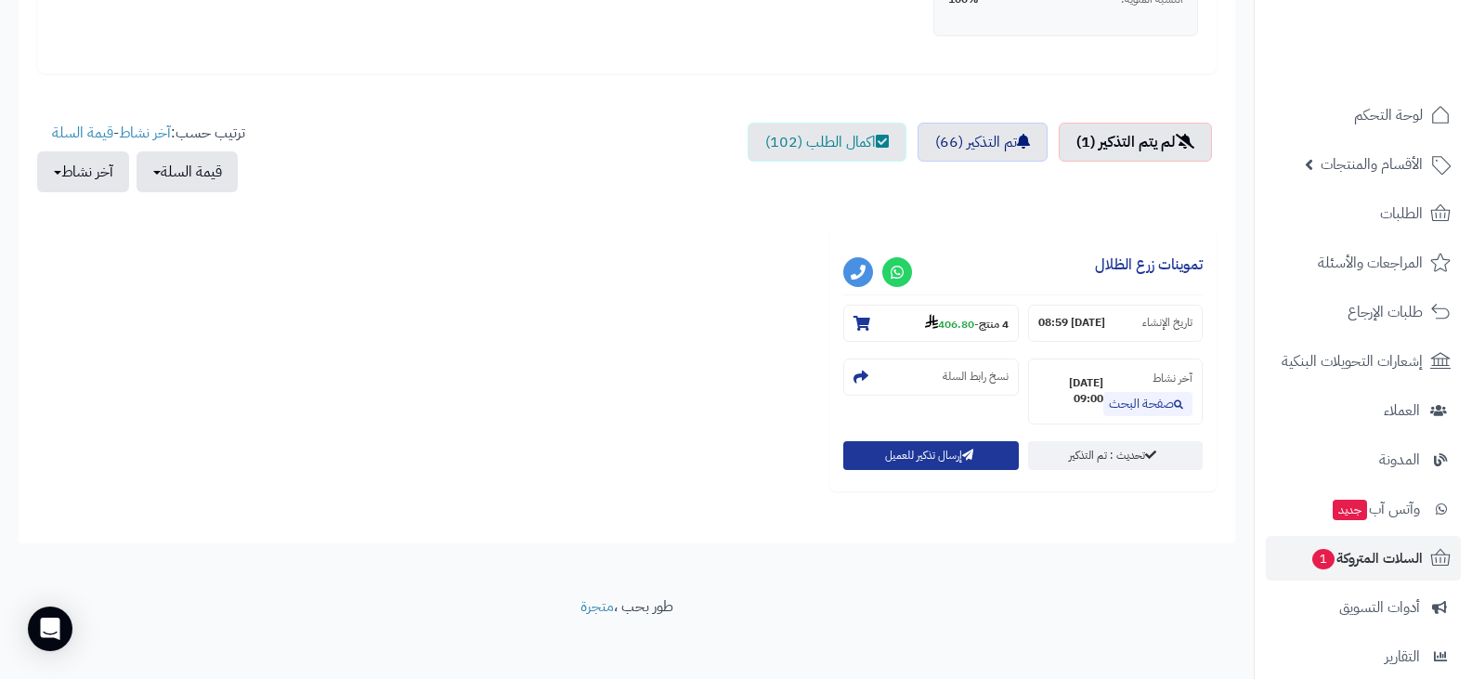
scroll to position [568, 0]
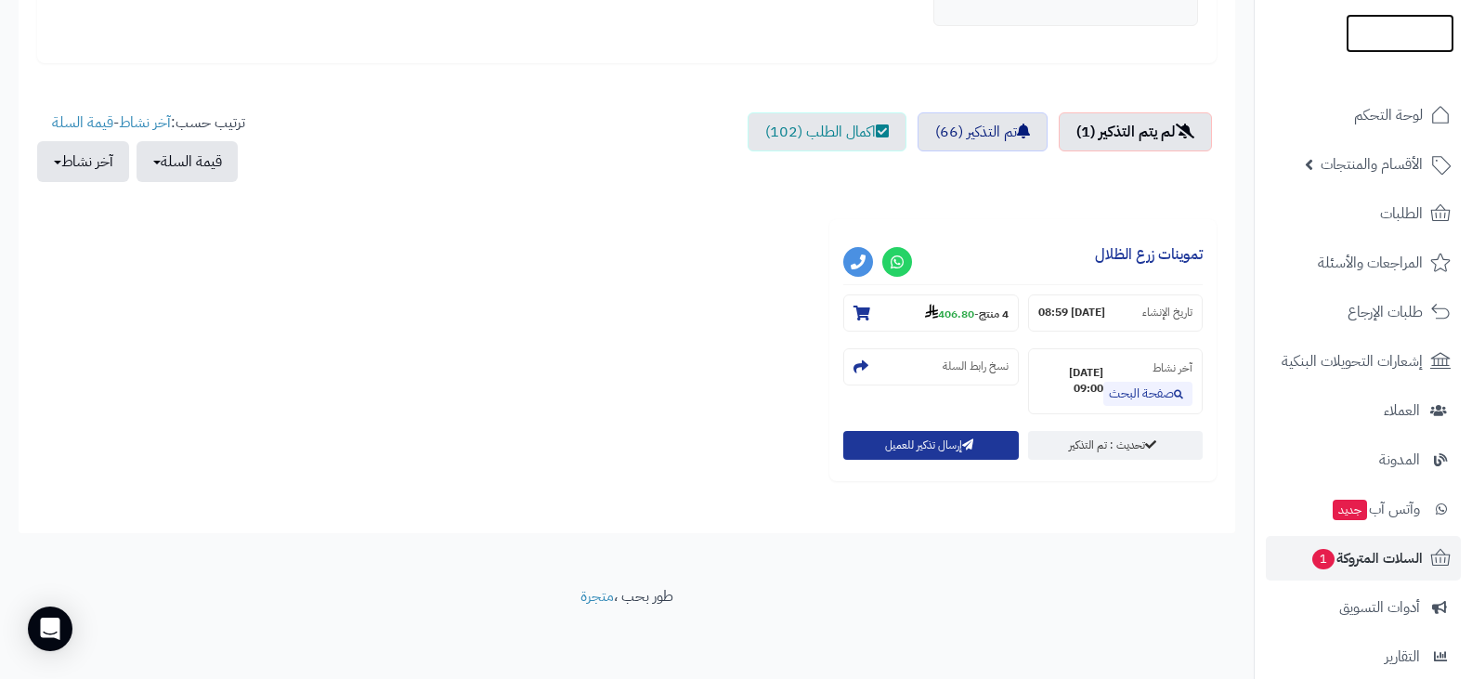
click at [1398, 52] on img at bounding box center [1400, 71] width 109 height 39
